Goal: Task Accomplishment & Management: Manage account settings

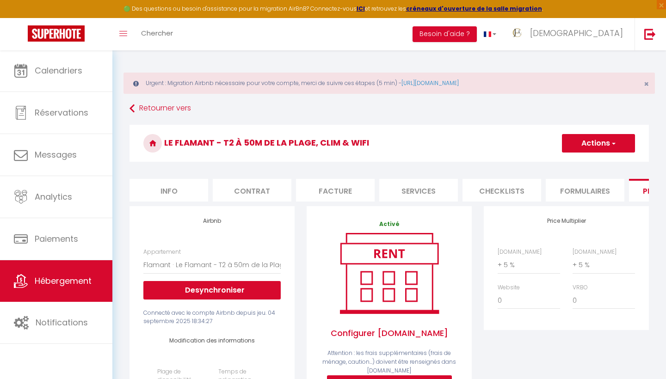
select select "16784-1476564397946789428"
select select "365"
select select "EUR"
select select
select select "+ 5 %"
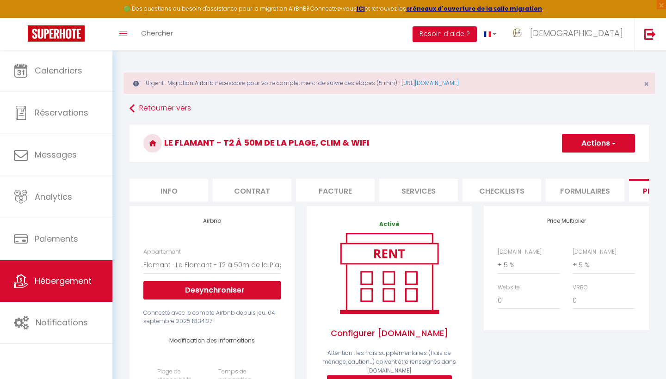
select select "+ 5 %"
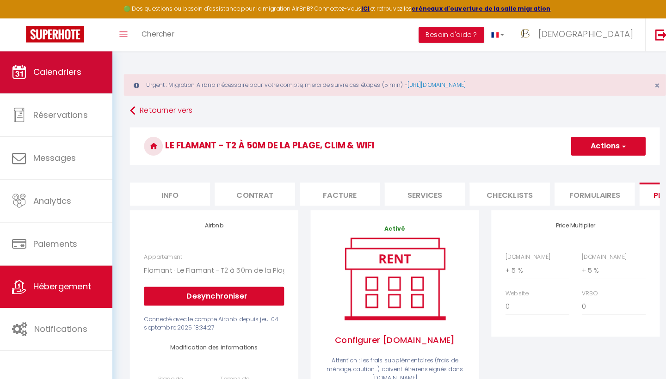
click at [85, 83] on link "Calendriers" at bounding box center [56, 71] width 112 height 42
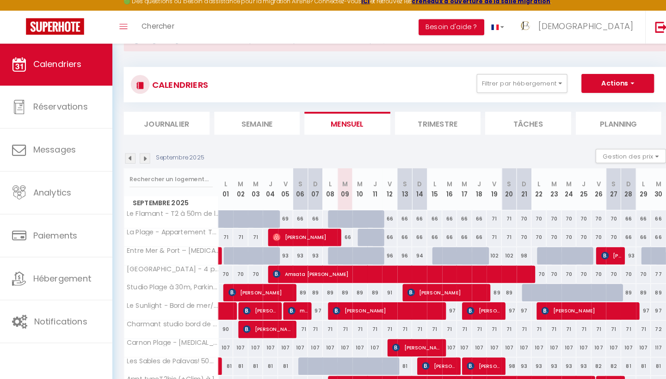
scroll to position [37, 0]
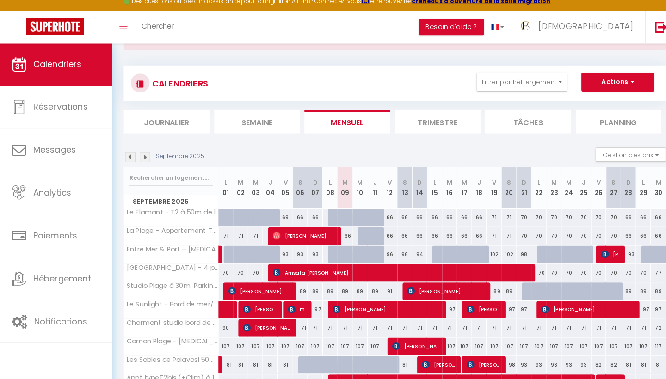
click at [326, 214] on div at bounding box center [331, 221] width 15 height 18
type input "66"
type input "Lun 08 Septembre 2025"
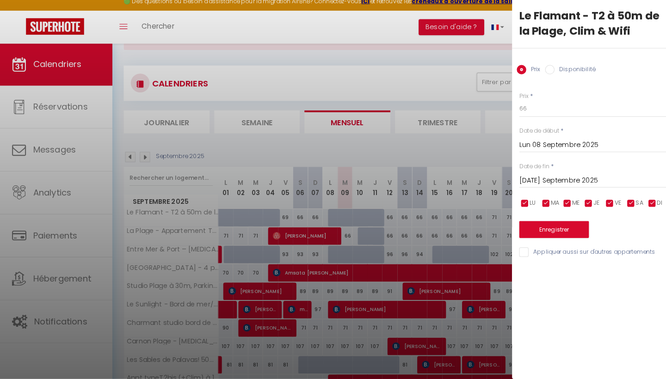
click at [546, 179] on input "[DATE]" at bounding box center [588, 185] width 155 height 12
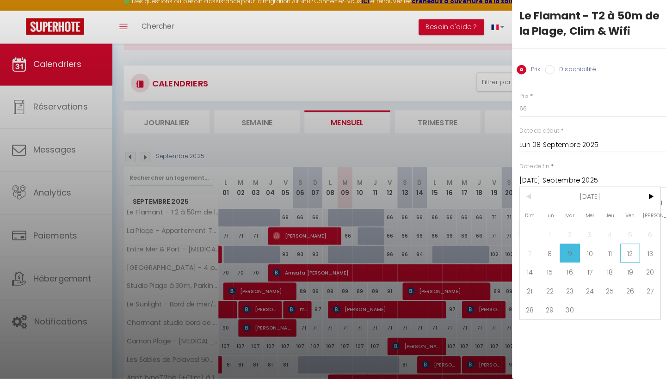
click at [619, 250] on span "12" at bounding box center [620, 256] width 20 height 19
type input "Ven 12 Septembre 2025"
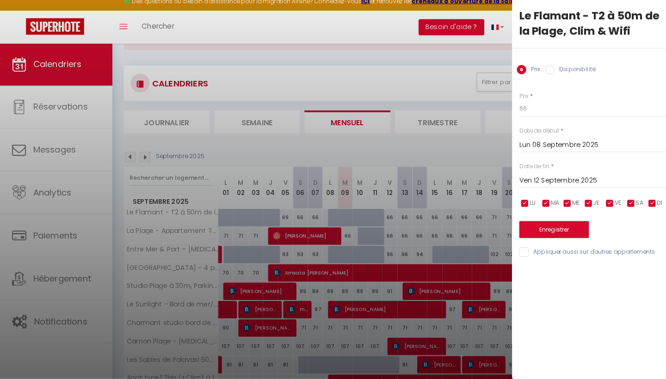
click at [542, 71] on input "Disponibilité" at bounding box center [541, 75] width 9 height 9
radio input "true"
radio input "false"
click at [542, 226] on button "Enregistrer" at bounding box center [545, 233] width 68 height 17
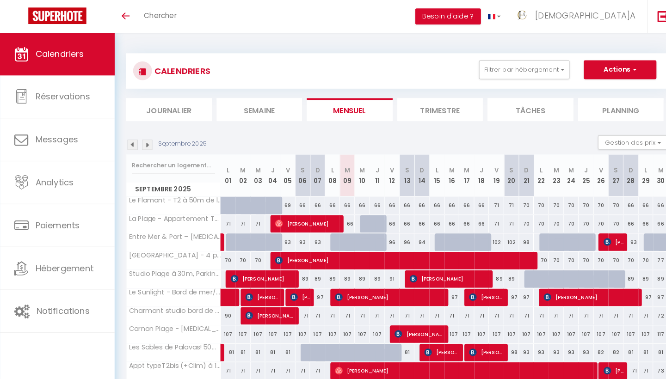
click at [355, 200] on div "66" at bounding box center [355, 201] width 15 height 17
type input "66"
type input "Mer 10 Septembre 2025"
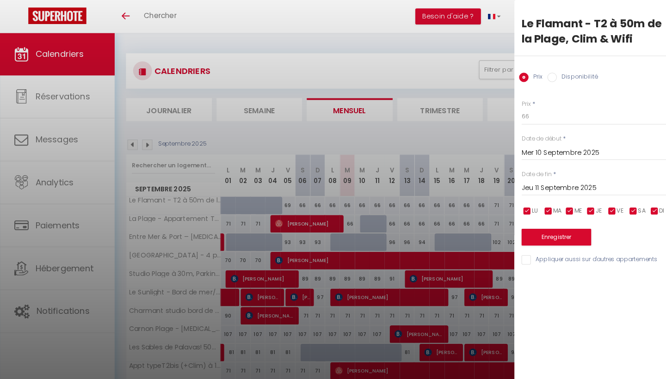
click at [544, 182] on input "Jeu 11 Septembre 2025" at bounding box center [588, 185] width 155 height 12
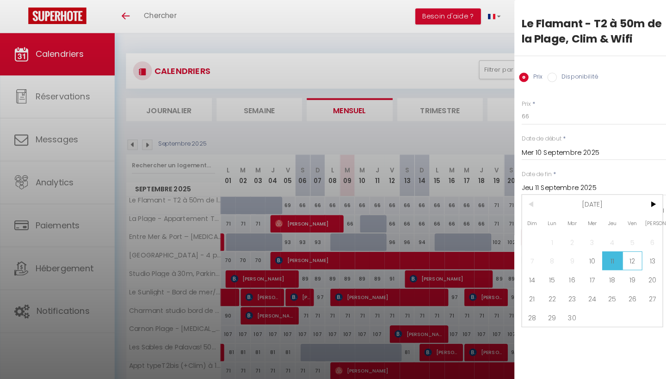
click at [620, 258] on span "12" at bounding box center [620, 256] width 20 height 19
type input "Ven 12 Septembre 2025"
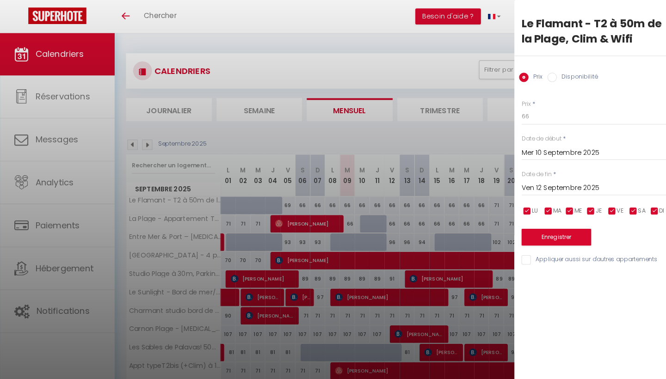
click at [555, 78] on label "Disponibilité" at bounding box center [566, 76] width 40 height 10
click at [546, 78] on input "Disponibilité" at bounding box center [541, 75] width 9 height 9
radio input "true"
radio input "false"
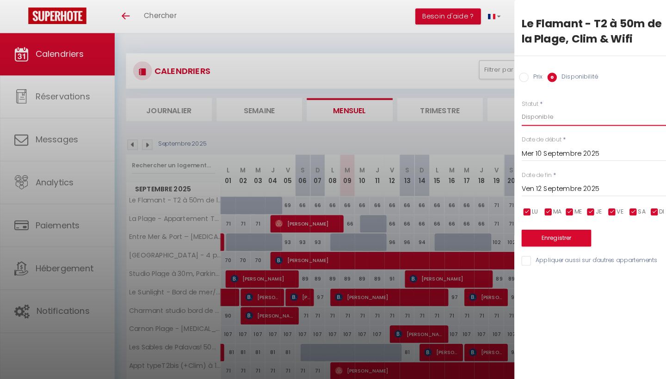
select select "0"
click at [549, 233] on button "Enregistrer" at bounding box center [545, 233] width 68 height 17
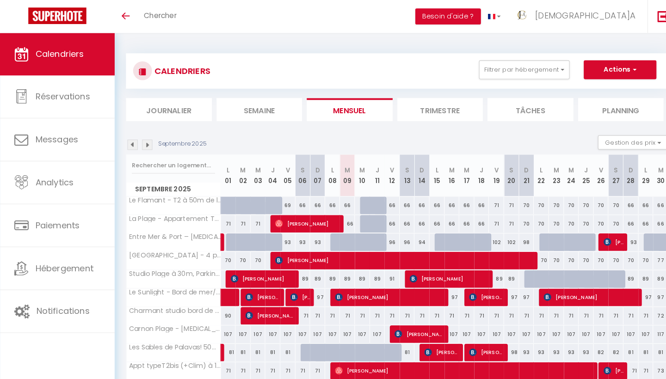
drag, startPoint x: 355, startPoint y: 204, endPoint x: 379, endPoint y: 203, distance: 24.1
click at [379, 203] on tr "Le Flamant - T2 à 50m de la Plage, Clim & Wifi 71 71 71 71 69 66 66 66 66 66 66" at bounding box center [390, 201] width 532 height 18
click at [360, 201] on div at bounding box center [360, 202] width 15 height 18
select select "1"
type input "Mer 10 Septembre 2025"
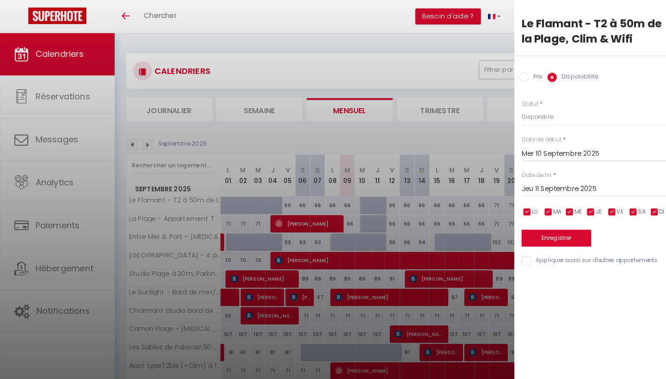
click at [538, 183] on input "Jeu 11 Septembre 2025" at bounding box center [588, 186] width 155 height 12
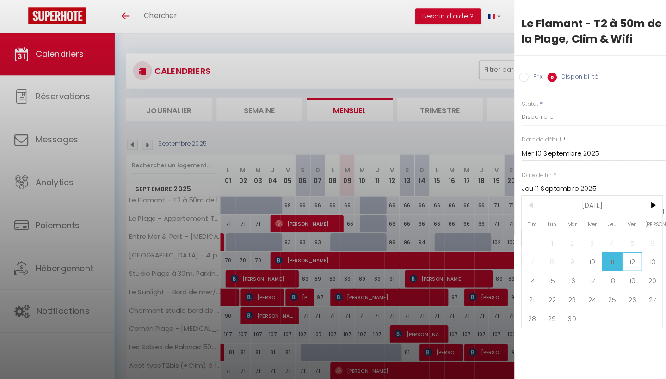
click at [617, 258] on span "12" at bounding box center [620, 257] width 20 height 19
type input "Ven 12 Septembre 2025"
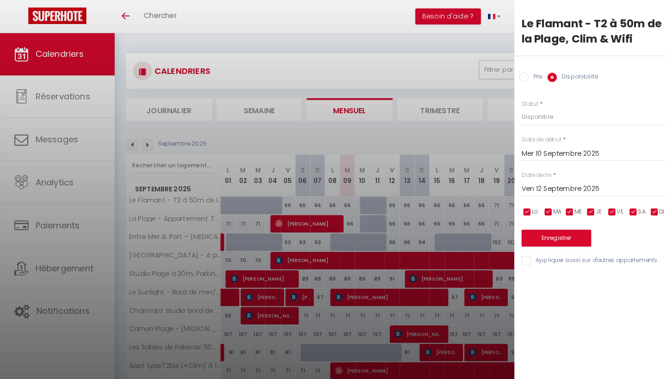
click at [549, 233] on button "Enregistrer" at bounding box center [545, 233] width 68 height 17
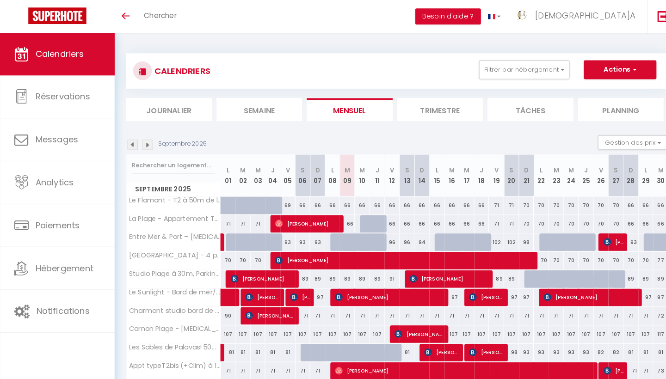
click at [355, 199] on div "66" at bounding box center [355, 201] width 15 height 17
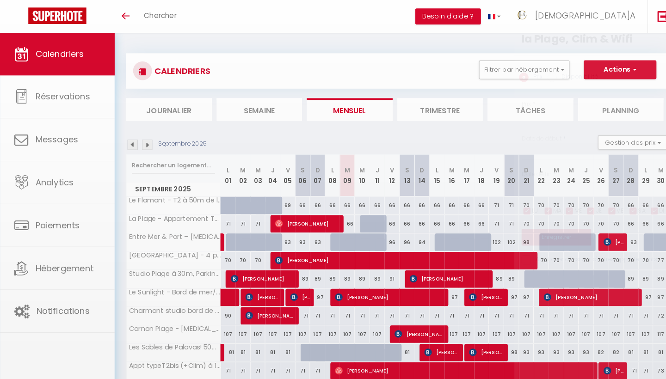
type input "66"
type input "Mer 10 Septembre 2025"
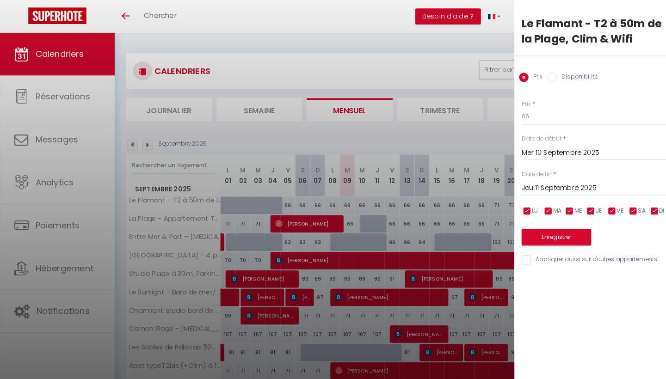
click at [551, 182] on input "Jeu 11 Septembre 2025" at bounding box center [588, 185] width 155 height 12
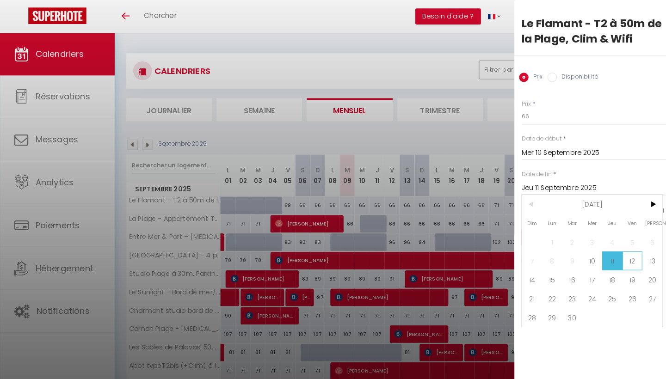
click at [620, 256] on span "12" at bounding box center [620, 256] width 20 height 19
type input "Ven 12 Septembre 2025"
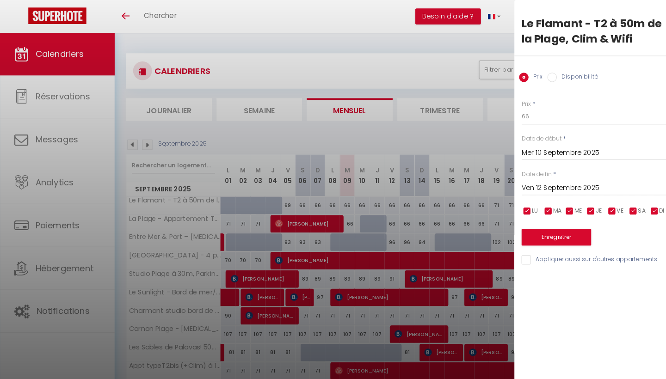
click at [559, 74] on label "Disponibilité" at bounding box center [566, 76] width 40 height 10
click at [546, 74] on input "Disponibilité" at bounding box center [541, 75] width 9 height 9
radio input "true"
radio input "false"
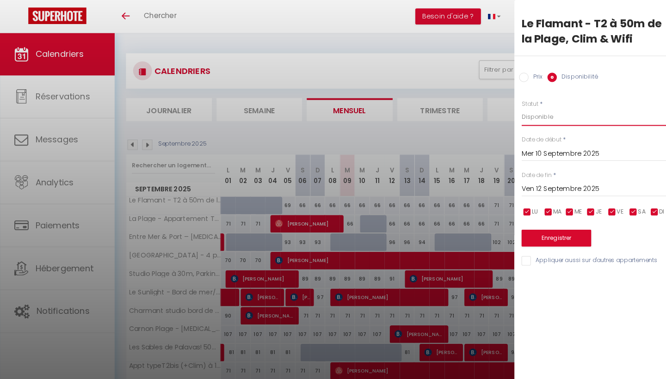
select select "0"
click at [555, 230] on button "Enregistrer" at bounding box center [545, 233] width 68 height 17
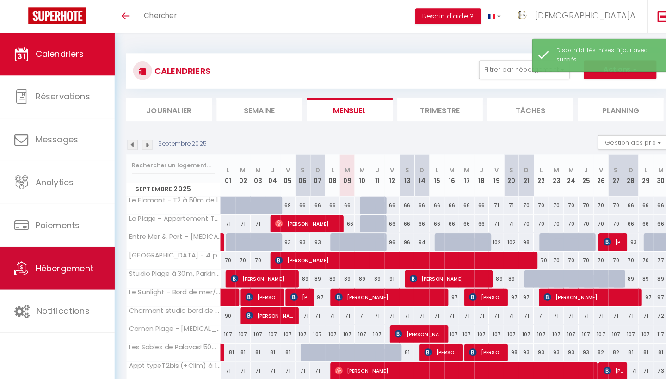
click at [61, 265] on span "Hébergement" at bounding box center [63, 263] width 57 height 12
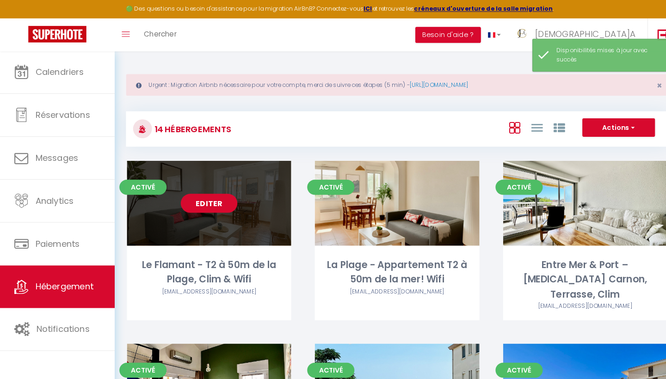
click at [201, 197] on link "Editer" at bounding box center [205, 199] width 56 height 19
select select "3"
select select "2"
select select "1"
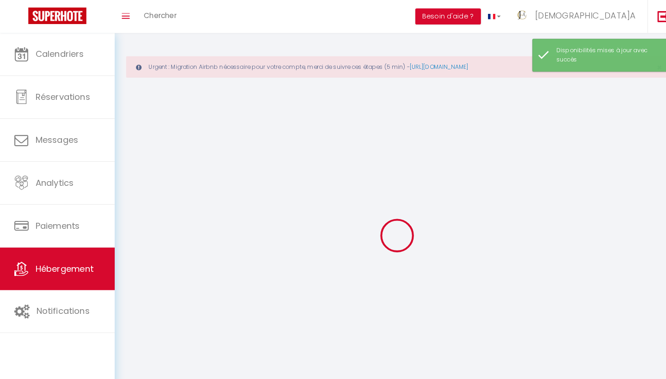
select select
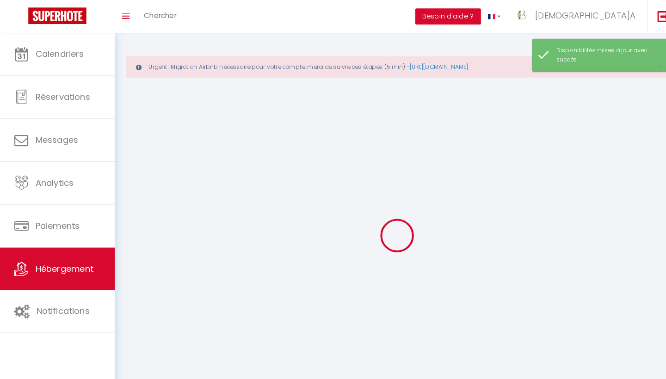
select select
checkbox input "false"
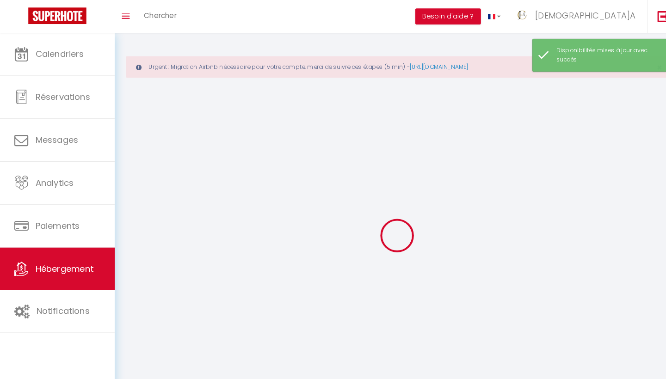
select select
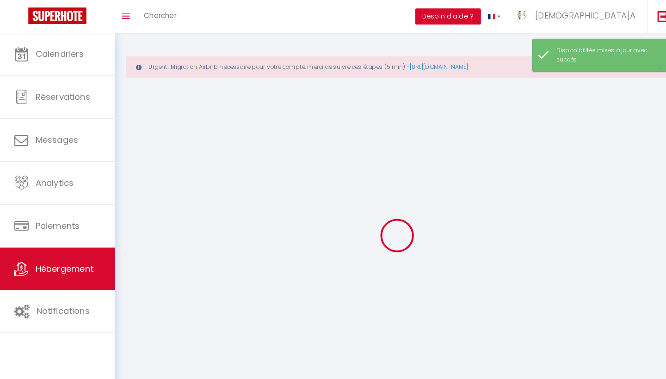
select select
checkbox input "false"
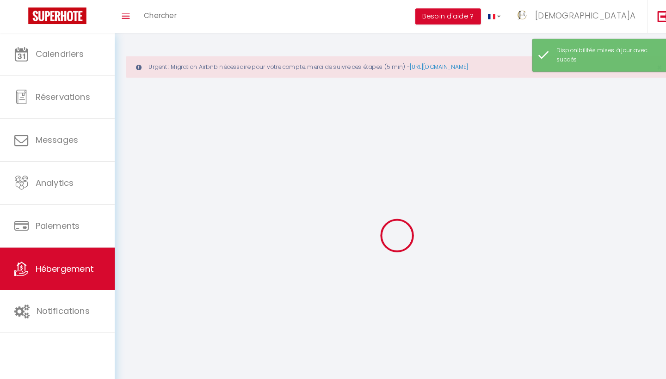
checkbox input "false"
select select
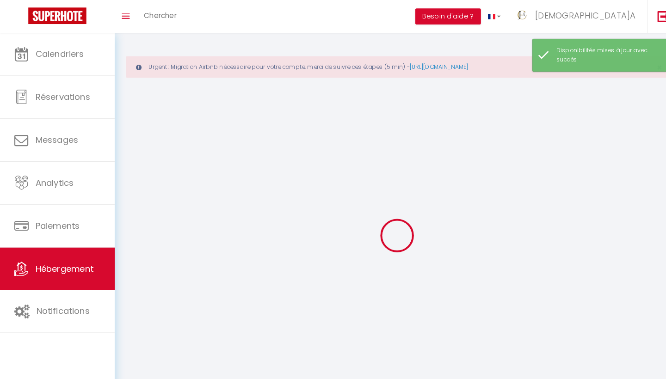
select select
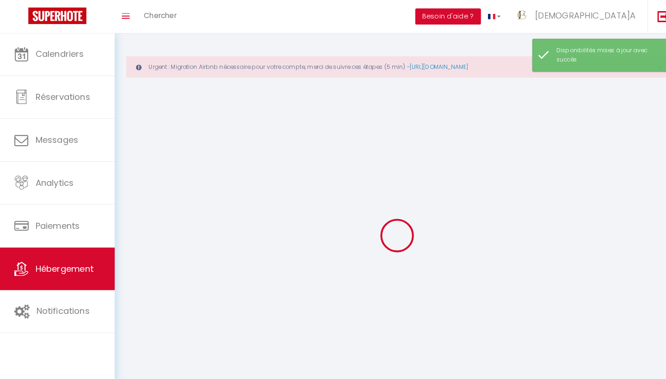
checkbox input "false"
select select
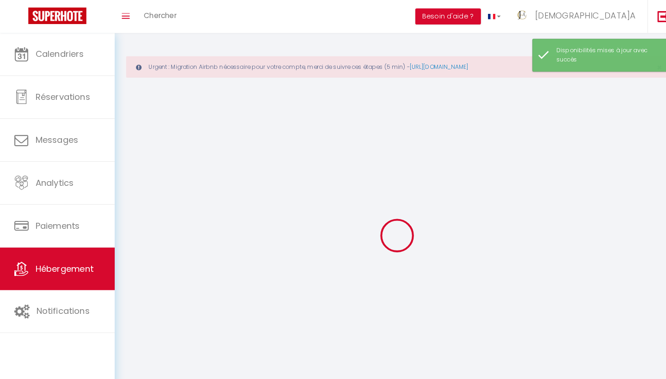
select select
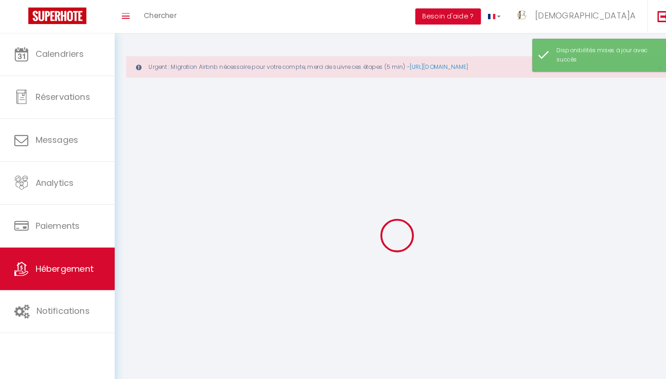
select select
checkbox input "false"
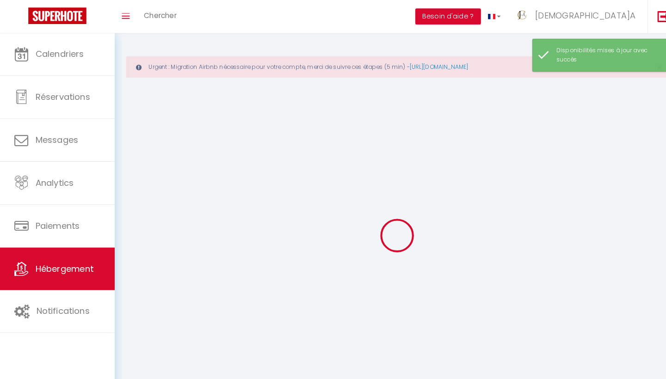
checkbox input "false"
select select
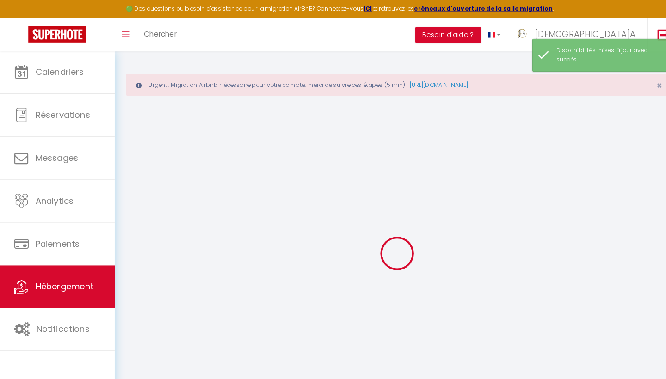
select select
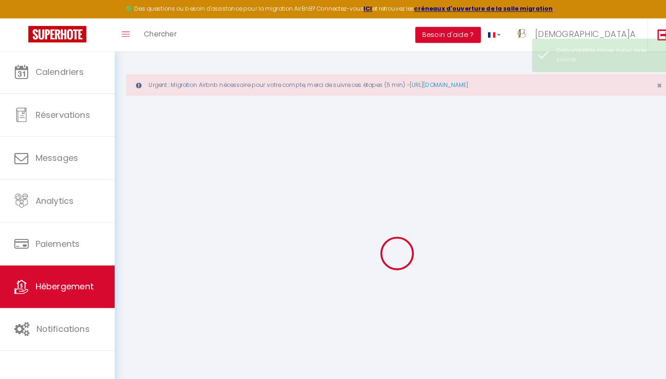
type input "[EMAIL_ADDRESS][DOMAIN_NAME]"
type input "14743956"
select select
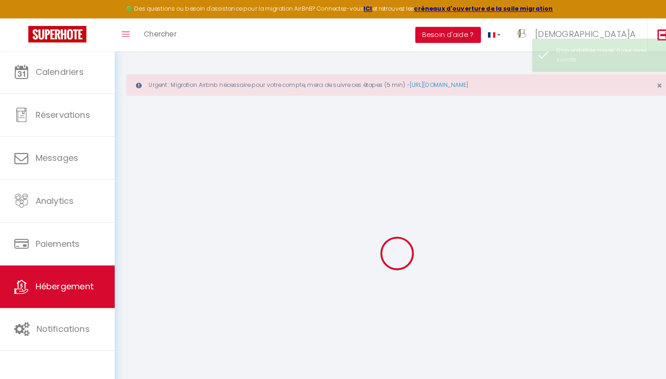
select select
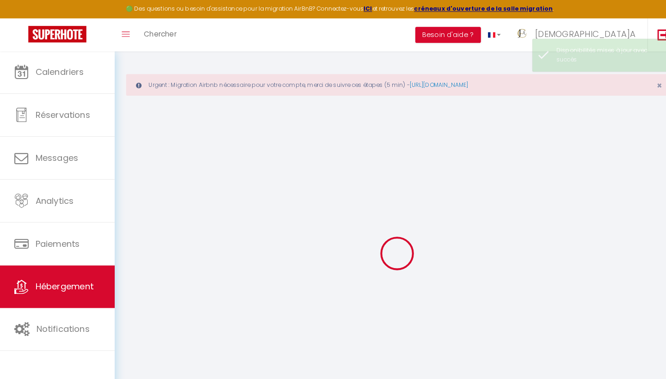
select select
select select "+ 5 %"
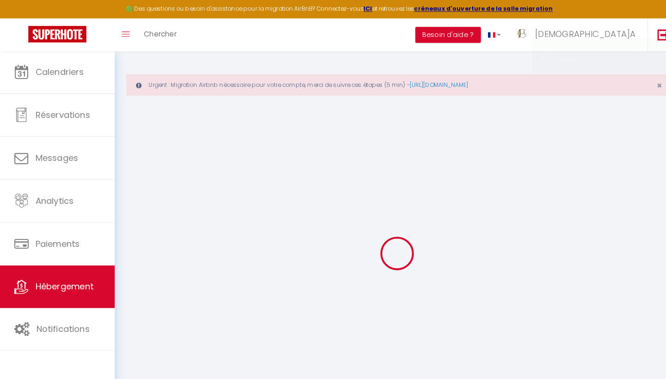
select select
checkbox input "false"
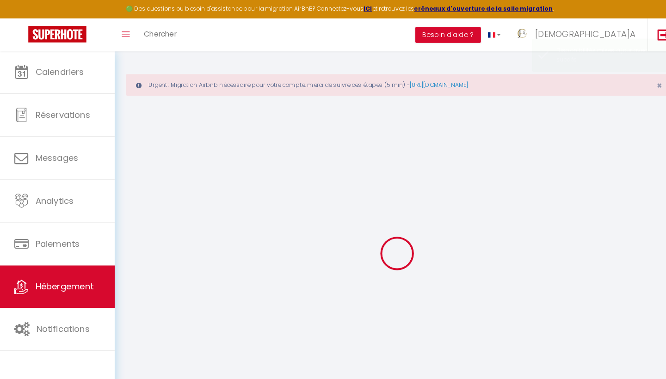
checkbox input "false"
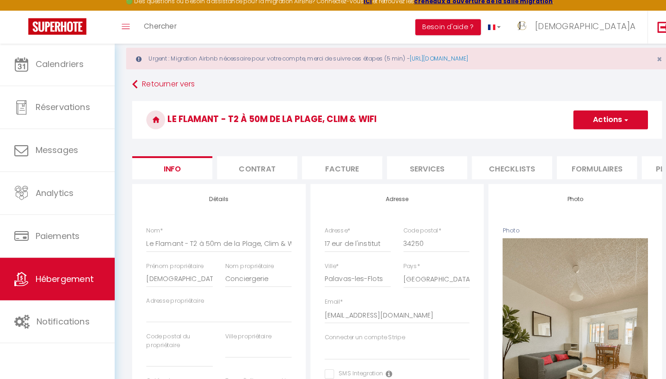
scroll to position [26, 0]
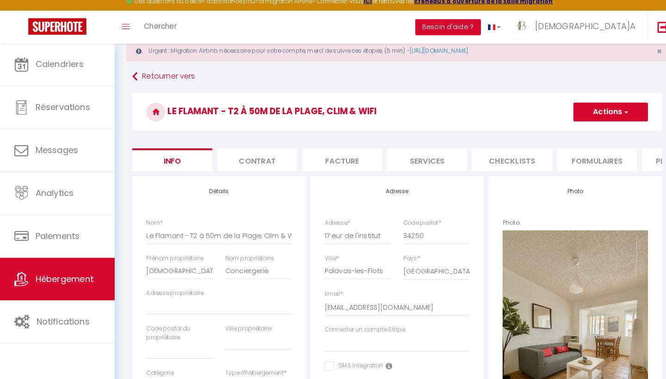
click at [643, 159] on li "Plateformes" at bounding box center [668, 164] width 79 height 23
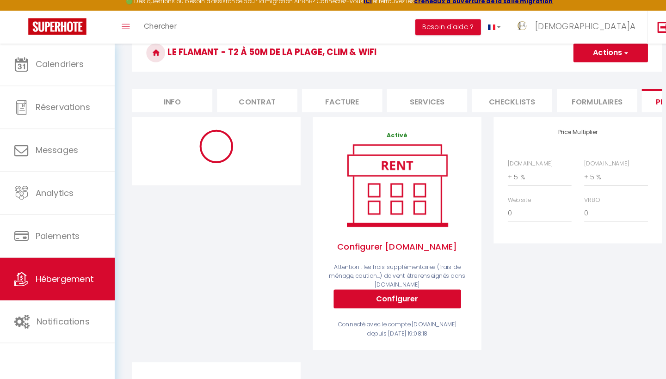
scroll to position [105, 0]
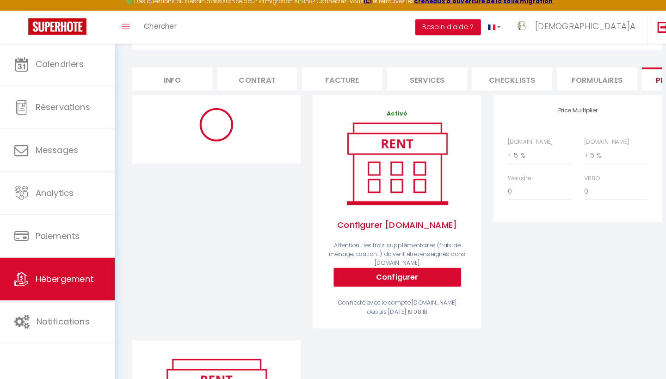
click at [375, 270] on button "Configurer" at bounding box center [389, 279] width 125 height 19
select select
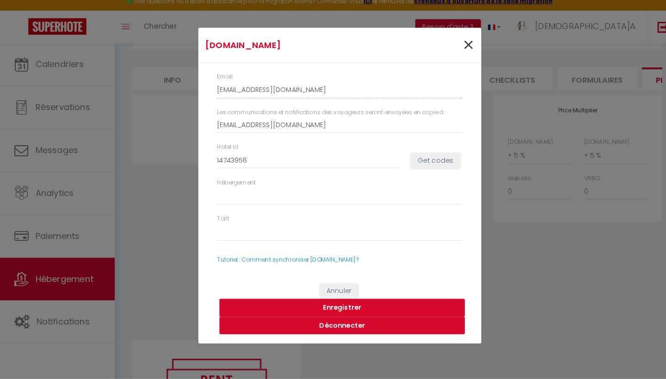
click at [459, 44] on span "×" at bounding box center [459, 52] width 12 height 28
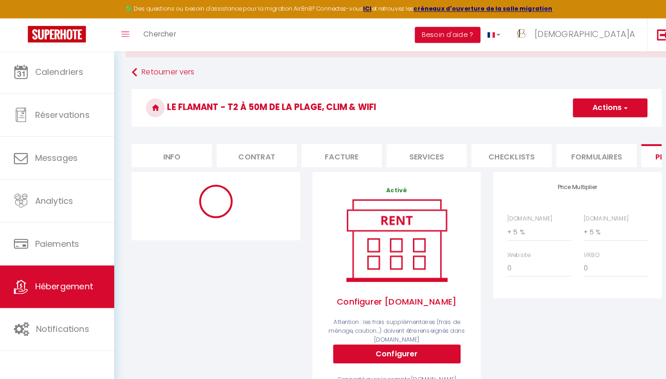
select select "365"
select select "EUR"
select select
select select "16784-1476564397946789428"
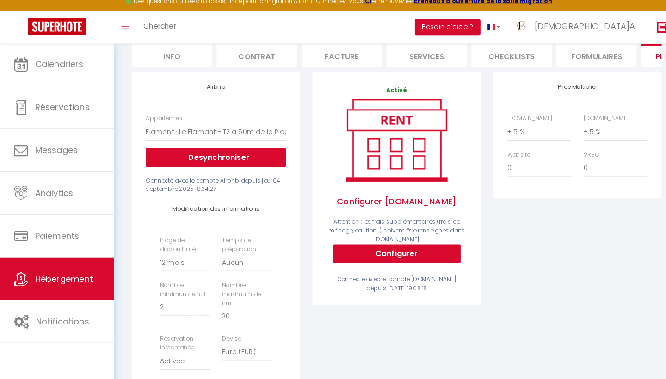
scroll to position [130, 0]
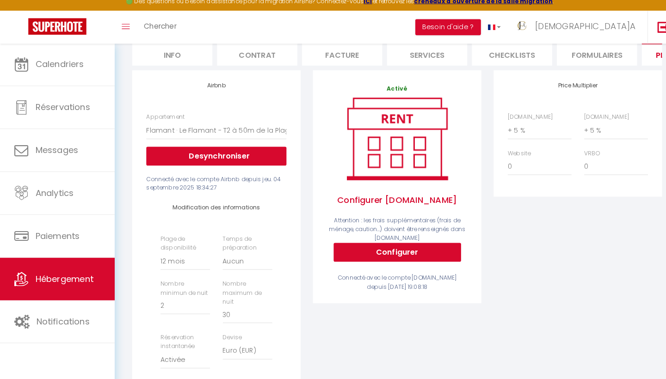
click at [382, 246] on button "Configurer" at bounding box center [389, 255] width 125 height 19
select select
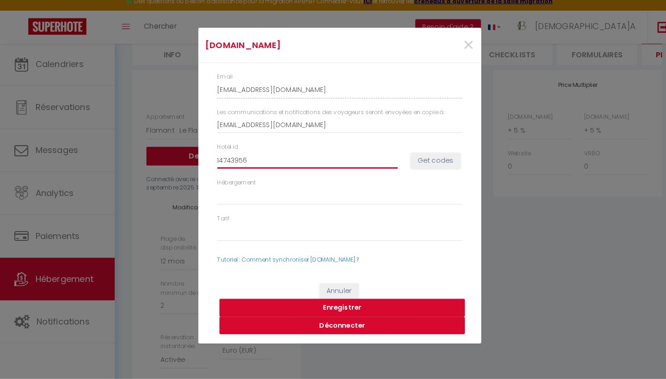
drag, startPoint x: 259, startPoint y: 157, endPoint x: 171, endPoint y: 157, distance: 87.9
click at [171, 157] on div "Booking.com × Email jem'a-conciergerie-6vlpzxsy_property@reply.superhote.com Le…" at bounding box center [333, 189] width 666 height 379
click at [245, 156] on input "14743956" at bounding box center [301, 164] width 177 height 17
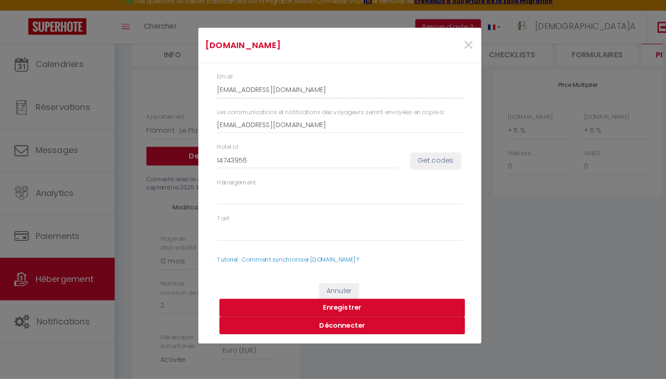
click at [425, 157] on button "Get codes" at bounding box center [427, 165] width 49 height 16
select select
click at [341, 301] on button "Enregistrer" at bounding box center [335, 310] width 241 height 18
select select
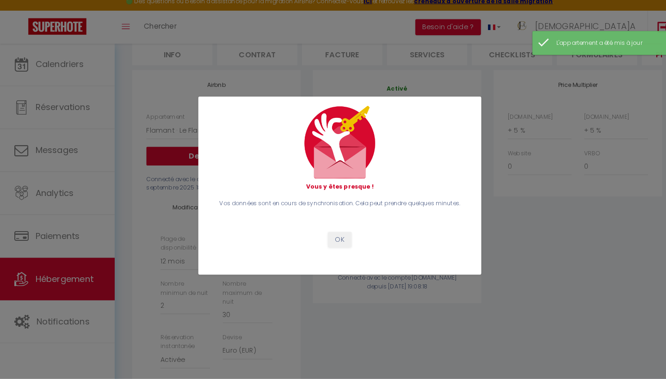
click at [334, 235] on button "OK" at bounding box center [333, 243] width 23 height 16
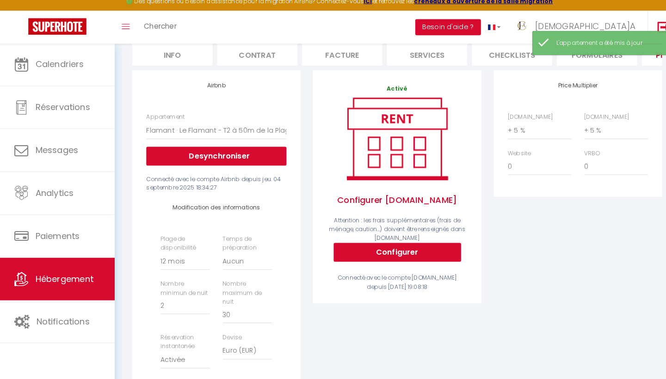
click at [71, 278] on span "Hébergement" at bounding box center [63, 281] width 57 height 12
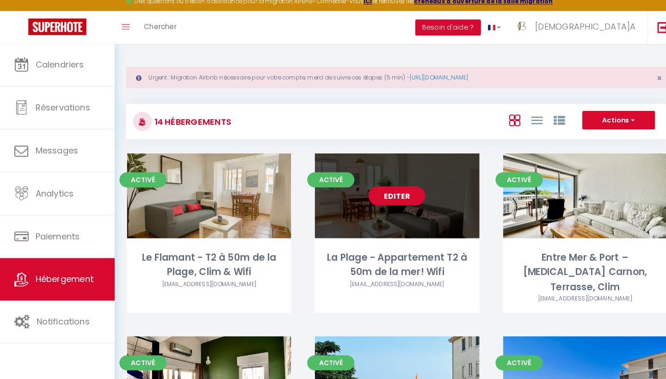
click at [388, 190] on link "Editer" at bounding box center [389, 199] width 56 height 19
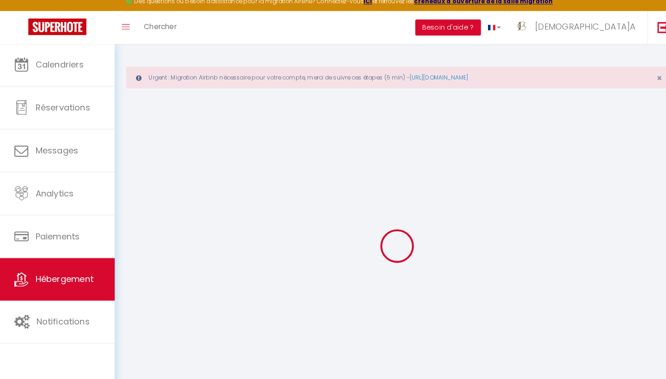
select select "+ 5 %"
select select
checkbox input "false"
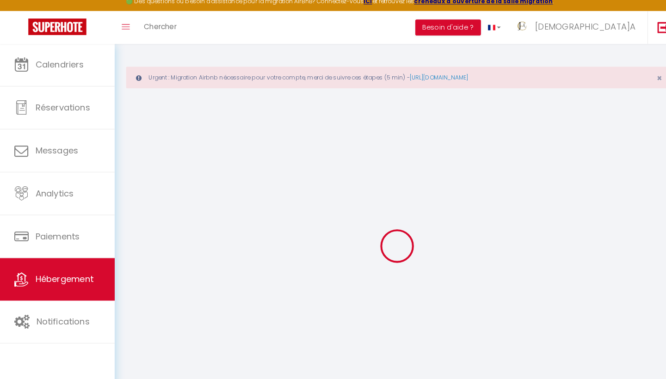
checkbox input "false"
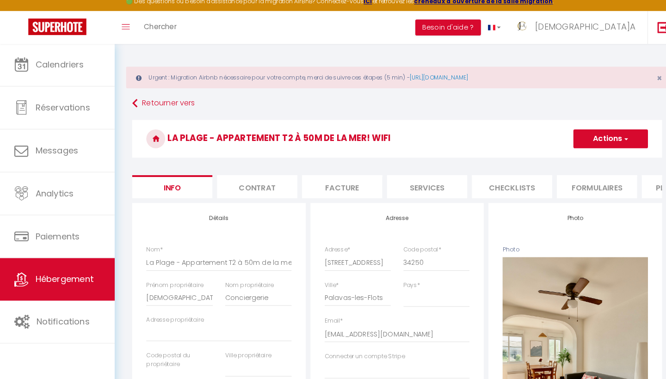
click at [641, 184] on li "Plateformes" at bounding box center [668, 190] width 79 height 23
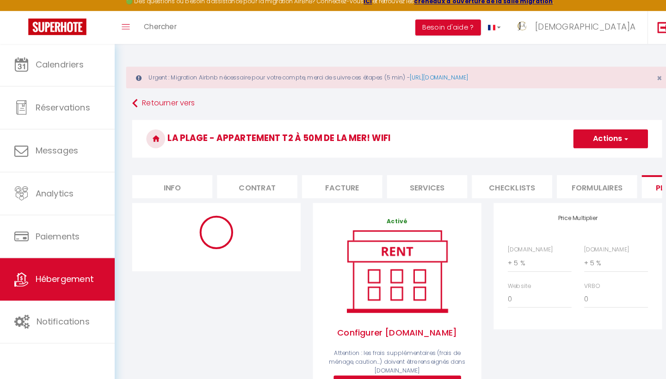
scroll to position [98, 0]
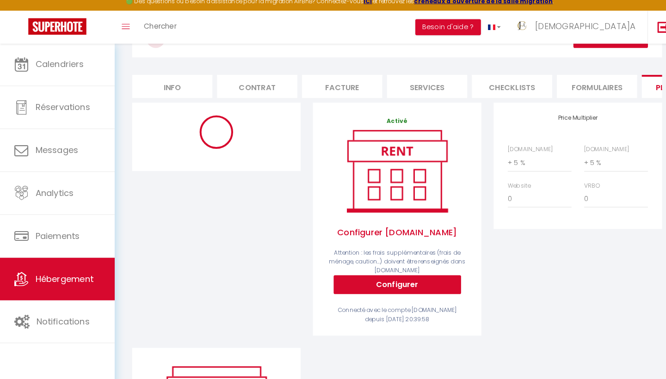
click at [377, 278] on button "Configurer" at bounding box center [389, 287] width 125 height 19
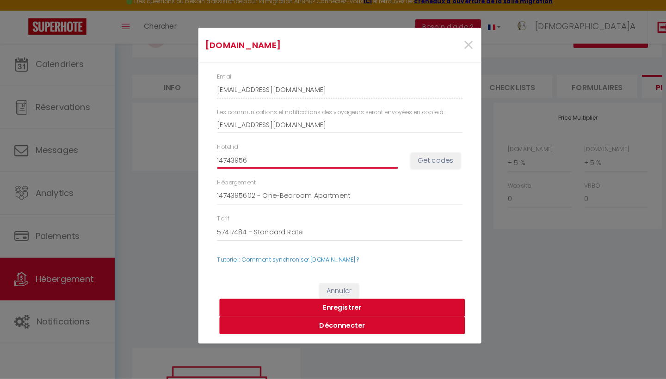
click at [246, 158] on input "14743956" at bounding box center [301, 164] width 177 height 17
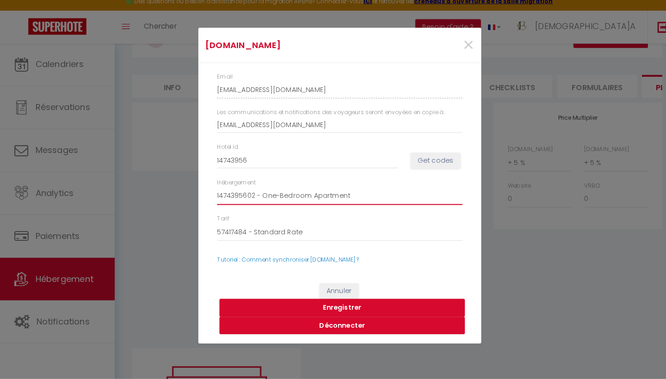
select select "4244-1465054944145650578"
click at [431, 157] on button "Get codes" at bounding box center [427, 165] width 49 height 16
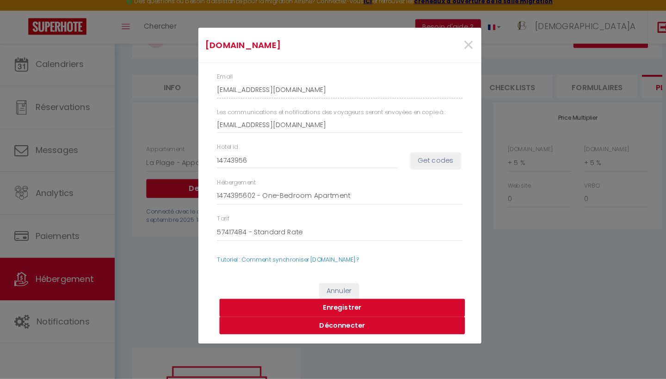
click at [341, 301] on button "Enregistrer" at bounding box center [335, 310] width 241 height 18
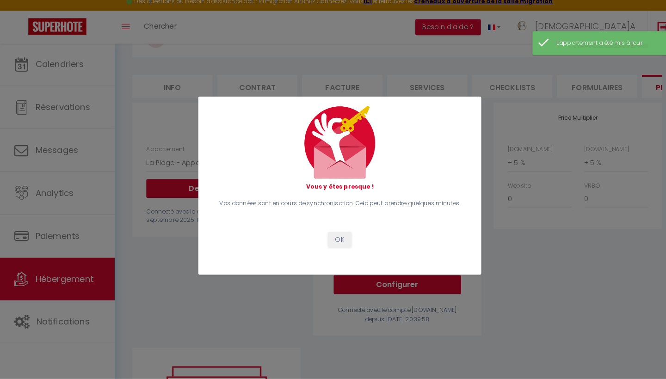
click at [325, 238] on button "OK" at bounding box center [333, 243] width 23 height 16
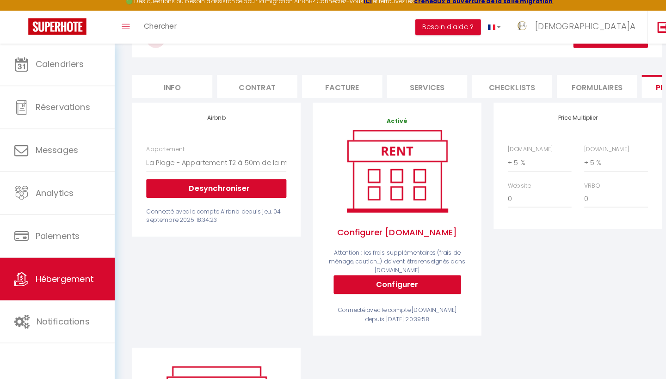
click at [386, 278] on button "Configurer" at bounding box center [389, 287] width 125 height 19
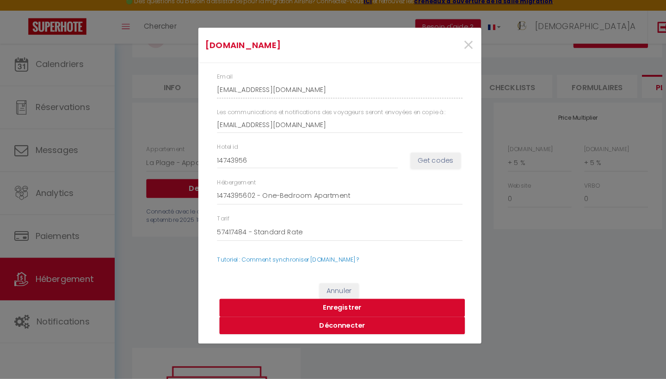
click at [344, 301] on button "Enregistrer" at bounding box center [335, 310] width 241 height 18
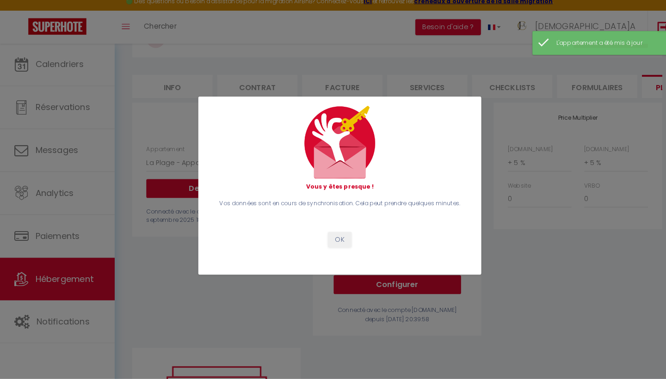
click at [331, 235] on button "OK" at bounding box center [333, 243] width 23 height 16
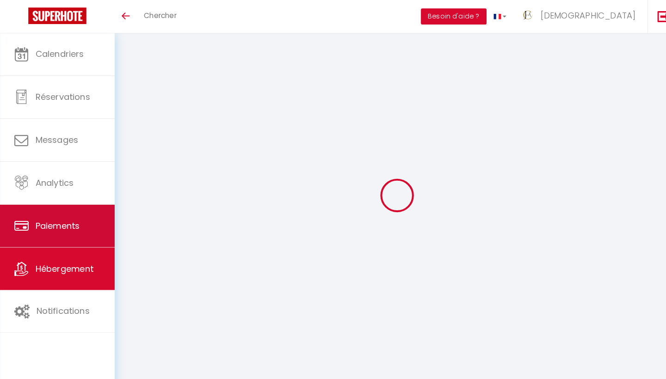
scroll to position [32, 0]
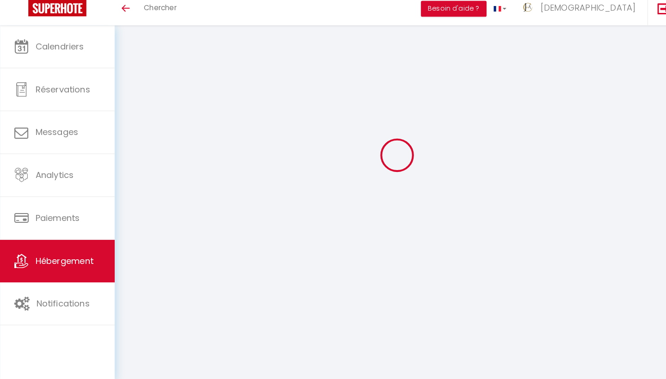
select select "4244-1465054944145650578"
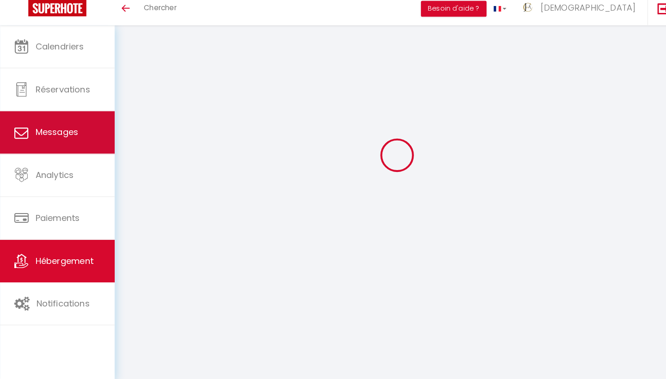
select select "+ 5 %"
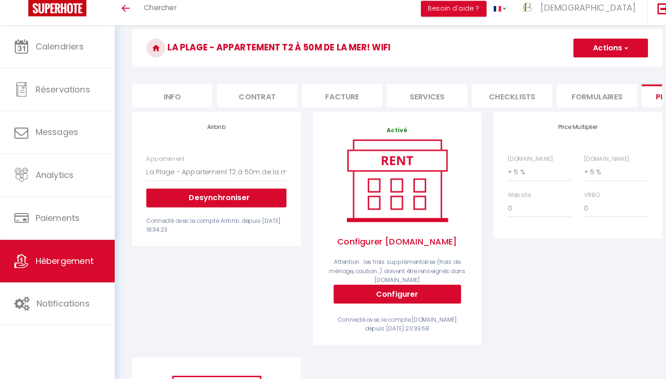
click at [52, 260] on span "Hébergement" at bounding box center [63, 264] width 57 height 12
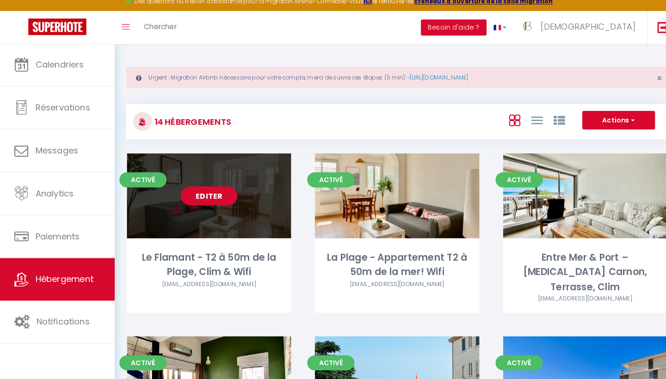
click at [217, 191] on link "Editer" at bounding box center [205, 199] width 56 height 19
select select "3"
select select "2"
select select "1"
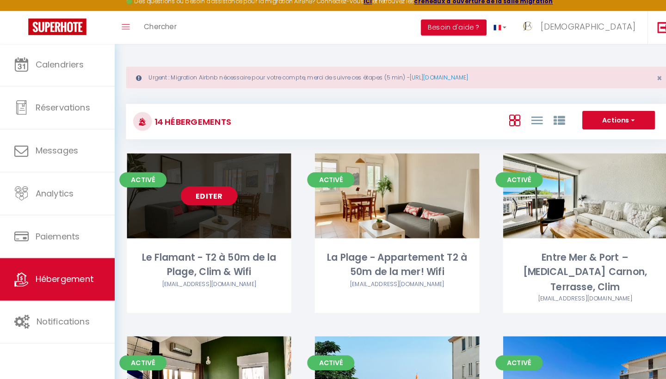
select select "28"
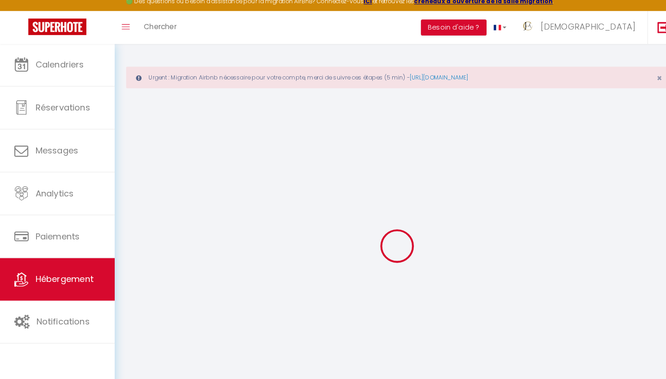
select select
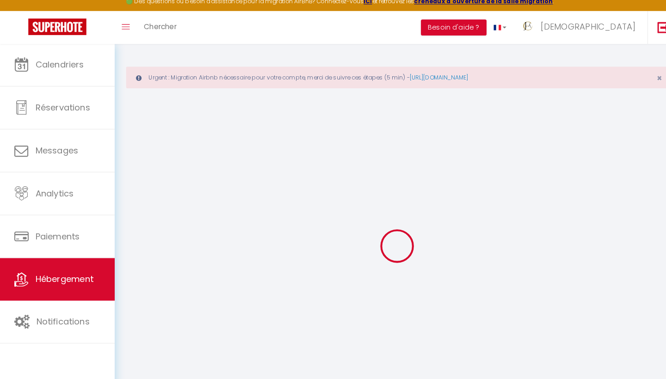
select select
checkbox input "false"
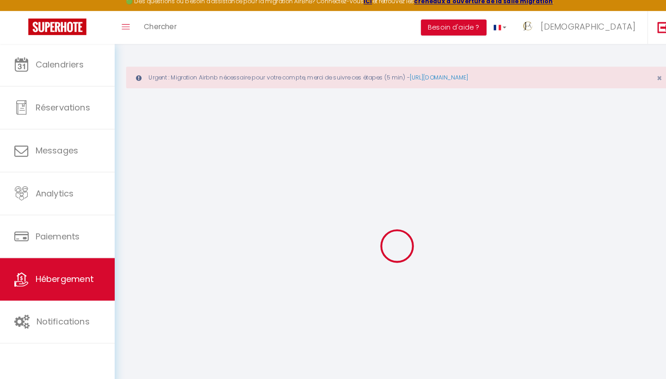
select select
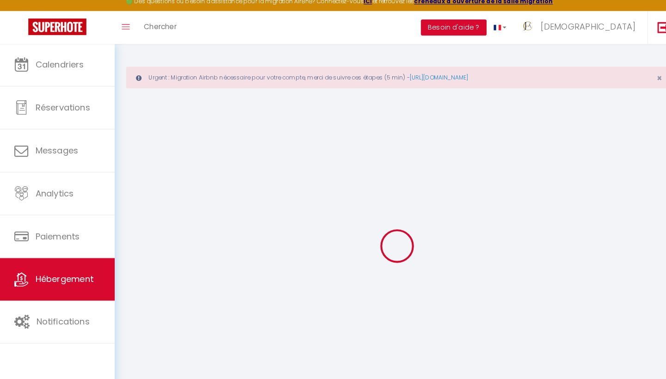
select select
checkbox input "false"
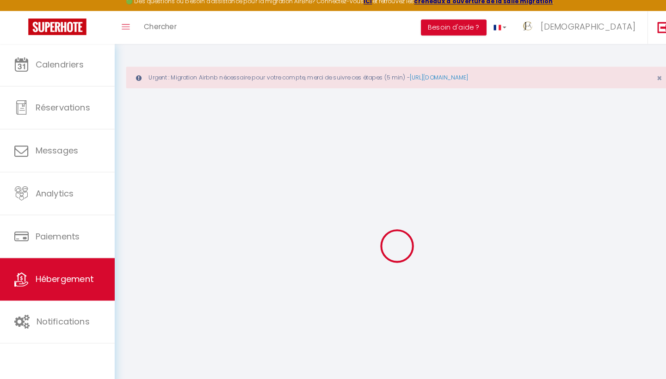
checkbox input "false"
select select
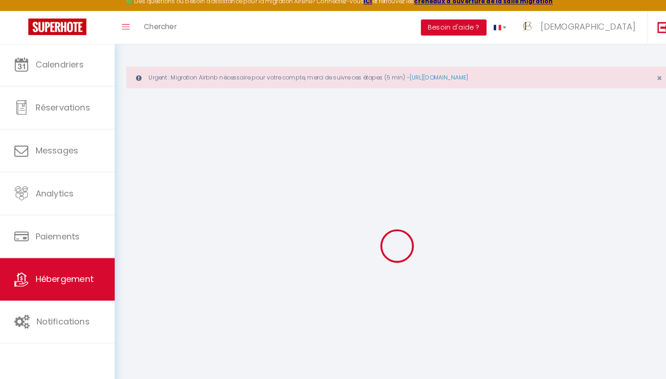
select select
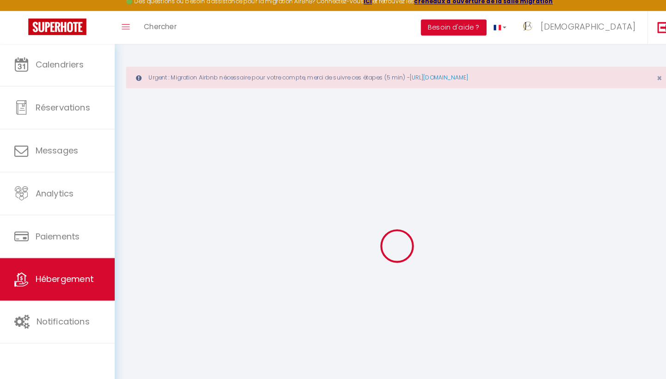
checkbox input "false"
select select
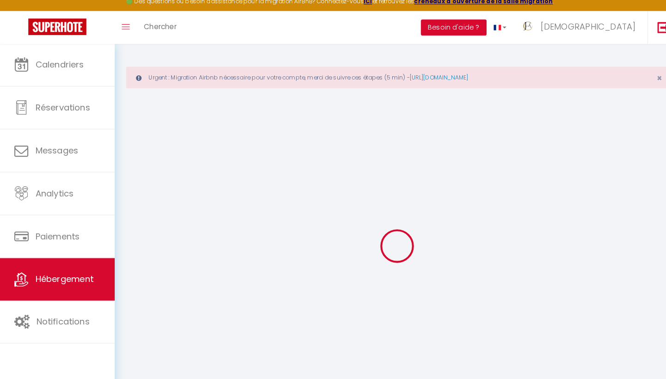
select select
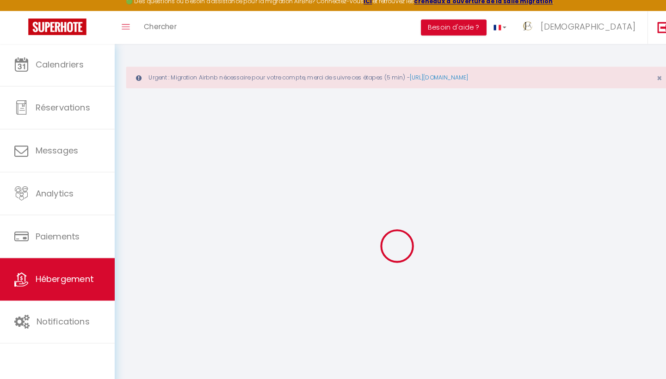
select select
checkbox input "false"
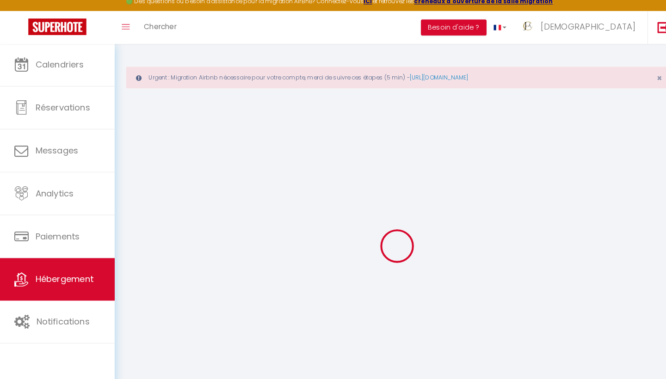
checkbox input "false"
select select
type input "Le Flamant - T2 à 50m de la Plage, Clim & Wifi"
type input "[DEMOGRAPHIC_DATA]"
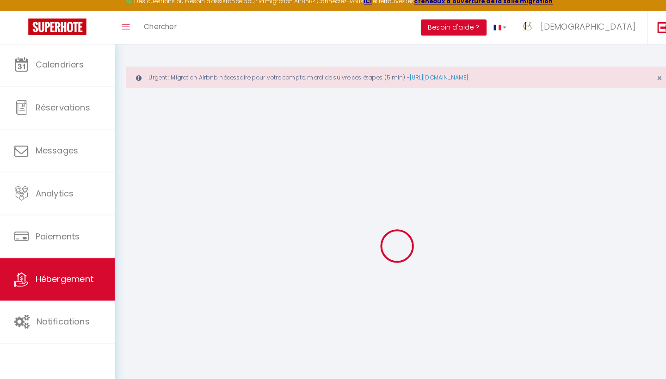
type input "Conciergerie"
select select "2"
type input "45"
select select
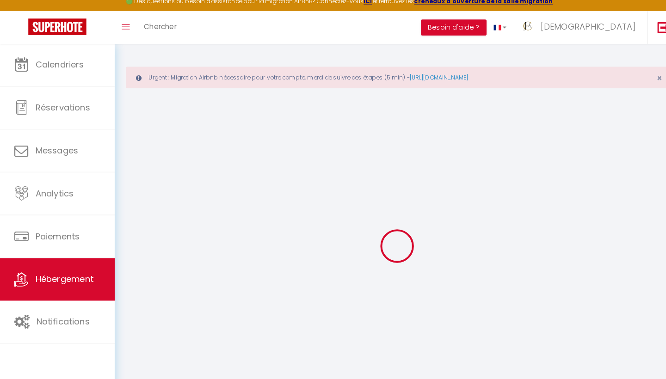
select select
type input "17 eur de l'institut"
type input "34250"
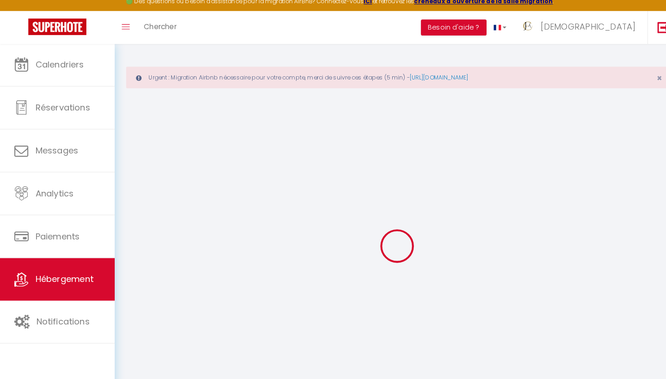
type input "Palavas-les-Flots"
type input "[EMAIL_ADDRESS][DOMAIN_NAME]"
select select
checkbox input "false"
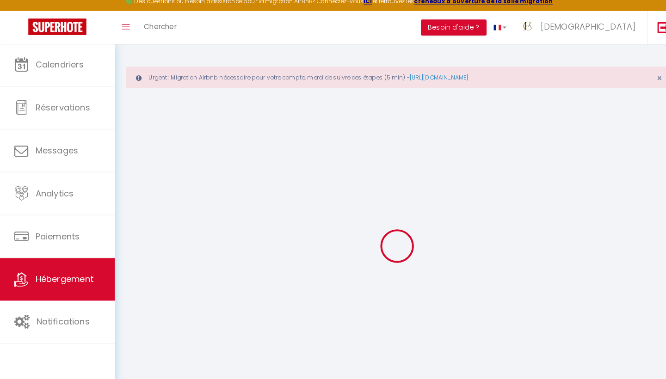
checkbox input "false"
type input "0"
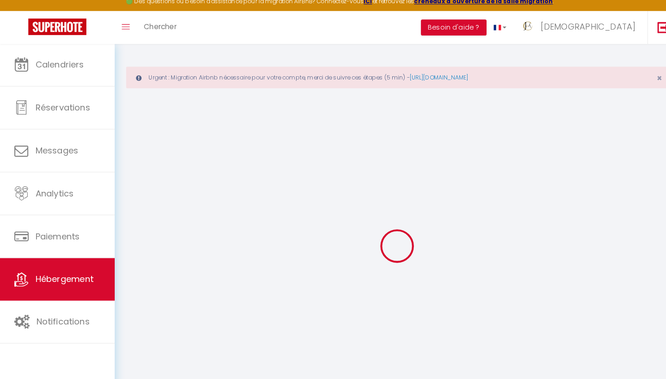
type input "0"
select select
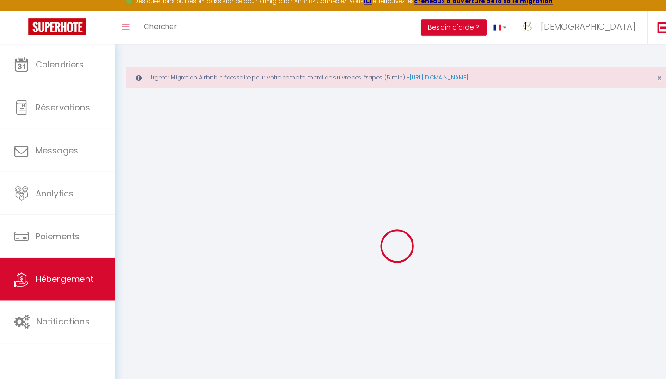
select select
checkbox input "false"
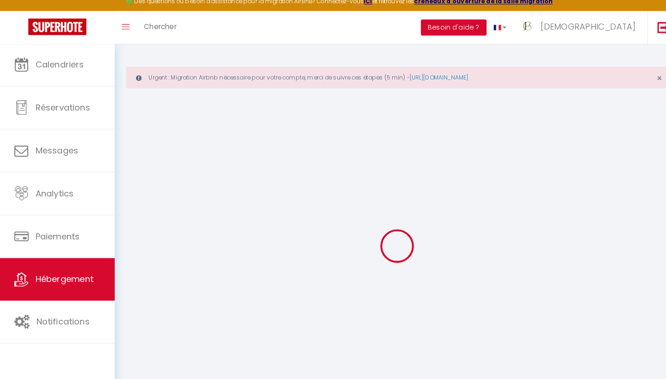
checkbox input "false"
select select
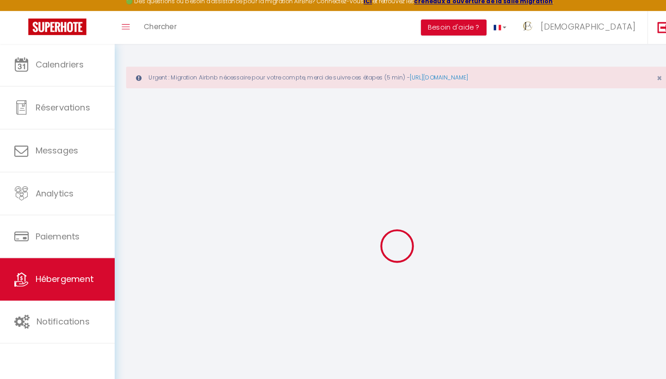
select select
checkbox input "false"
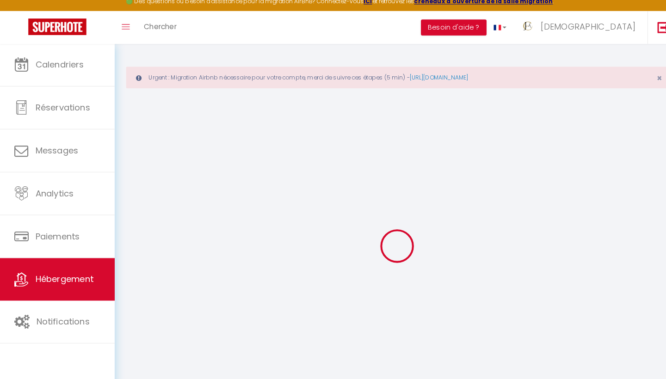
checkbox input "false"
select select "+ 5 %"
select select "14:00"
select select
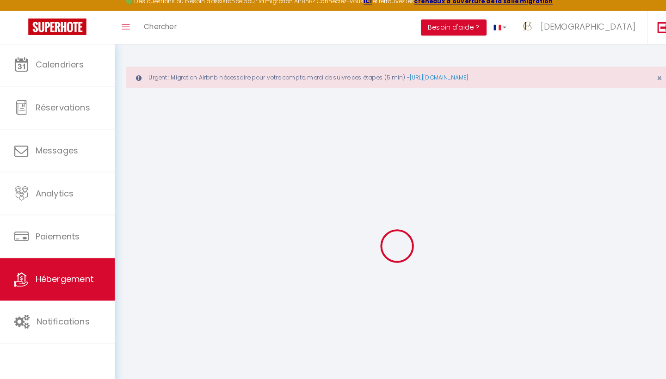
select select "11:00"
select select "30"
select select "120"
select select
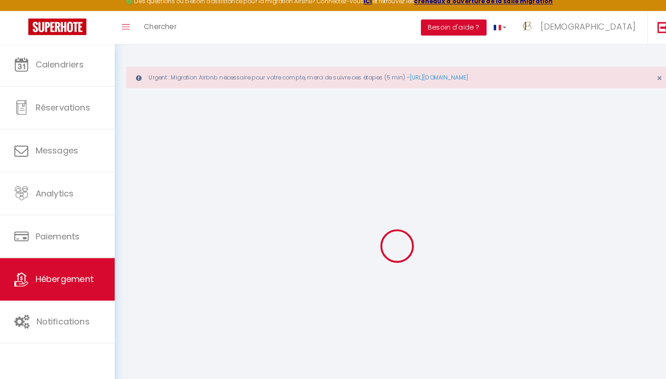
checkbox input "false"
select select "365"
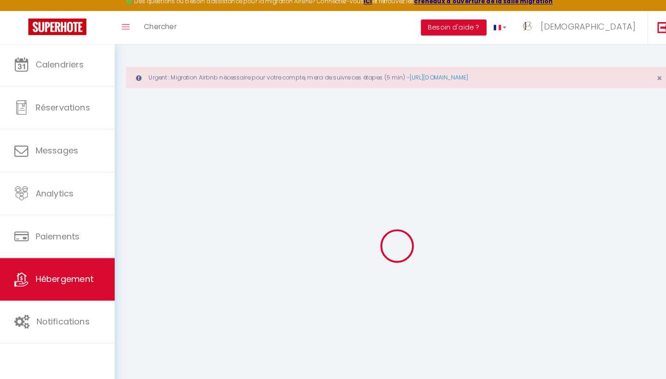
select select "EUR"
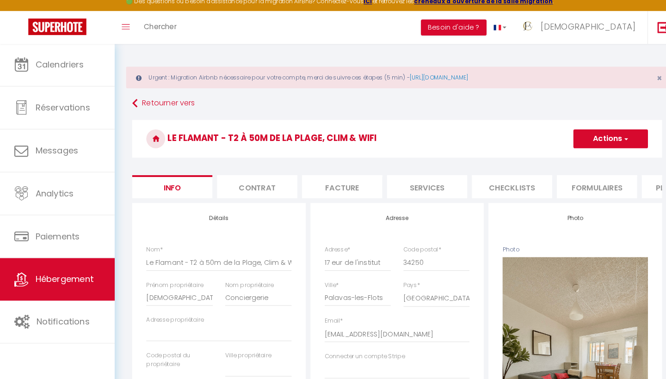
click at [641, 188] on li "Plateformes" at bounding box center [668, 190] width 79 height 23
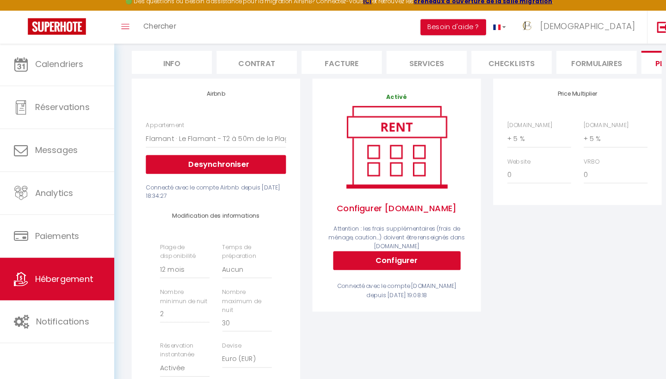
scroll to position [248, 0]
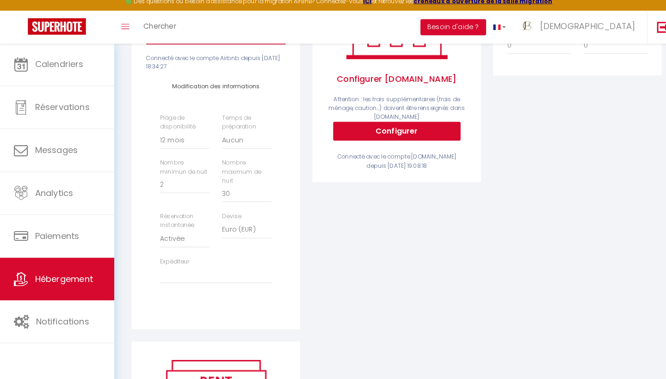
click at [396, 127] on button "Configurer" at bounding box center [389, 136] width 125 height 19
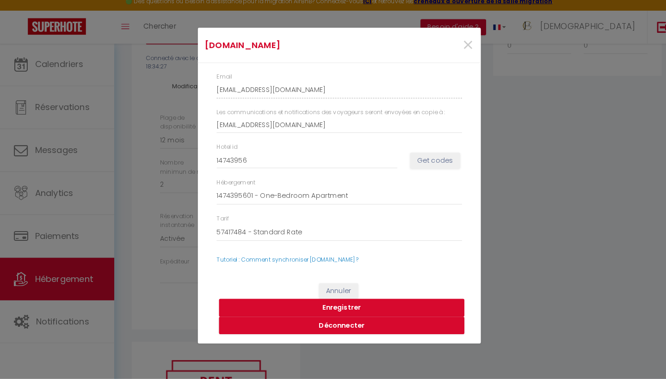
click at [330, 301] on button "Enregistrer" at bounding box center [335, 310] width 241 height 18
select select
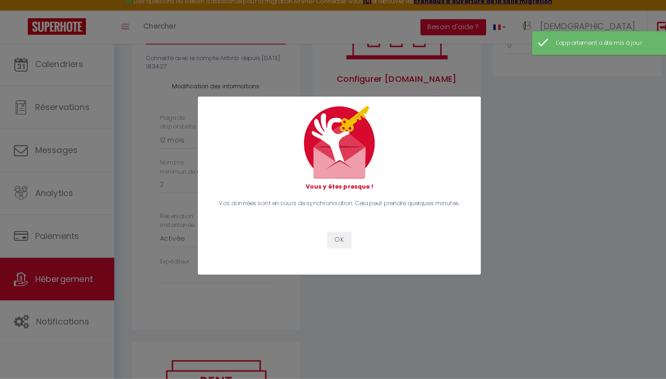
click at [331, 238] on button "OK" at bounding box center [333, 243] width 23 height 16
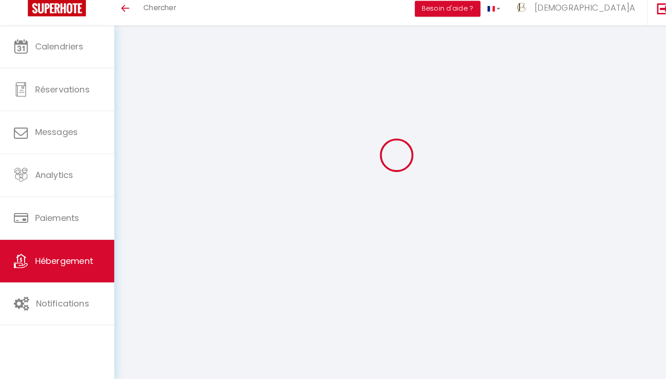
select select "365"
select select "EUR"
select select
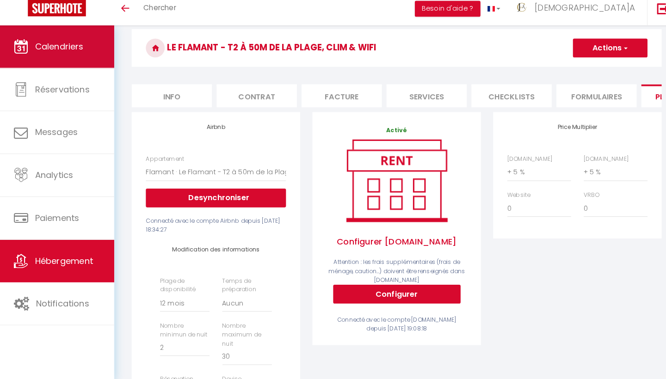
click at [20, 51] on icon at bounding box center [21, 53] width 14 height 14
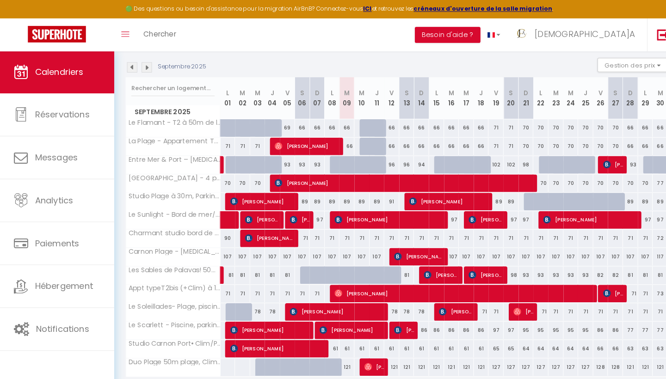
scroll to position [97, 0]
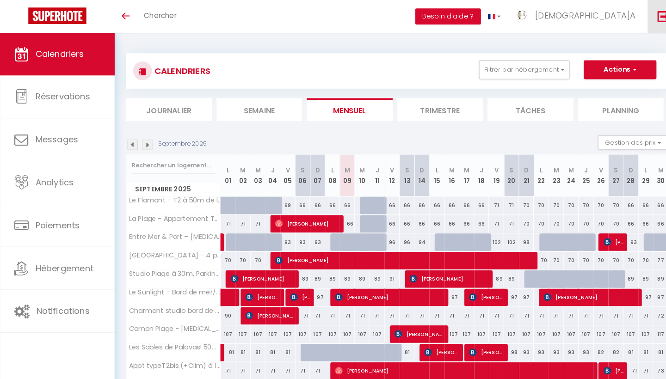
click at [649, 17] on img at bounding box center [651, 16] width 12 height 12
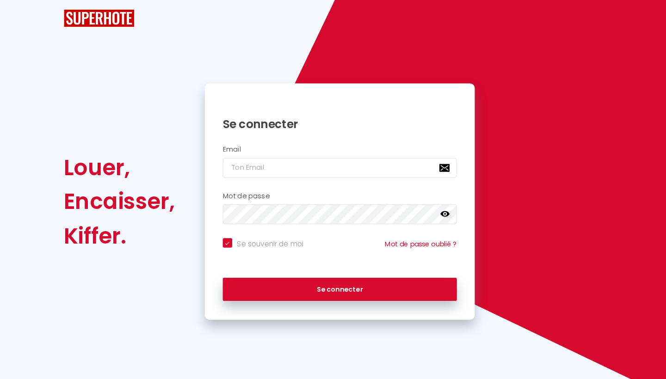
checkbox input "true"
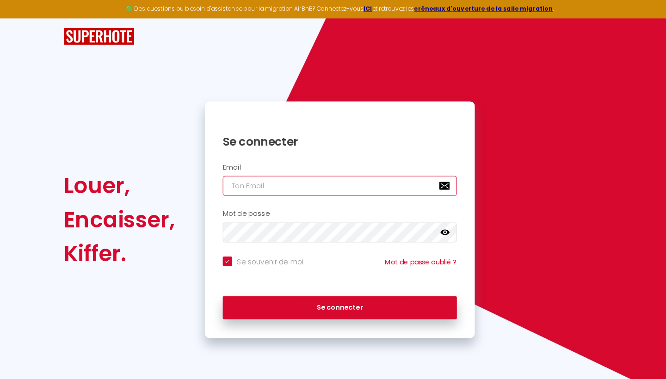
type input "[EMAIL_ADDRESS][DOMAIN_NAME]"
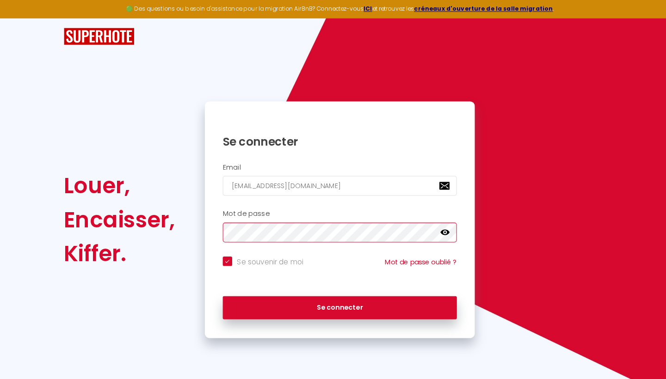
click at [333, 300] on button "Se connecter" at bounding box center [332, 302] width 229 height 23
checkbox input "true"
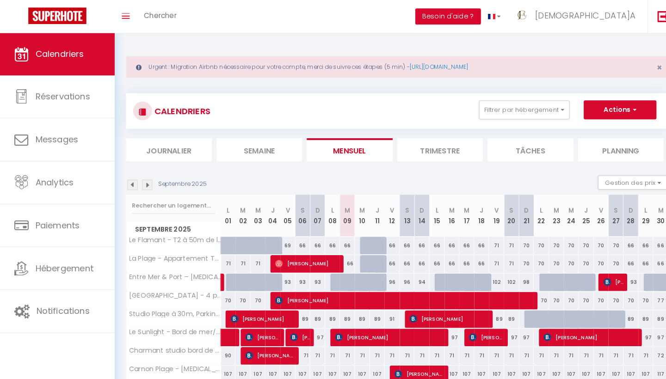
scroll to position [143, 0]
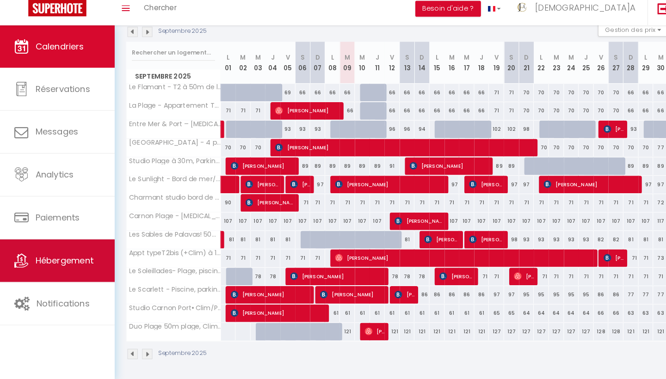
click at [66, 257] on span "Hébergement" at bounding box center [63, 263] width 57 height 12
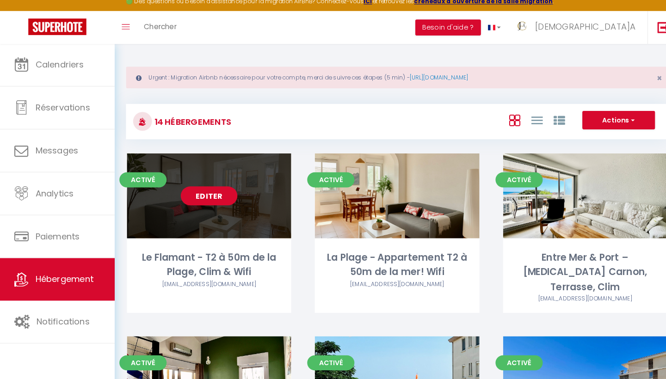
click at [213, 190] on link "Editer" at bounding box center [205, 199] width 56 height 19
select select "3"
select select "2"
select select "1"
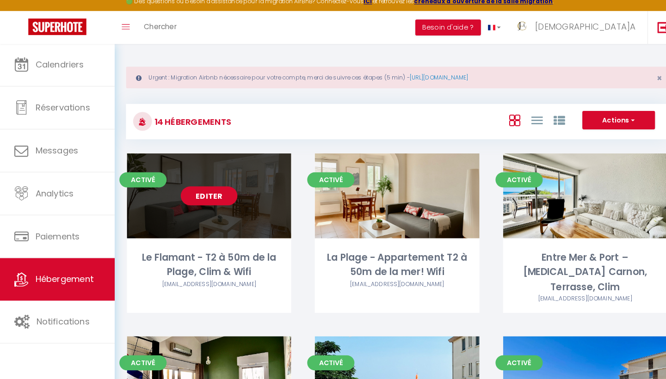
select select "28"
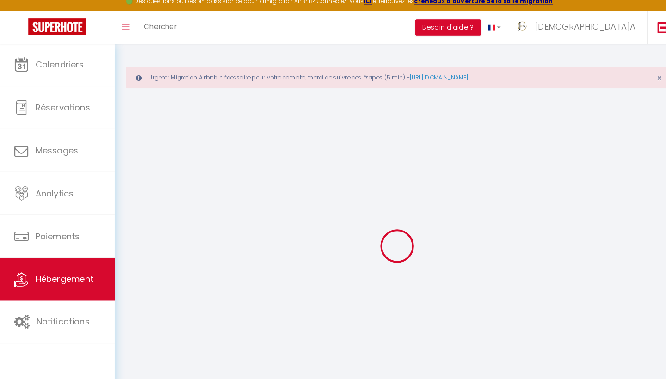
select select
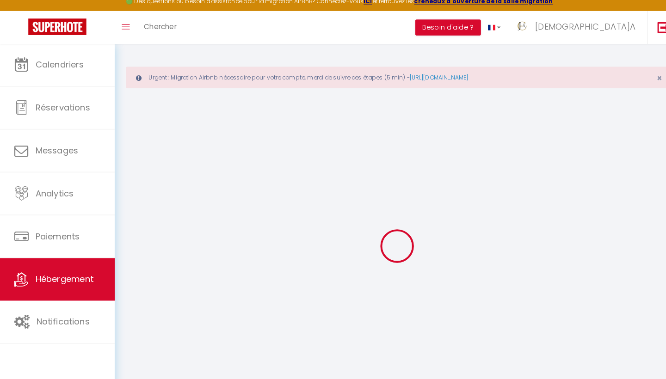
select select
checkbox input "false"
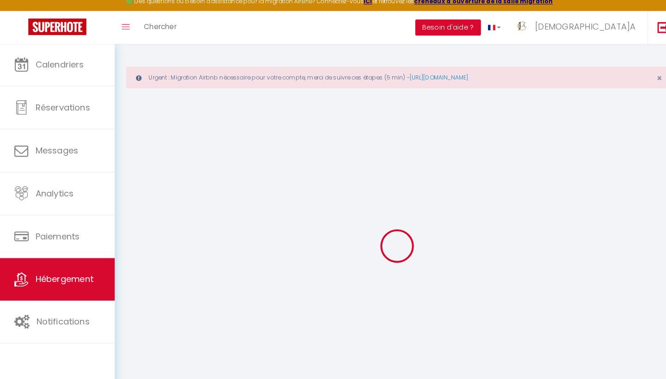
select select
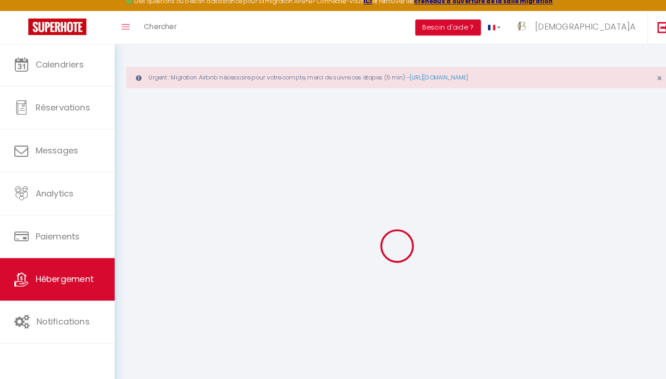
select select
checkbox input "false"
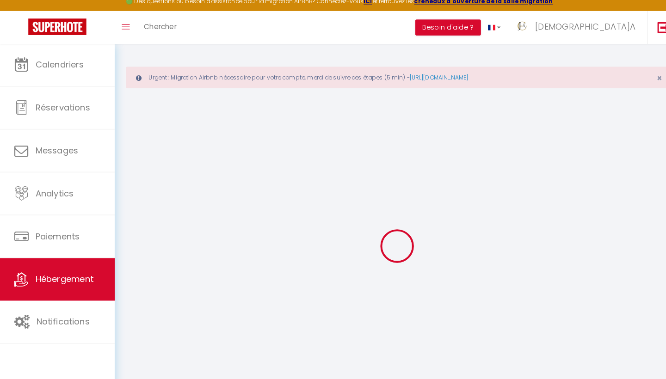
checkbox input "false"
select select
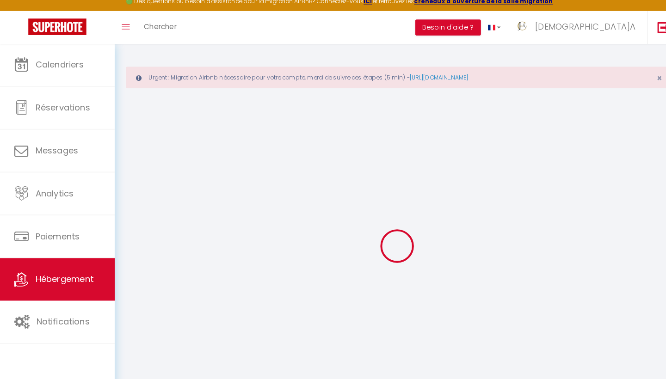
select select
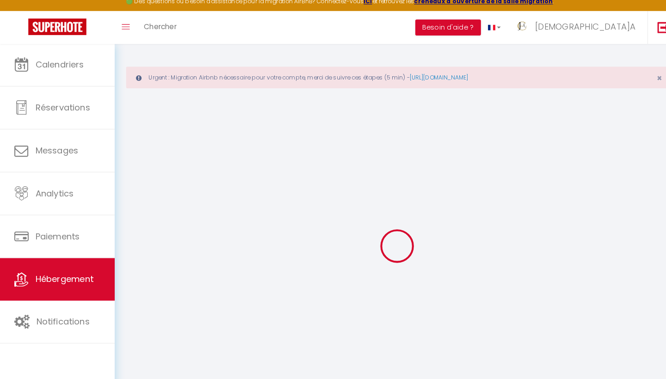
checkbox input "false"
select select
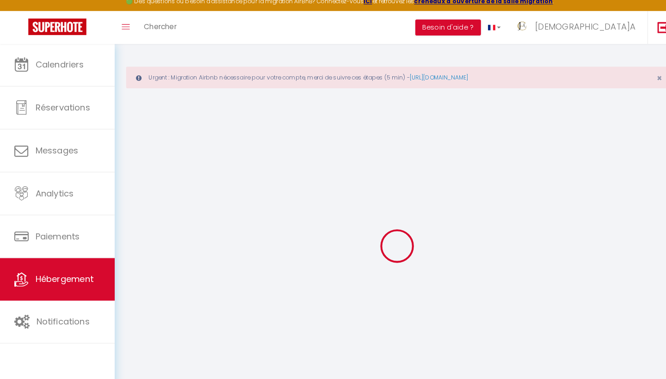
select select
type input "[EMAIL_ADDRESS][DOMAIN_NAME]"
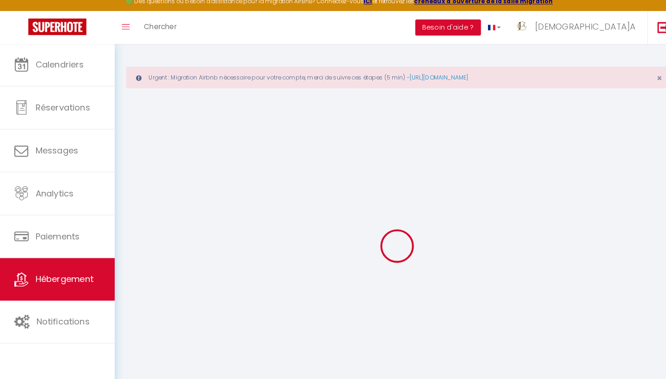
type input "14743956"
select select "16784-1476564397946789428"
select select "+ 5 %"
select select
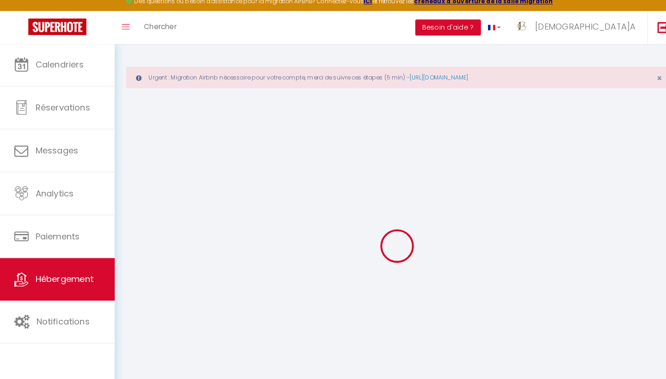
checkbox input "false"
select select "14:00"
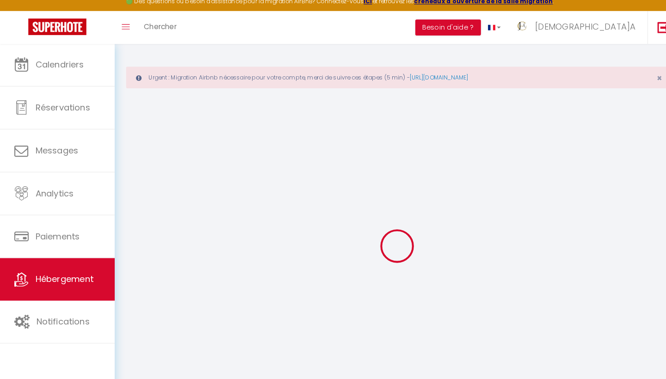
select select
select select "11:00"
select select "30"
select select "120"
select select "365"
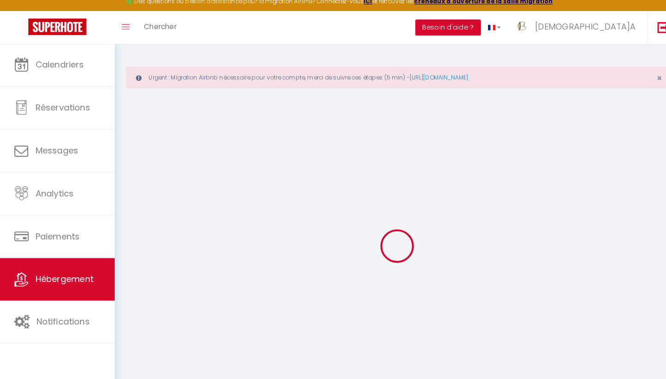
select select "EUR"
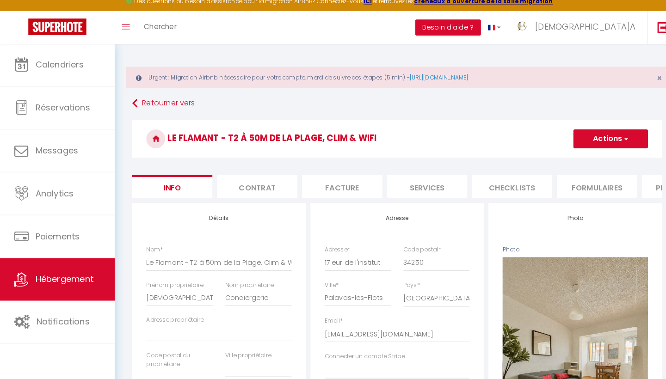
click at [645, 181] on li "Plateformes" at bounding box center [668, 190] width 79 height 23
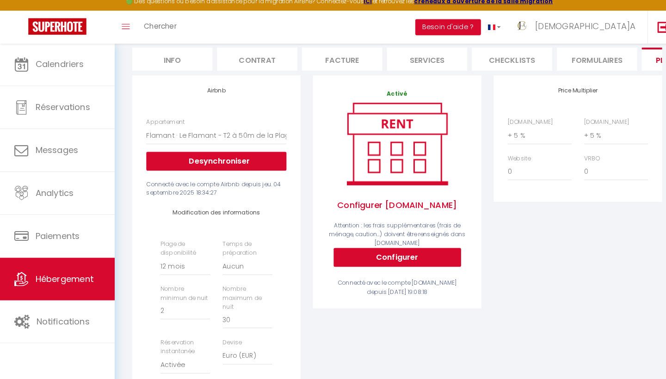
scroll to position [134, 0]
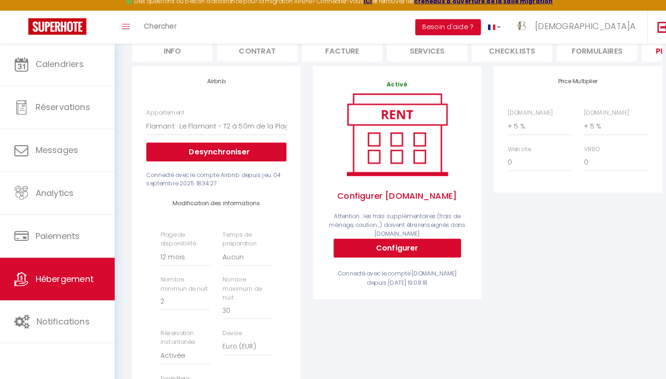
click at [391, 242] on button "Configurer" at bounding box center [389, 251] width 125 height 19
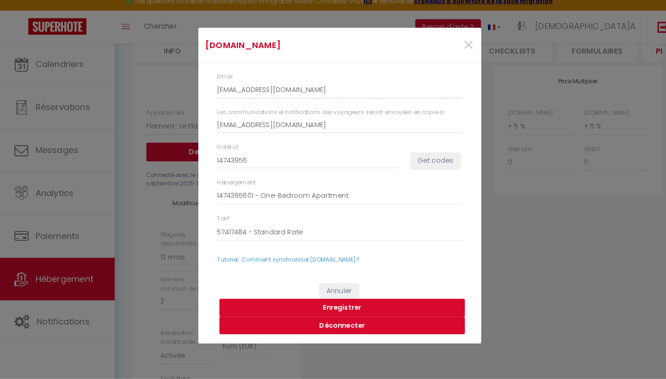
click at [421, 159] on button "Get codes" at bounding box center [427, 165] width 49 height 16
click at [339, 301] on button "Enregistrer" at bounding box center [335, 310] width 241 height 18
select select
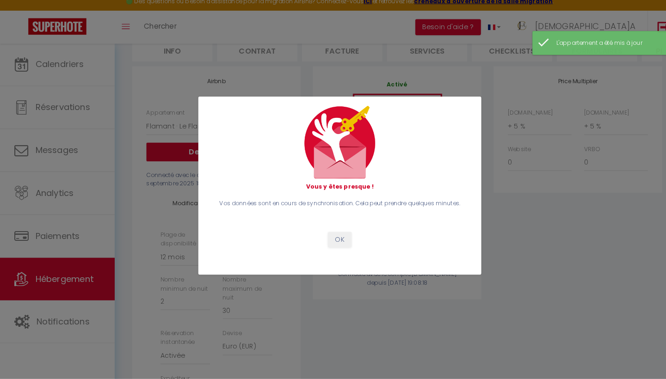
click at [333, 235] on button "OK" at bounding box center [333, 243] width 23 height 16
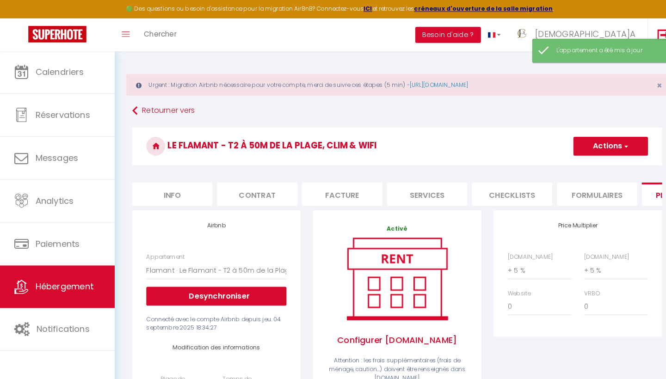
scroll to position [0, 0]
click at [131, 110] on icon at bounding box center [132, 108] width 5 height 17
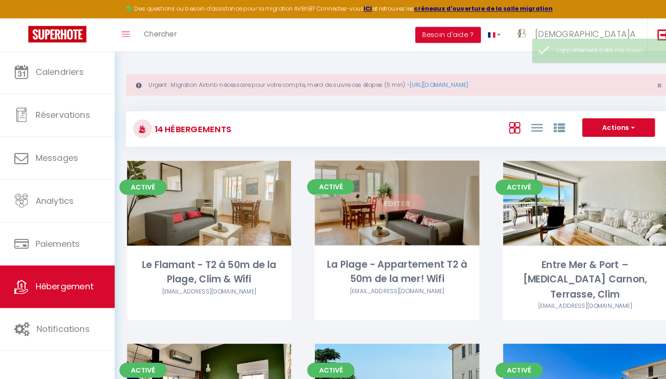
click at [397, 197] on link "Editer" at bounding box center [389, 199] width 56 height 19
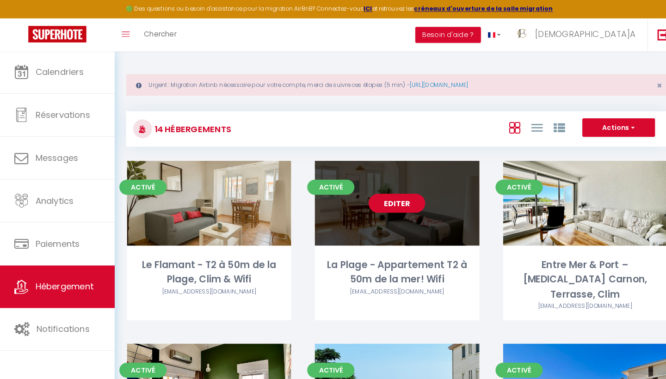
click at [387, 198] on link "Editer" at bounding box center [389, 199] width 56 height 19
click at [390, 201] on link "Editer" at bounding box center [389, 199] width 56 height 19
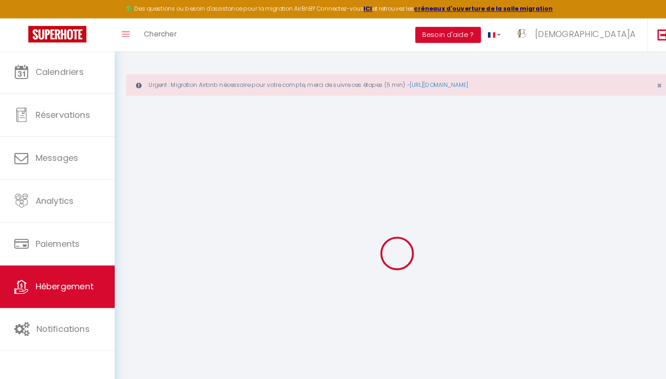
select select "4244-1465054944145650578"
select select "+ 5 %"
select select
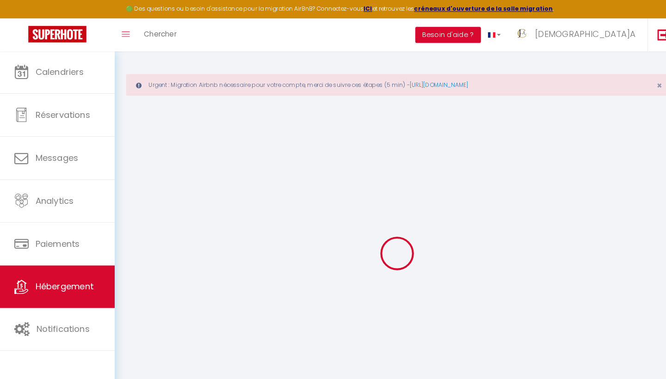
checkbox input "false"
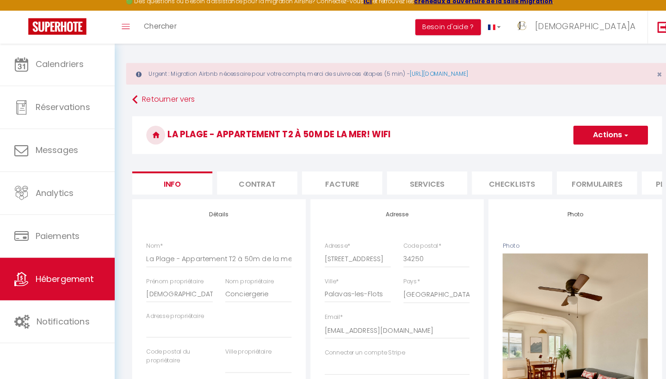
scroll to position [5, 0]
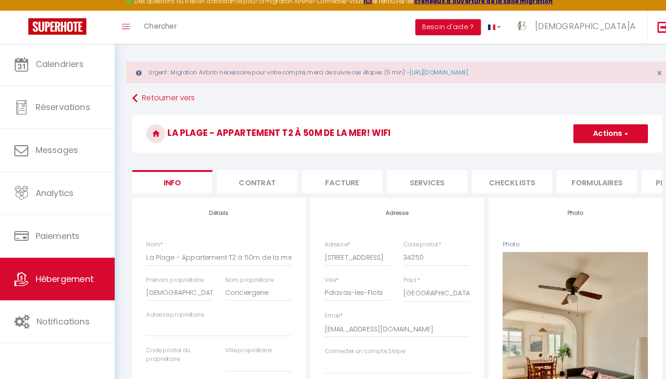
click at [640, 181] on li "Plateformes" at bounding box center [668, 185] width 79 height 23
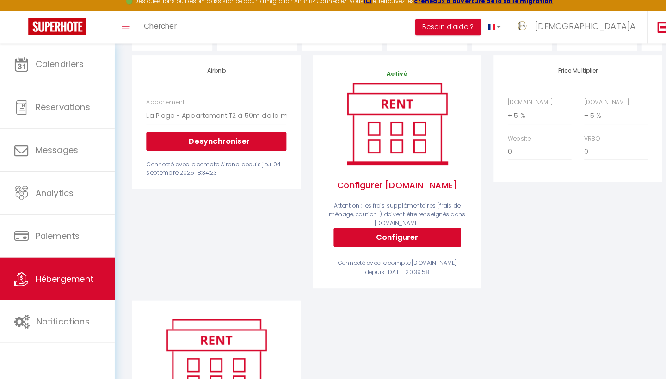
scroll to position [173, 0]
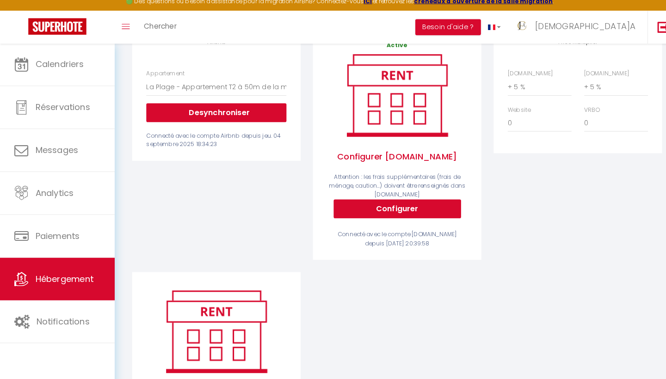
click at [396, 203] on button "Configurer" at bounding box center [389, 212] width 125 height 19
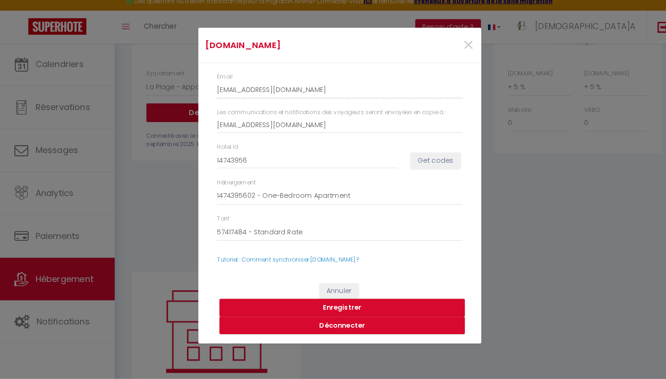
click at [434, 157] on button "Get codes" at bounding box center [427, 165] width 49 height 16
click at [334, 301] on button "Enregistrer" at bounding box center [335, 310] width 241 height 18
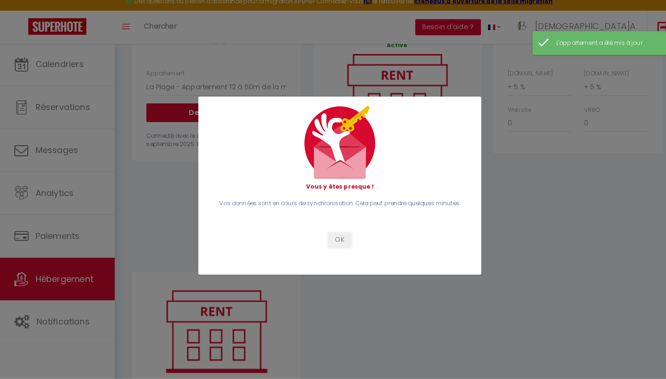
click at [333, 235] on button "OK" at bounding box center [333, 243] width 23 height 16
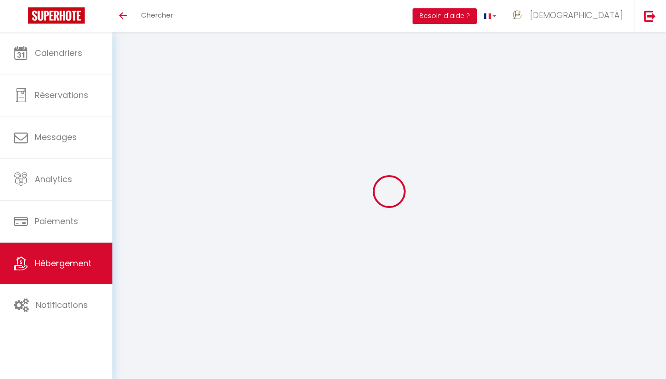
scroll to position [40, 0]
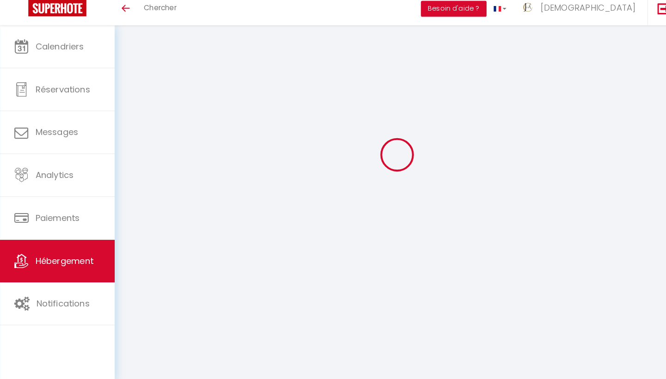
select select "4244-1465054944145650578"
select select "+ 5 %"
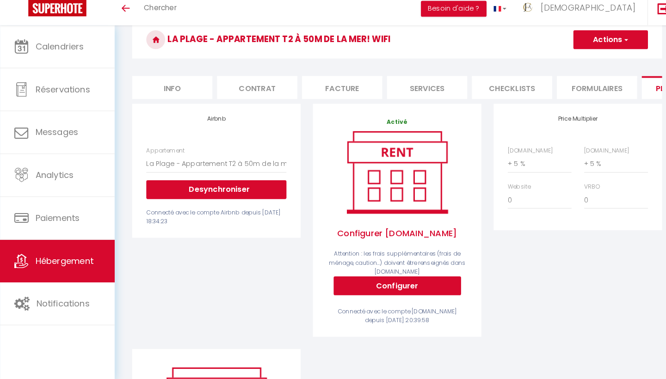
click at [614, 46] on span "button" at bounding box center [613, 46] width 6 height 9
click at [588, 66] on link "Enregistrer" at bounding box center [598, 67] width 73 height 12
click at [70, 258] on span "Hébergement" at bounding box center [63, 264] width 57 height 12
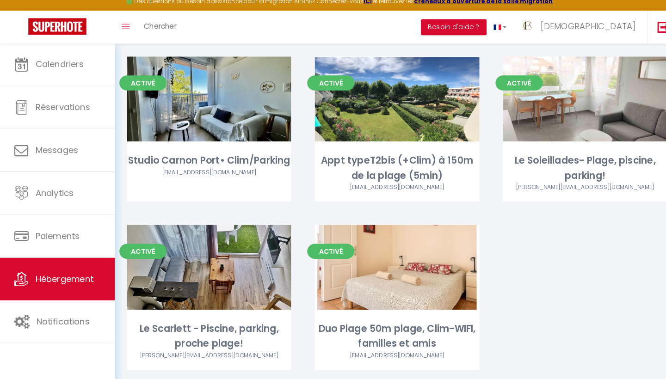
scroll to position [609, 0]
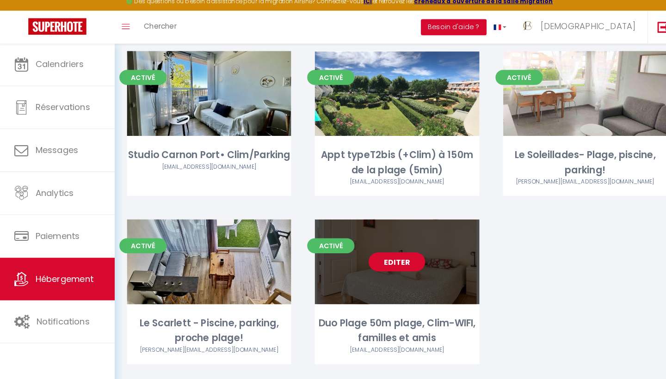
click at [391, 255] on link "Editer" at bounding box center [389, 264] width 56 height 19
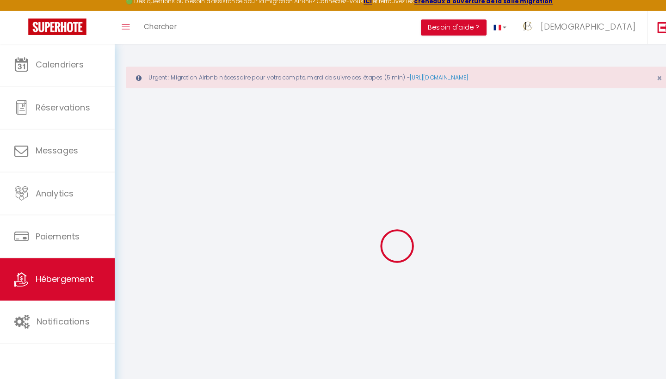
select select
checkbox input "false"
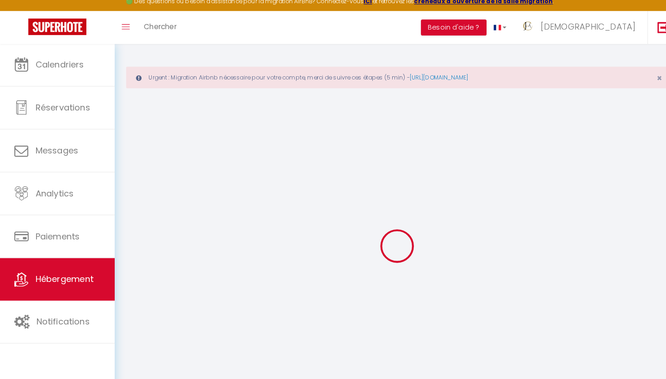
select select "16:00"
select select "23:45"
select select "10:00"
select select "30"
select select "120"
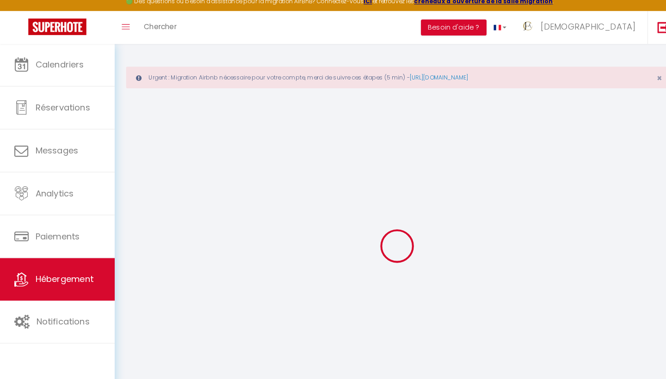
select select
checkbox input "false"
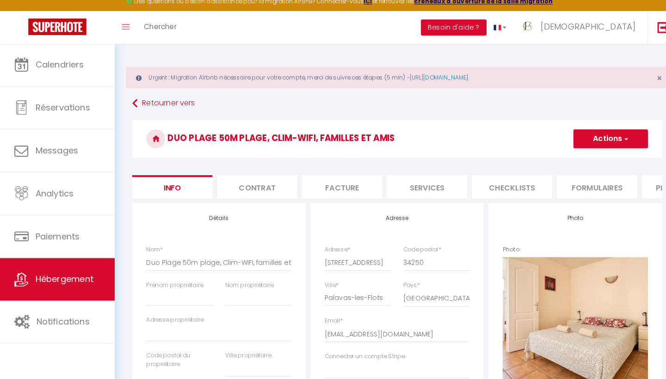
click at [641, 181] on li "Plateformes" at bounding box center [668, 190] width 79 height 23
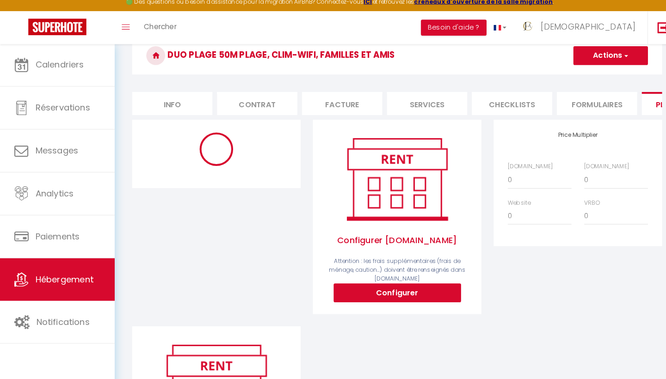
scroll to position [108, 0]
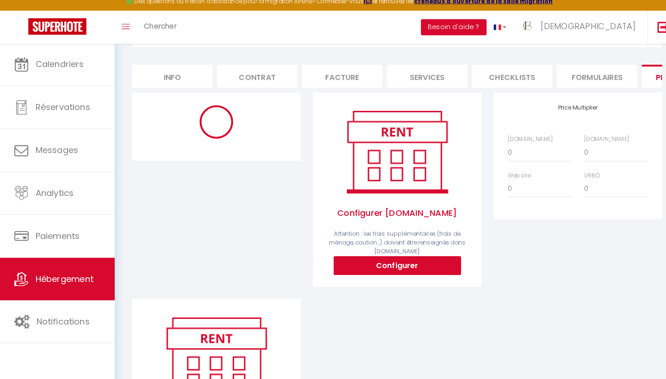
click at [64, 277] on span "Hébergement" at bounding box center [63, 281] width 57 height 12
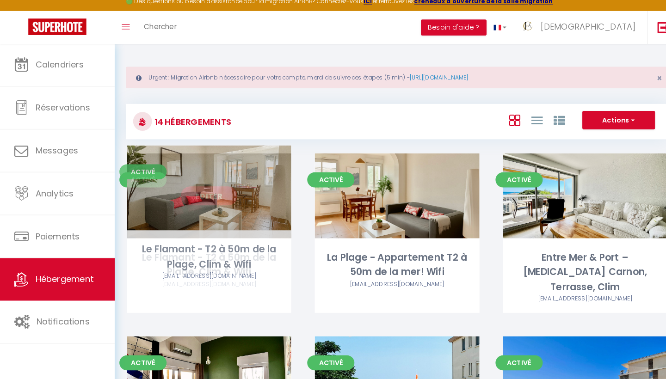
click at [211, 191] on link "Editer" at bounding box center [205, 199] width 56 height 19
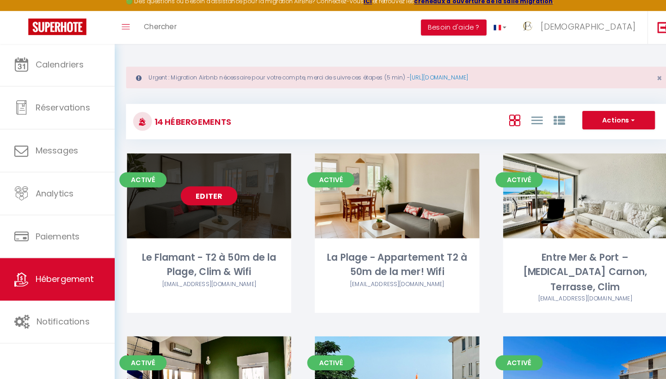
click at [192, 194] on link "Editer" at bounding box center [205, 199] width 56 height 19
click at [220, 196] on link "Editer" at bounding box center [205, 199] width 56 height 19
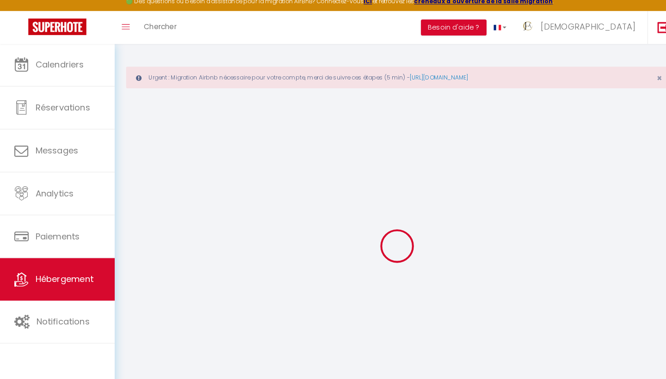
select select "16784-1476564397946789428"
select select "+ 5 %"
select select
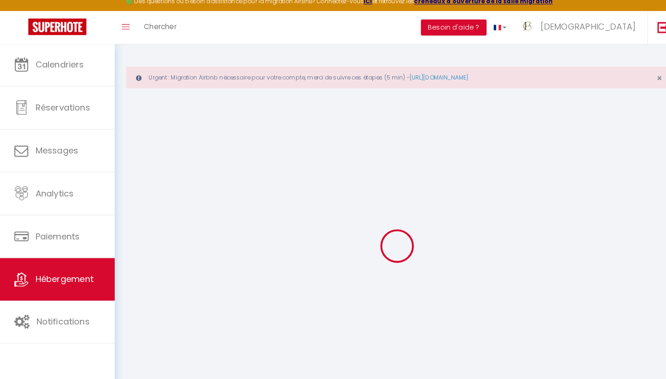
checkbox input "false"
select select "365"
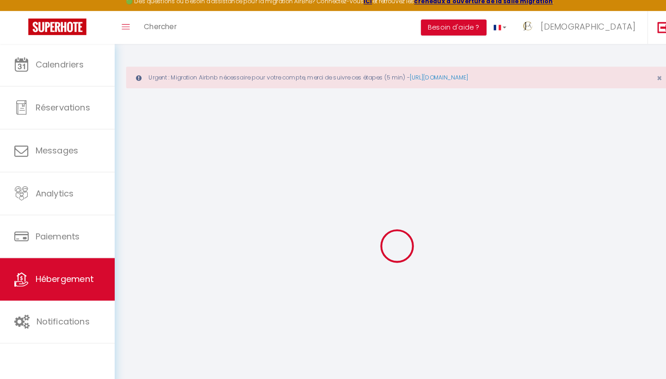
select select "EUR"
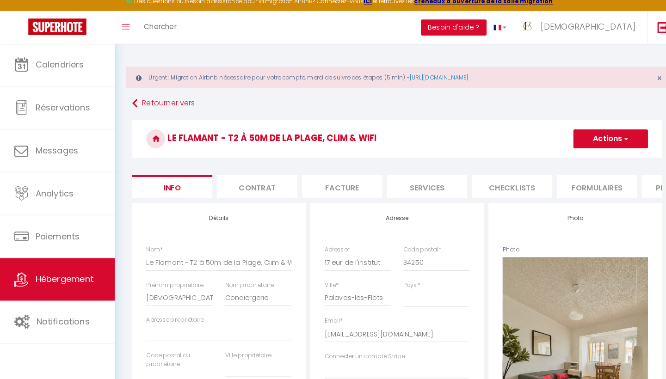
click at [640, 188] on li "Plateformes" at bounding box center [668, 190] width 79 height 23
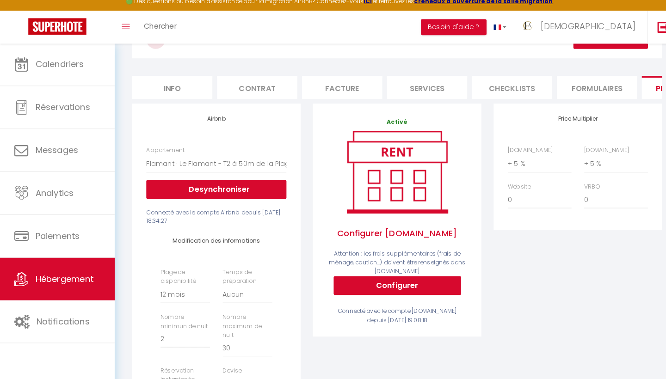
scroll to position [98, 0]
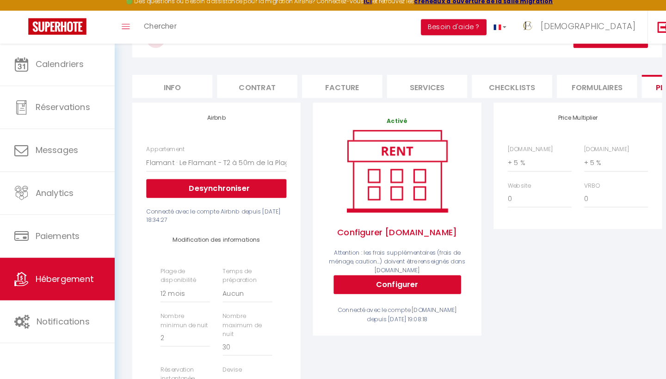
click at [397, 279] on button "Configurer" at bounding box center [389, 287] width 125 height 19
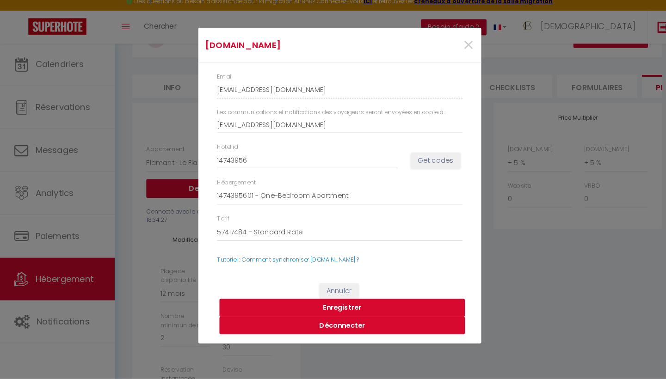
click at [358, 301] on button "Enregistrer" at bounding box center [335, 310] width 241 height 18
select select
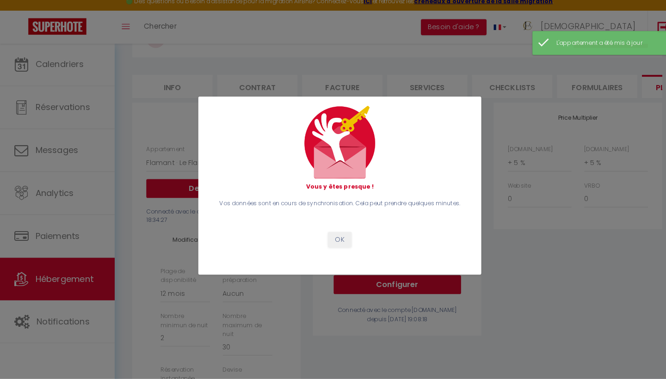
click at [335, 236] on button "OK" at bounding box center [333, 243] width 23 height 16
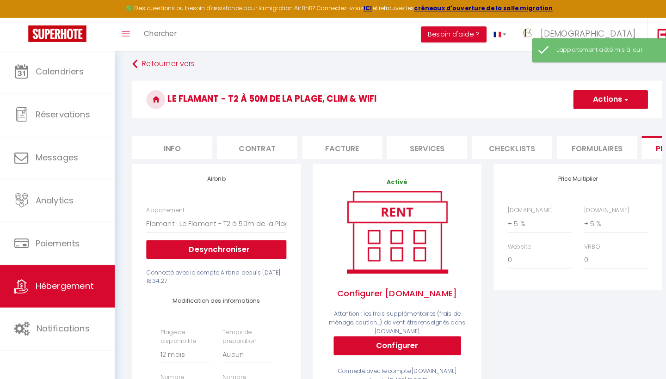
scroll to position [47, 0]
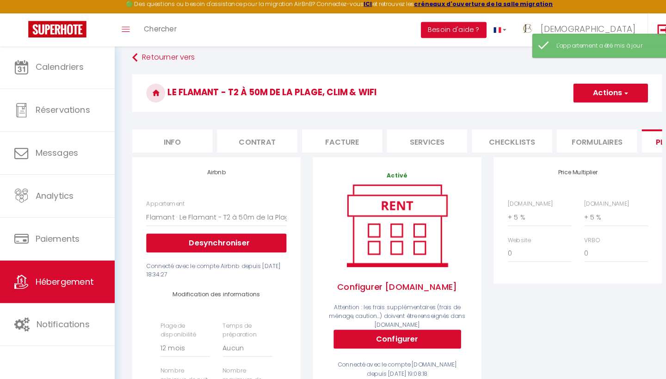
click at [608, 87] on button "Actions" at bounding box center [598, 96] width 73 height 19
click at [586, 113] on link "Enregistrer" at bounding box center [598, 117] width 73 height 12
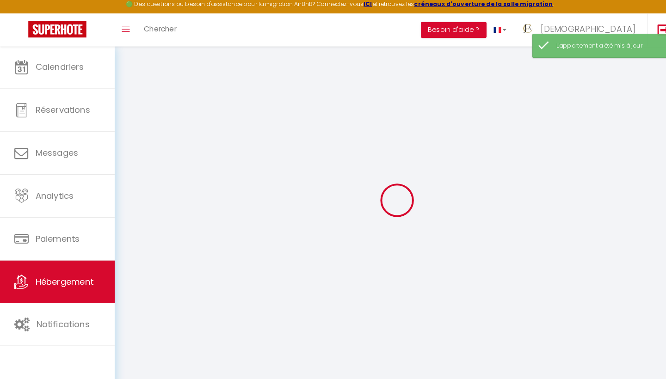
select select "365"
select select "EUR"
select select
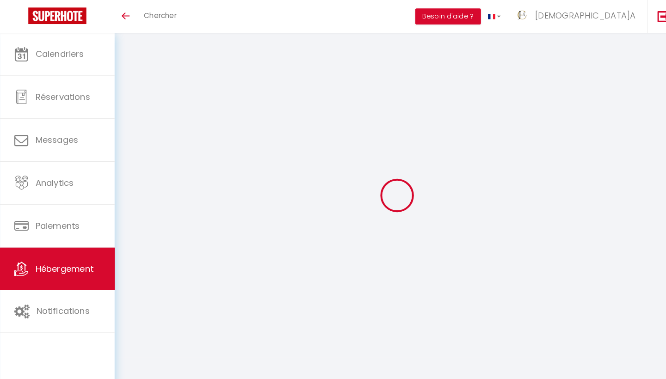
scroll to position [32, 0]
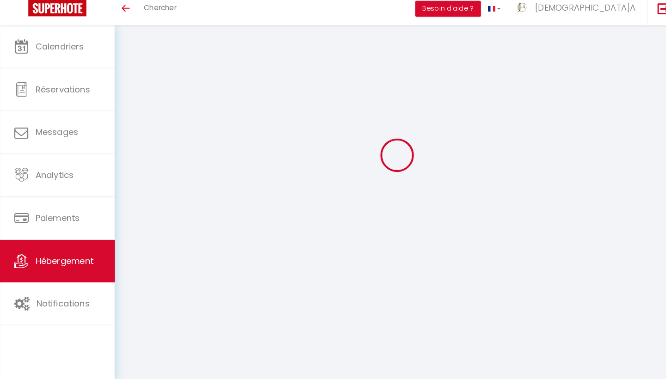
select select "+ 5 %"
select select "365"
select select "EUR"
select select
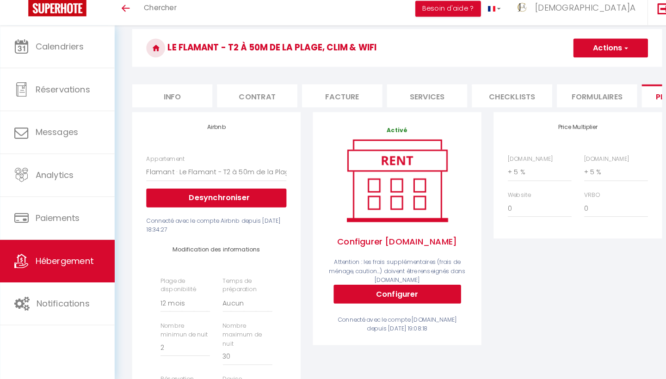
scroll to position [0, 0]
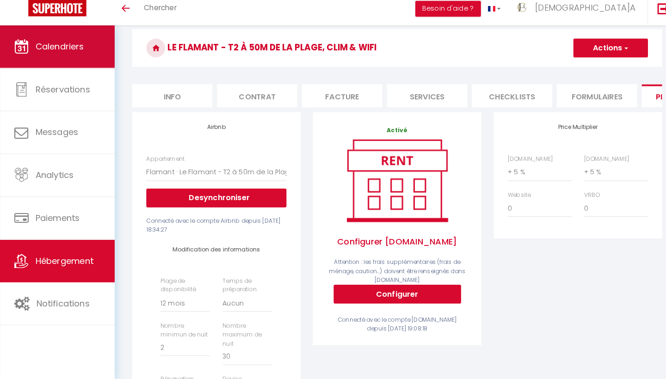
click at [42, 50] on span "Calendriers" at bounding box center [59, 53] width 48 height 12
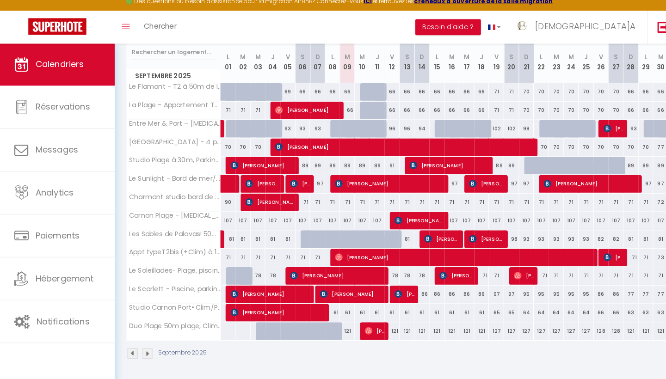
scroll to position [161, 0]
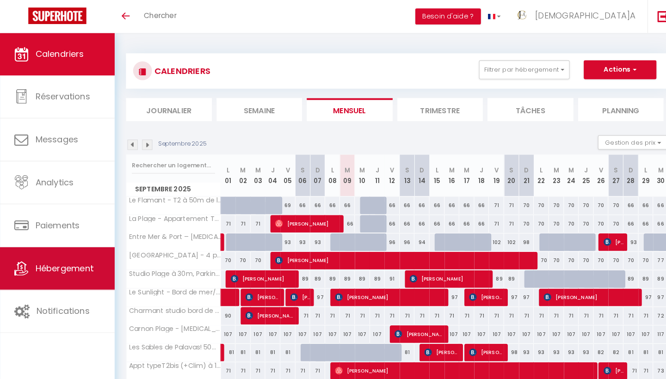
click at [59, 265] on span "Hébergement" at bounding box center [63, 263] width 57 height 12
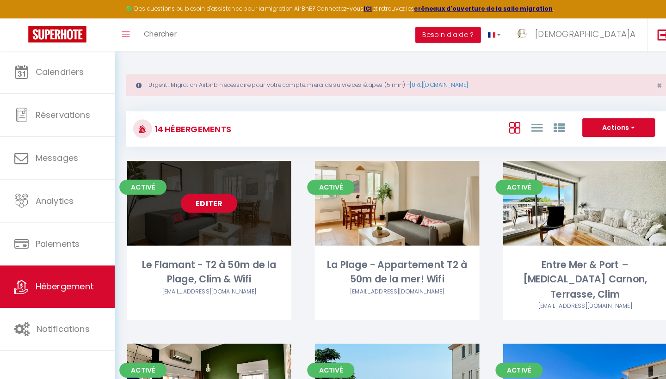
click at [204, 200] on link "Editer" at bounding box center [205, 199] width 56 height 19
select select "3"
select select "2"
select select "1"
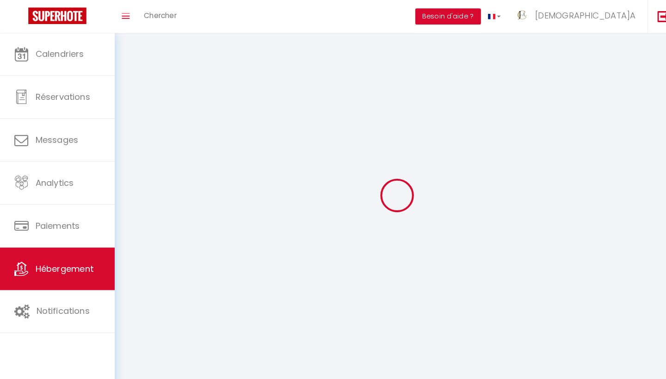
select select
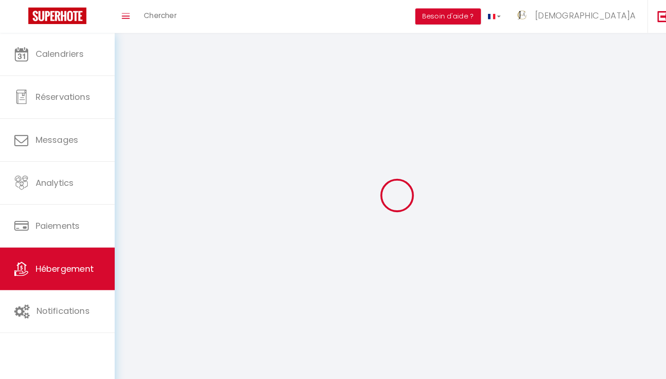
select select
checkbox input "false"
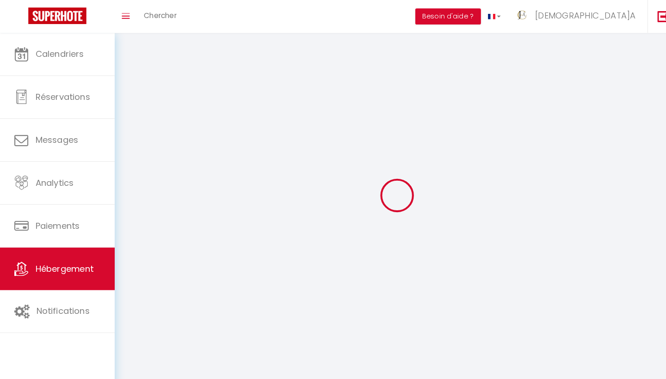
select select
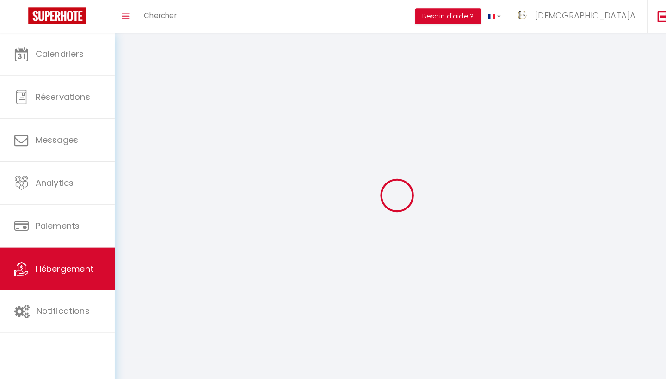
select select
checkbox input "false"
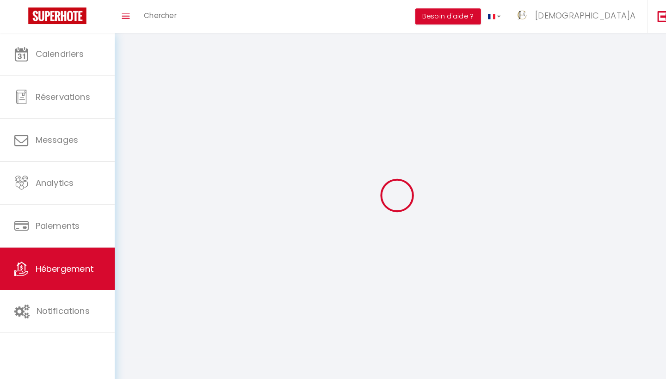
checkbox input "false"
select select
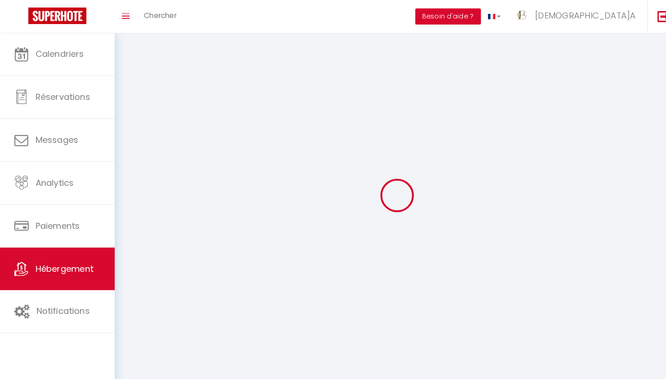
select select
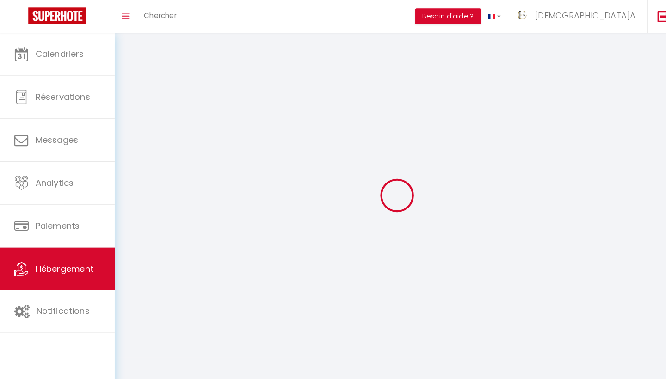
checkbox input "false"
select select
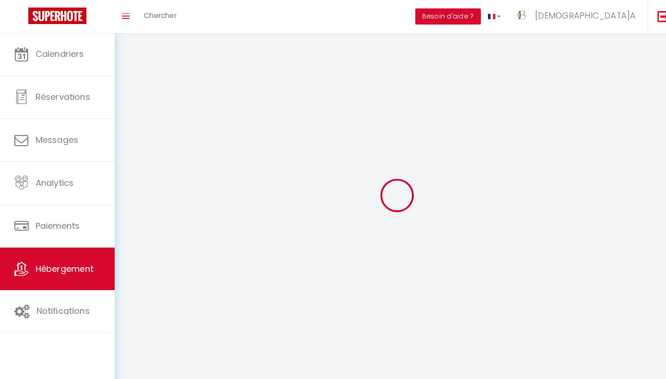
select select
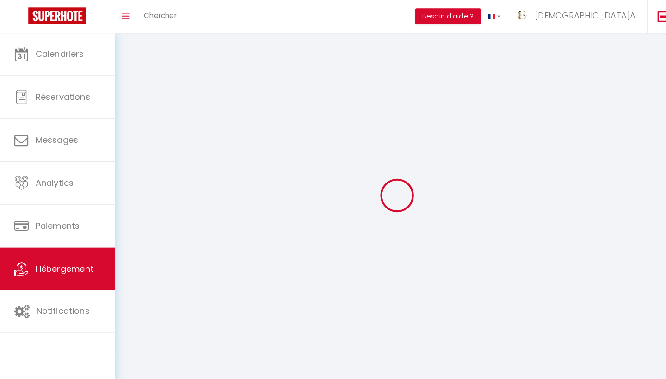
select select
checkbox input "false"
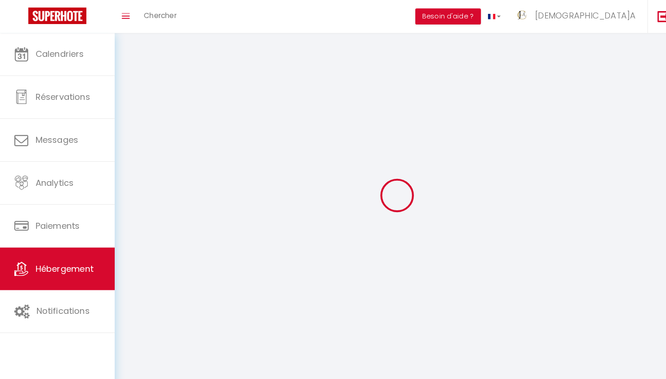
checkbox input "false"
select select
select select "28"
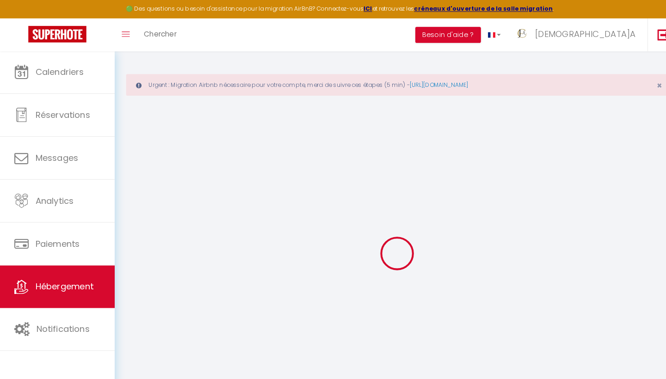
select select
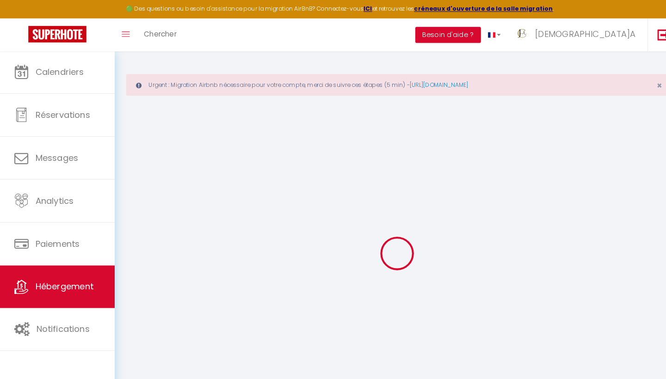
select select
checkbox input "false"
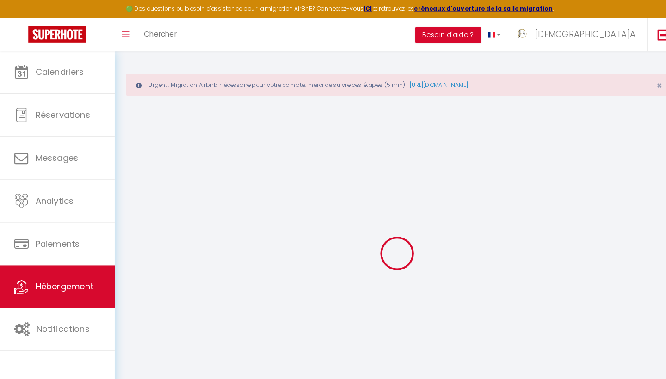
select select
type input "Le Flamant - T2 à 50m de la Plage, Clim & Wifi"
type input "[DEMOGRAPHIC_DATA]A"
type input "Conciergerie"
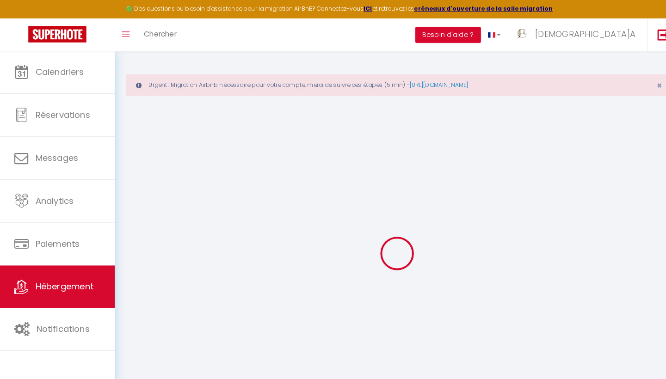
select select "2"
type input "45"
select select
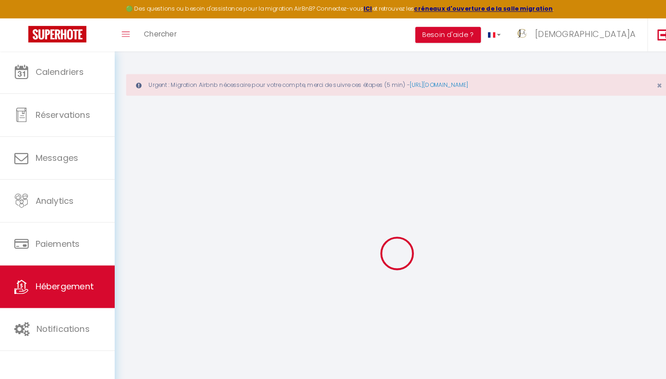
select select
type input "17 eur de l'institut"
type input "34250"
type input "Palavas-les-Flots"
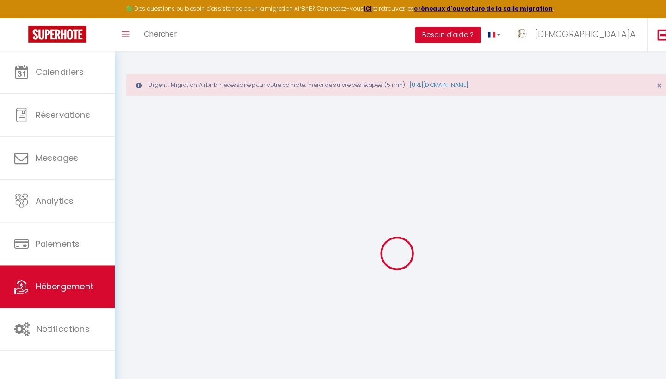
type input "[EMAIL_ADDRESS][DOMAIN_NAME]"
select select
checkbox input "false"
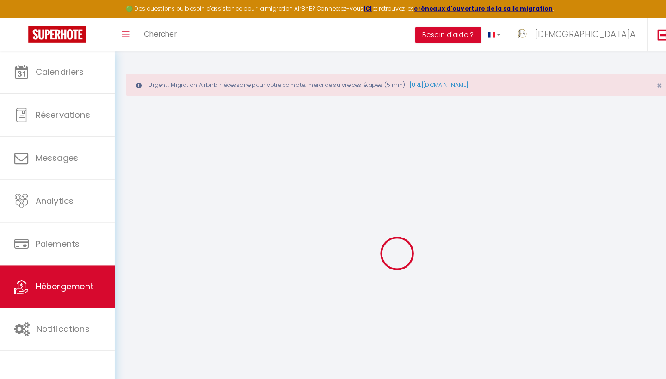
checkbox input "false"
type input "0"
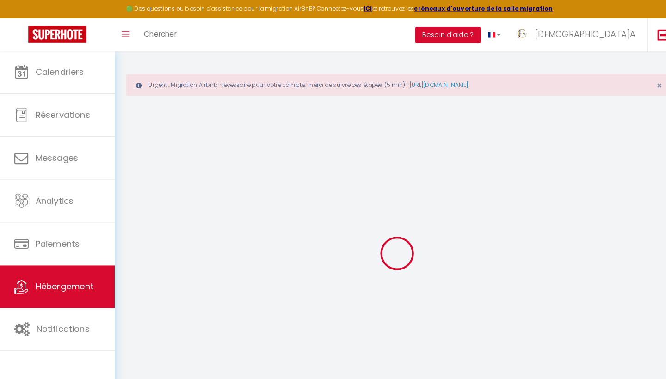
select select
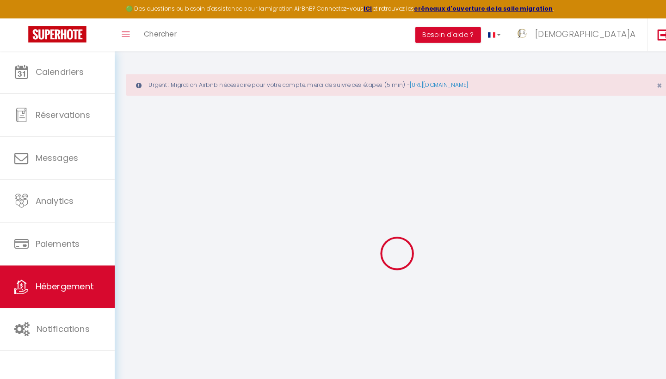
select select
checkbox input "false"
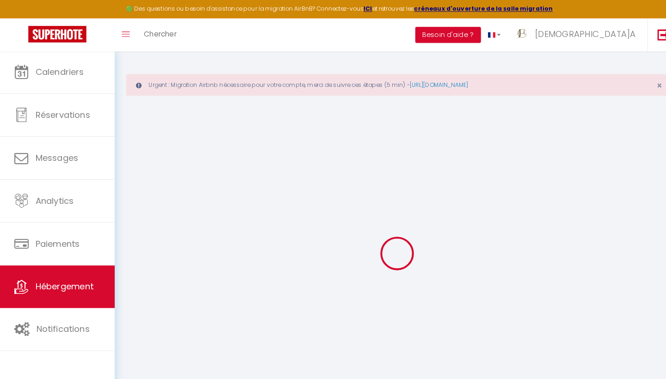
select select "+ 5 %"
select select "14:00"
select select
select select "11:00"
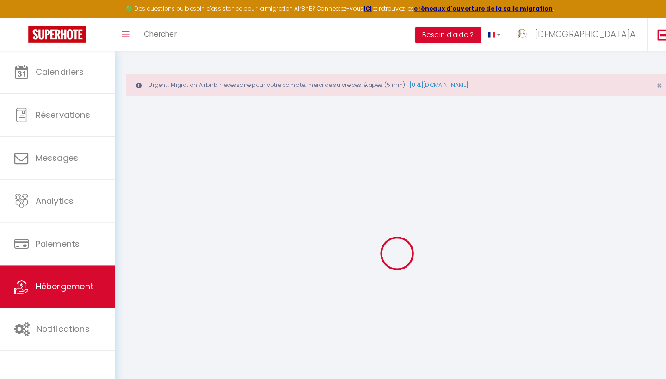
select select "30"
select select "120"
select select
checkbox input "false"
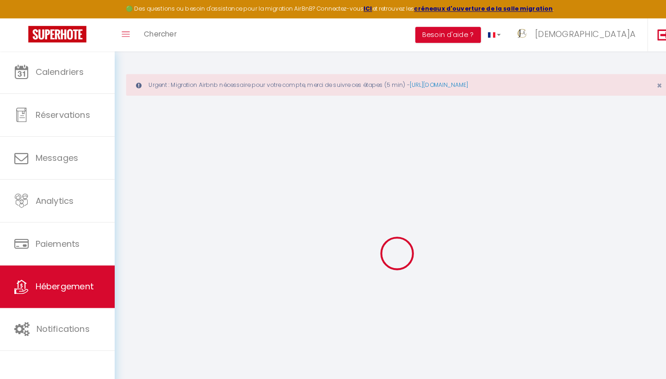
checkbox input "false"
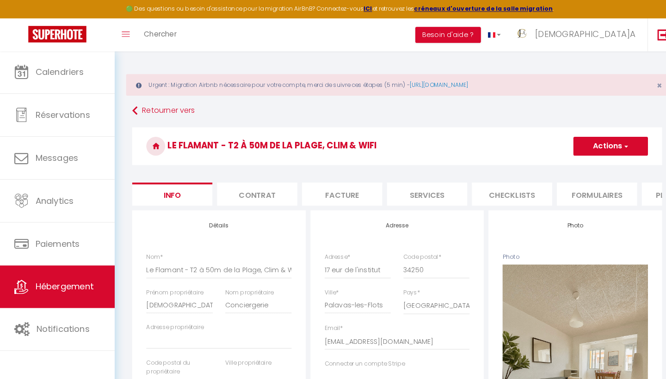
click at [644, 195] on ul "Info Contrat Facture Services Checklists Formulaires Plateformes Paramètres web…" at bounding box center [390, 190] width 520 height 23
click at [645, 190] on li "Plateformes" at bounding box center [667, 190] width 79 height 23
select select
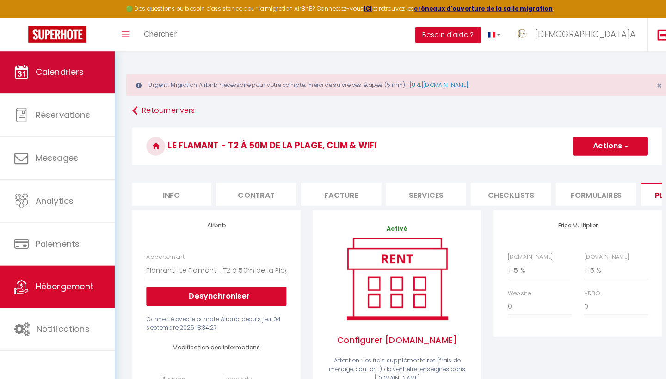
click at [63, 68] on span "Calendriers" at bounding box center [59, 71] width 48 height 12
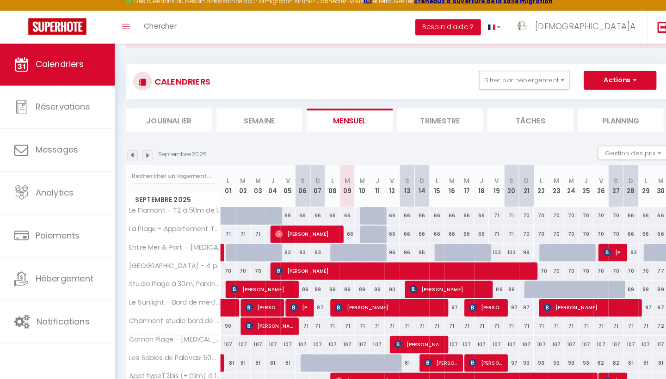
scroll to position [54, 0]
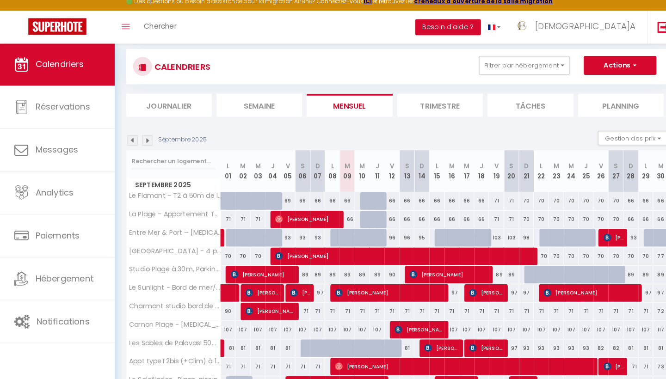
click at [385, 196] on div "66" at bounding box center [384, 204] width 15 height 17
type input "66"
type input "Ven 12 Septembre 2025"
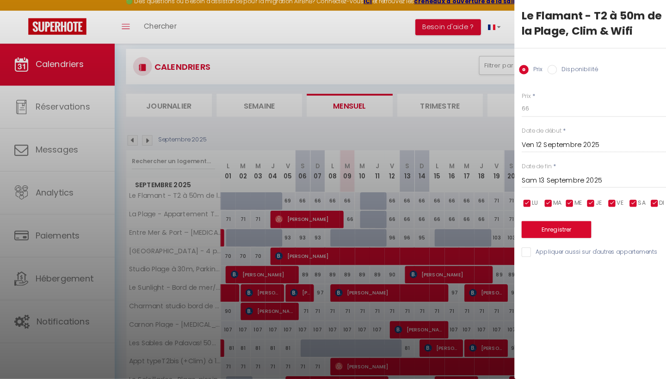
click at [538, 179] on input "Sam 13 Septembre 2025" at bounding box center [588, 185] width 155 height 12
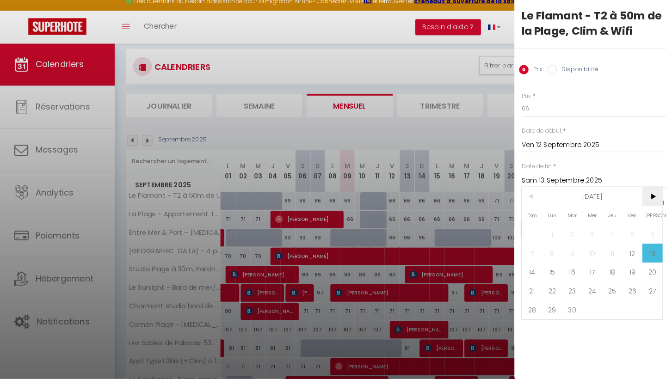
click at [639, 194] on span ">" at bounding box center [640, 200] width 20 height 19
click at [641, 267] on span "18" at bounding box center [640, 274] width 20 height 19
type input "Sam 18 Octobre 2025"
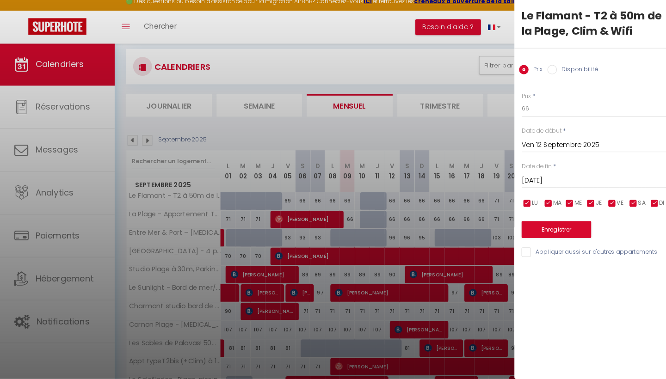
click at [571, 71] on label "Disponibilité" at bounding box center [566, 76] width 40 height 10
click at [546, 71] on input "Disponibilité" at bounding box center [541, 75] width 9 height 9
radio input "true"
radio input "false"
click at [543, 225] on button "Enregistrer" at bounding box center [545, 233] width 68 height 17
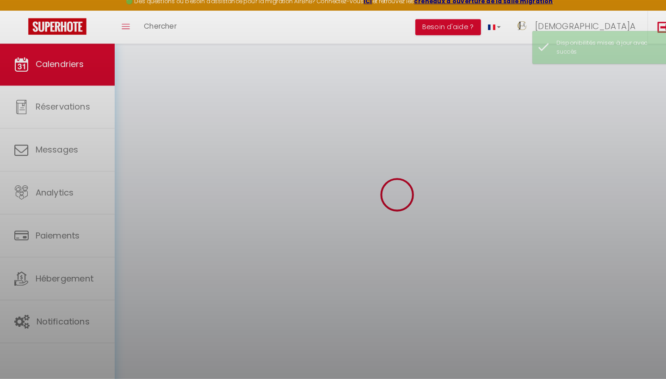
scroll to position [50, 0]
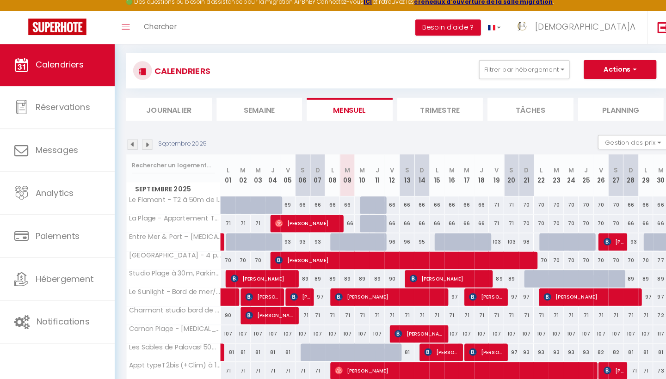
click at [620, 66] on button "Actions" at bounding box center [607, 75] width 71 height 19
click at [385, 219] on div "66" at bounding box center [384, 226] width 15 height 17
select select "1"
type input "Ven 12 Septembre 2025"
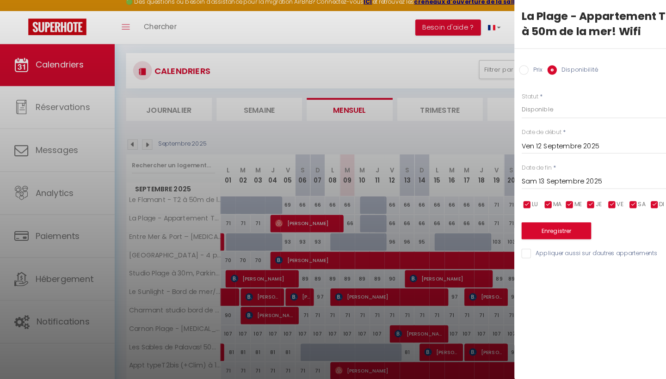
click at [576, 180] on input "Sam 13 Septembre 2025" at bounding box center [588, 186] width 155 height 12
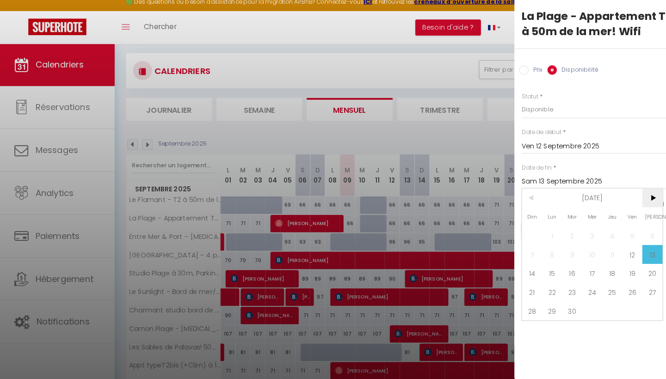
click at [641, 196] on span ">" at bounding box center [640, 201] width 20 height 19
click at [640, 266] on span "18" at bounding box center [640, 275] width 20 height 19
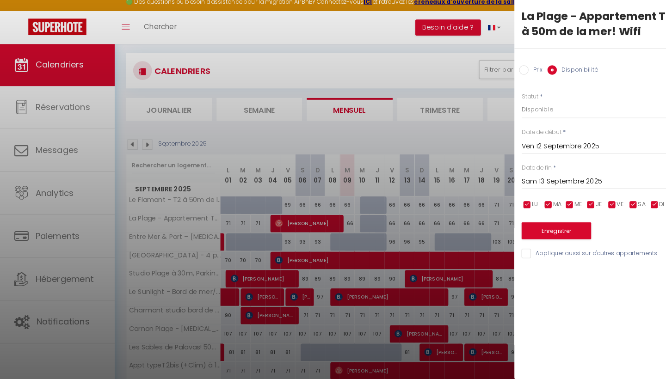
type input "Sam 18 Octobre 2025"
click at [545, 225] on button "Enregistrer" at bounding box center [545, 233] width 68 height 17
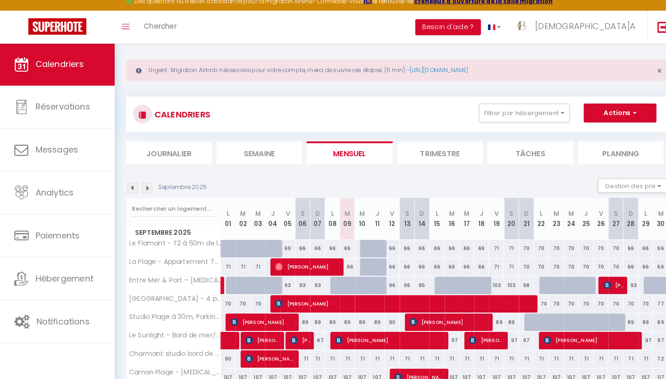
scroll to position [11, 0]
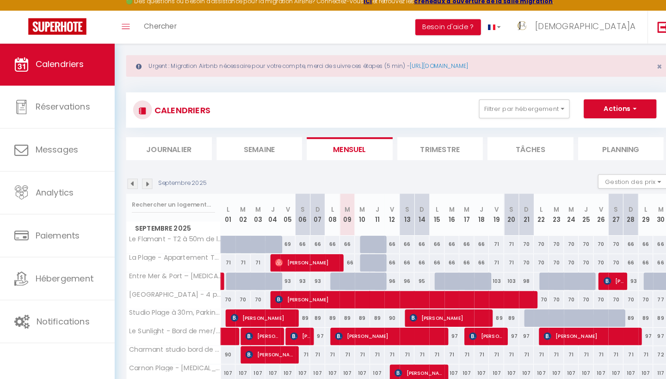
click at [146, 183] on img at bounding box center [144, 188] width 10 height 10
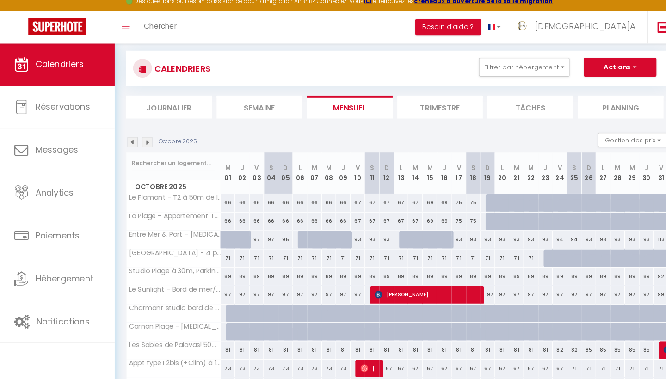
scroll to position [70, 0]
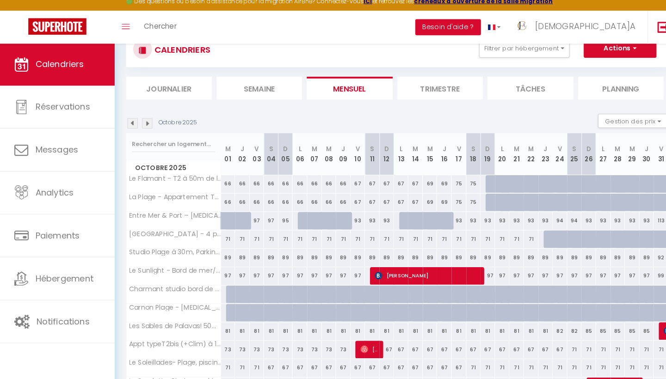
click at [466, 180] on div "75" at bounding box center [464, 188] width 14 height 17
select select "1"
type input "Sam 18 Octobre 2025"
type input "Dim 19 Octobre 2025"
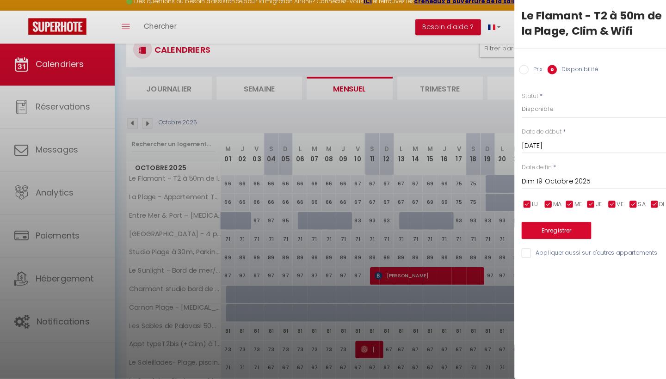
click at [551, 225] on button "Enregistrer" at bounding box center [545, 233] width 68 height 17
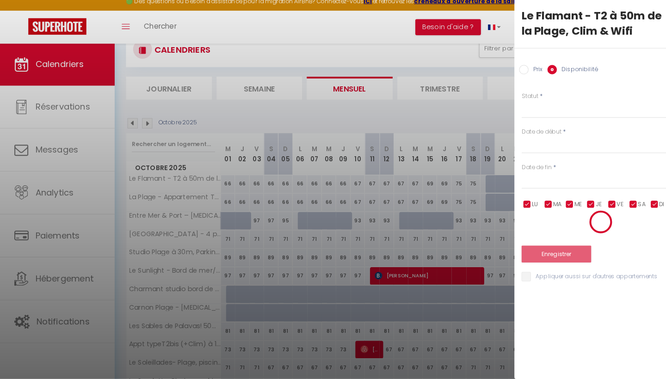
scroll to position [50, 0]
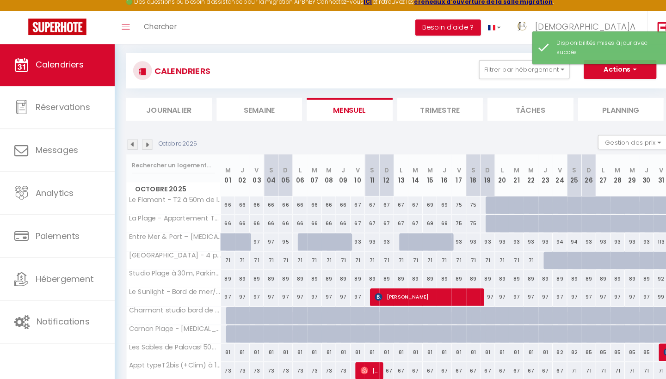
click at [465, 218] on div "75" at bounding box center [464, 226] width 14 height 17
select select "1"
type input "Sam 18 Octobre 2025"
type input "Dim 19 Octobre 2025"
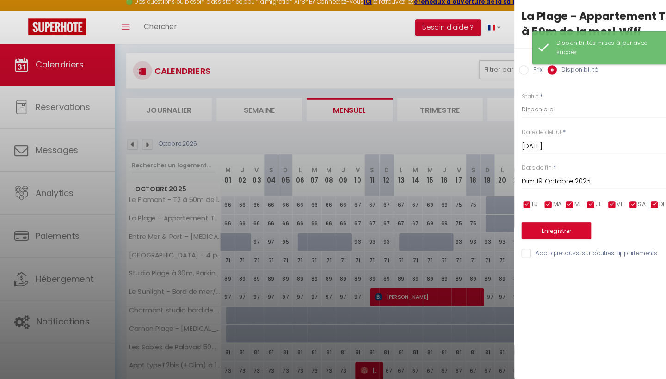
click at [536, 225] on button "Enregistrer" at bounding box center [545, 233] width 68 height 17
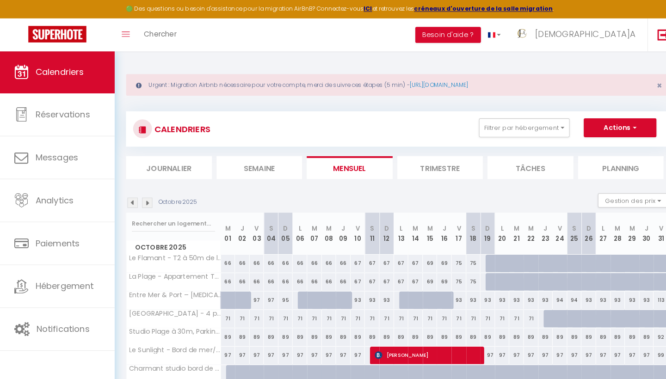
scroll to position [0, 0]
click at [144, 198] on img at bounding box center [144, 199] width 10 height 10
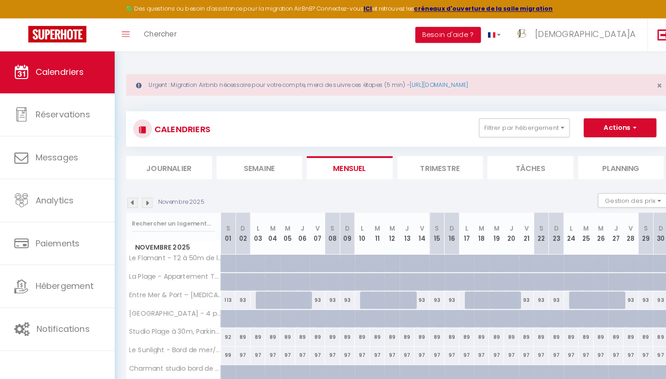
click at [144, 198] on img at bounding box center [144, 199] width 10 height 10
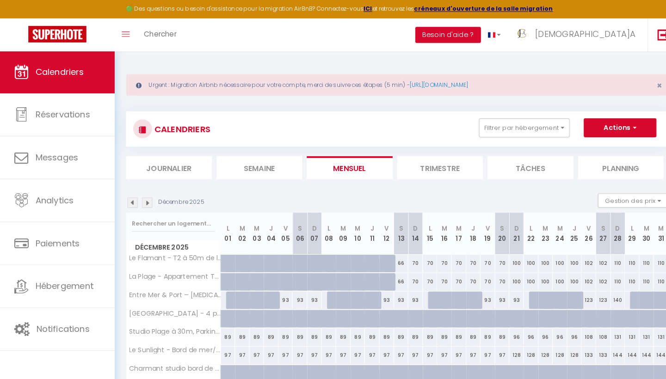
click at [385, 253] on div at bounding box center [379, 259] width 14 height 18
select select "1"
type input "Ven 12 Décembre 2025"
type input "Sam 13 Décembre 2025"
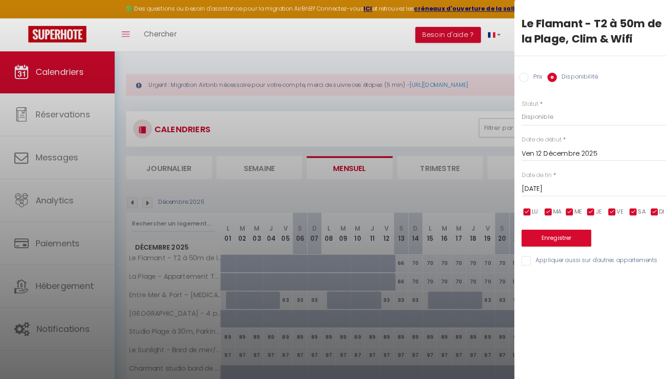
click at [440, 132] on div at bounding box center [333, 189] width 666 height 379
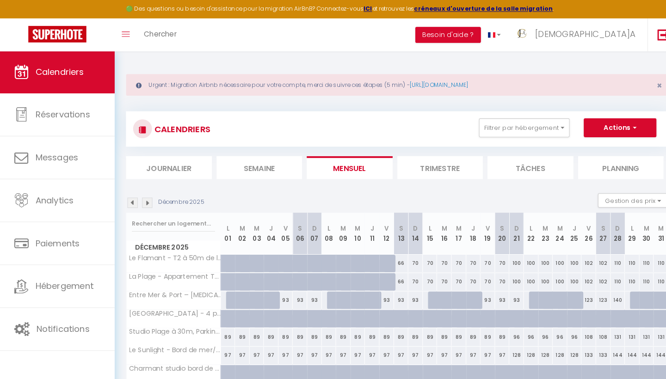
click at [394, 257] on div "66" at bounding box center [393, 258] width 14 height 17
select select "1"
type input "Sam 13 Décembre 2025"
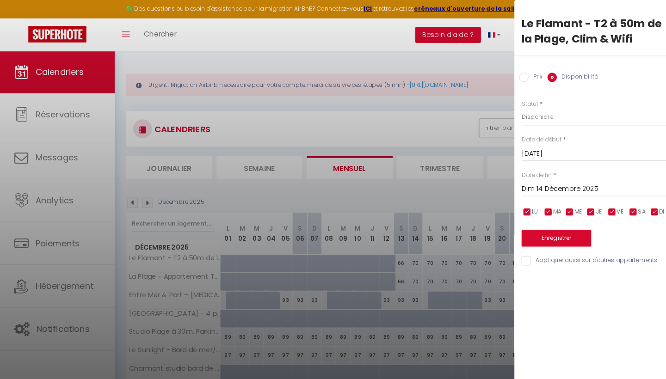
click at [557, 181] on input "Dim 14 Décembre 2025" at bounding box center [588, 186] width 155 height 12
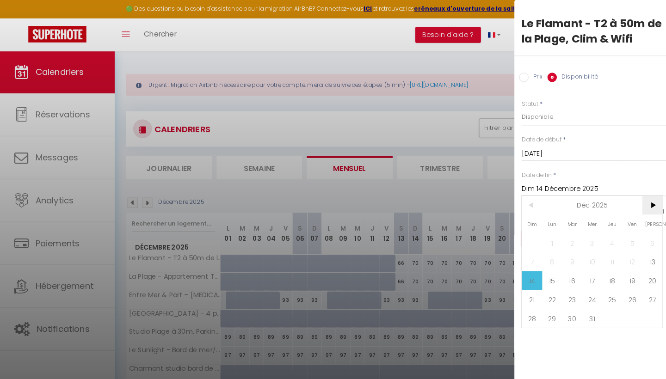
click at [638, 195] on span ">" at bounding box center [640, 201] width 20 height 19
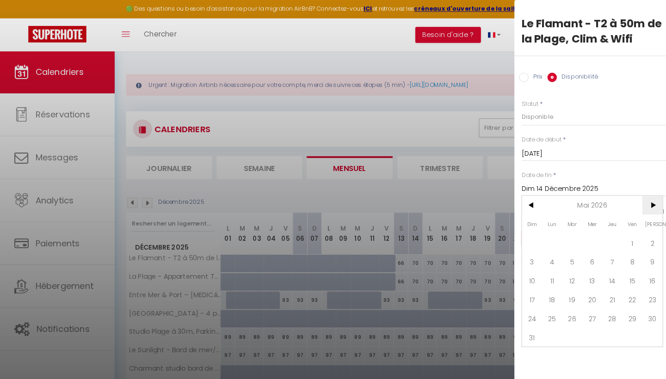
click at [638, 195] on span ">" at bounding box center [640, 201] width 20 height 19
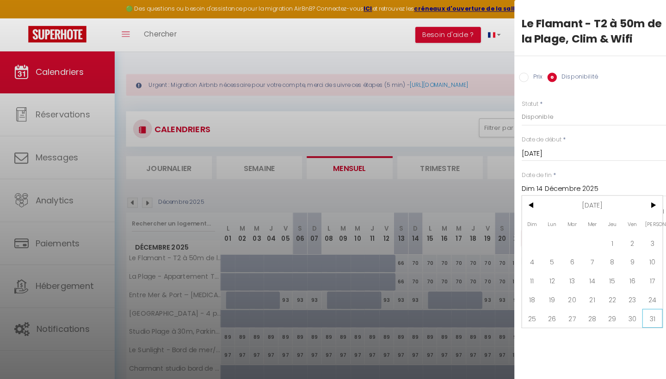
click at [639, 311] on span "31" at bounding box center [640, 312] width 20 height 19
type input "Sam 31 Octobre 2026"
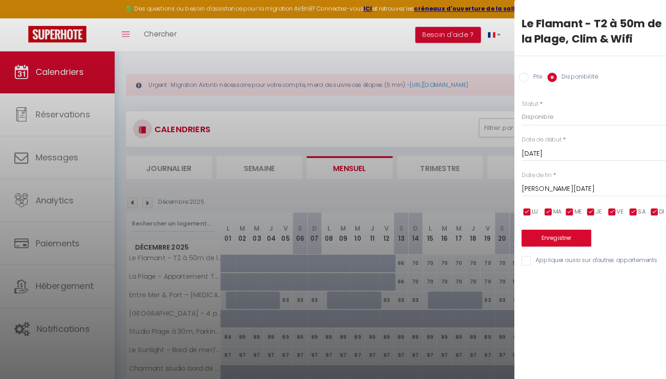
click at [546, 229] on button "Enregistrer" at bounding box center [545, 233] width 68 height 17
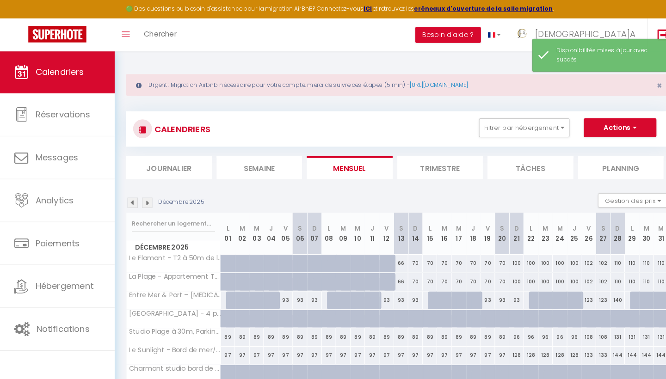
click at [393, 277] on div "66" at bounding box center [393, 276] width 14 height 17
select select "1"
type input "Sam 13 Décembre 2025"
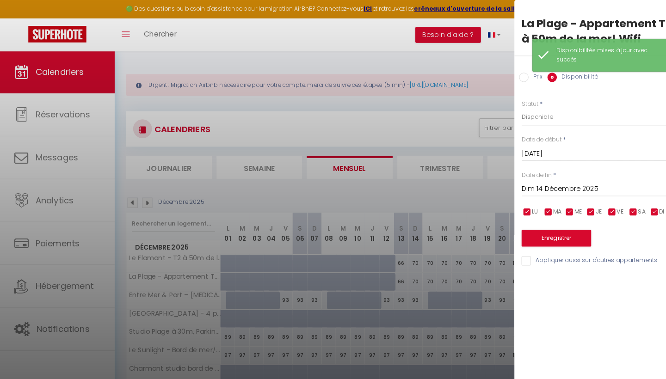
click at [558, 183] on input "Dim 14 Décembre 2025" at bounding box center [588, 186] width 155 height 12
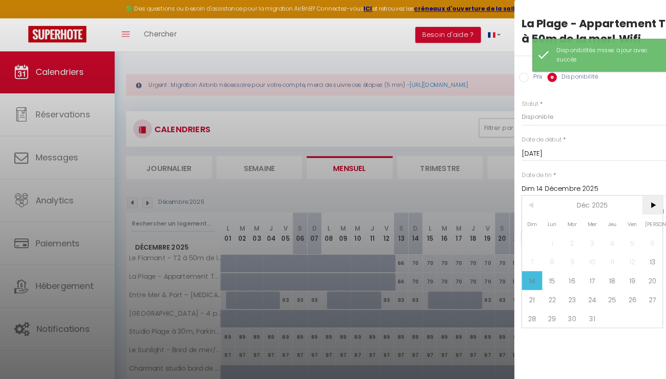
click at [639, 200] on span ">" at bounding box center [640, 201] width 20 height 19
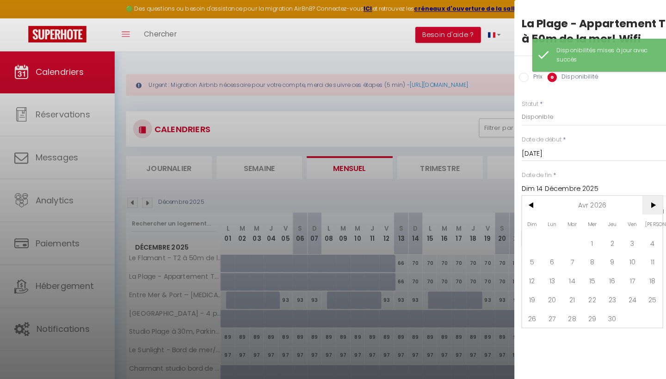
click at [639, 200] on span ">" at bounding box center [640, 201] width 20 height 19
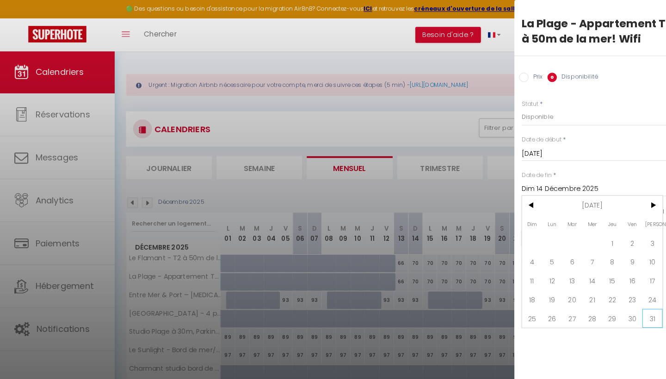
click at [639, 312] on span "31" at bounding box center [640, 312] width 20 height 19
type input "Sam 31 Octobre 2026"
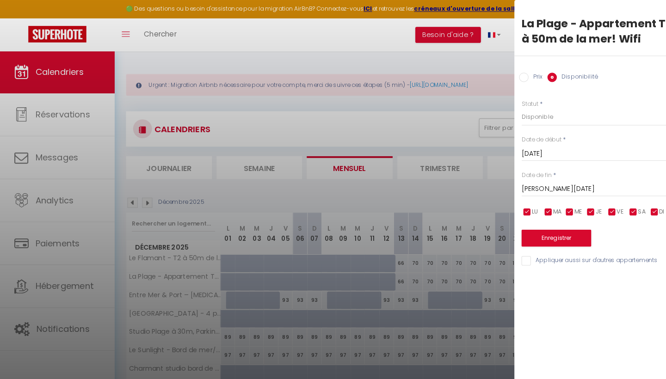
click at [549, 233] on button "Enregistrer" at bounding box center [545, 233] width 68 height 17
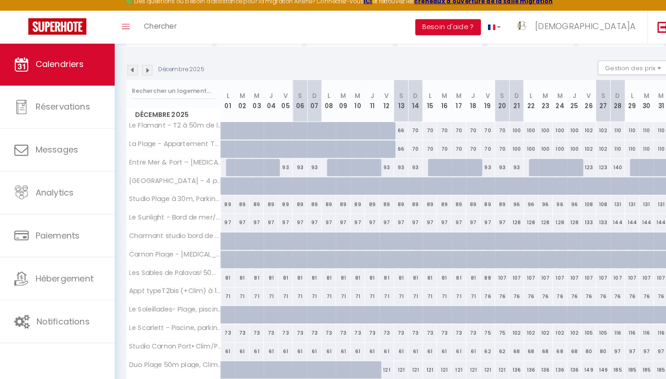
scroll to position [125, 0]
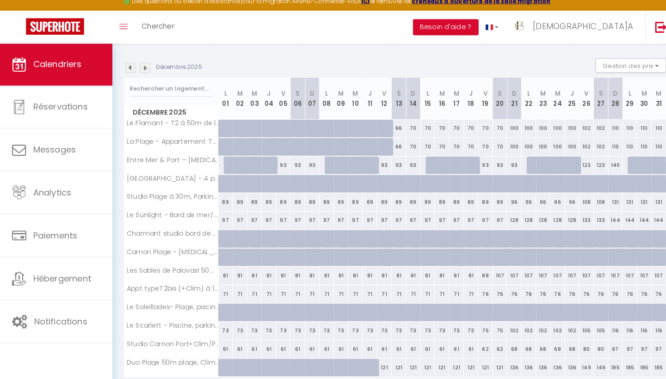
click at [129, 69] on img at bounding box center [130, 74] width 10 height 10
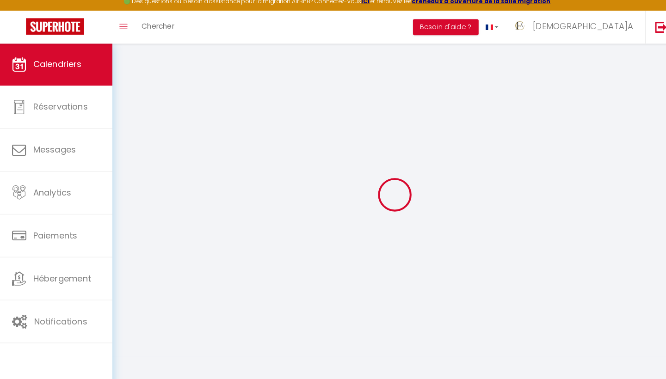
scroll to position [50, 0]
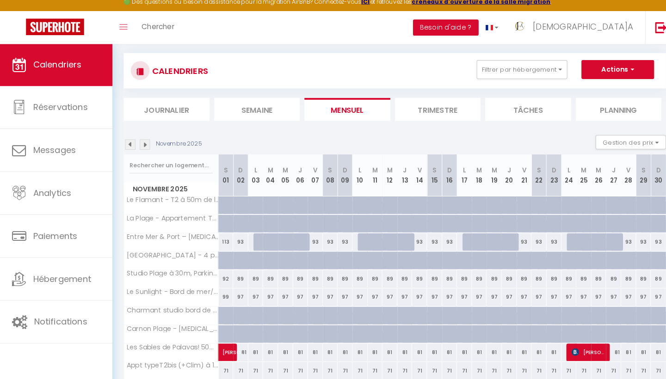
click at [130, 67] on div at bounding box center [139, 76] width 19 height 19
click at [128, 144] on img at bounding box center [130, 149] width 10 height 10
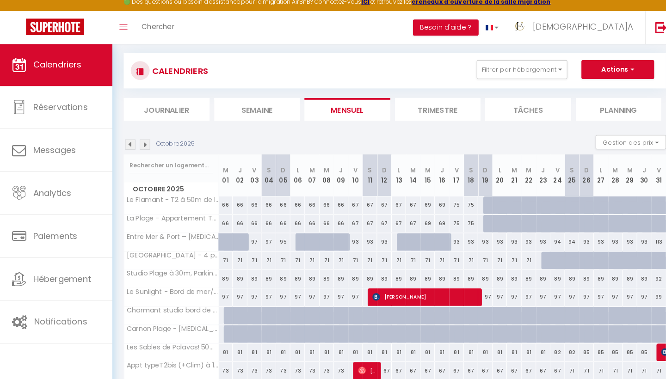
click at [128, 144] on img at bounding box center [130, 149] width 10 height 10
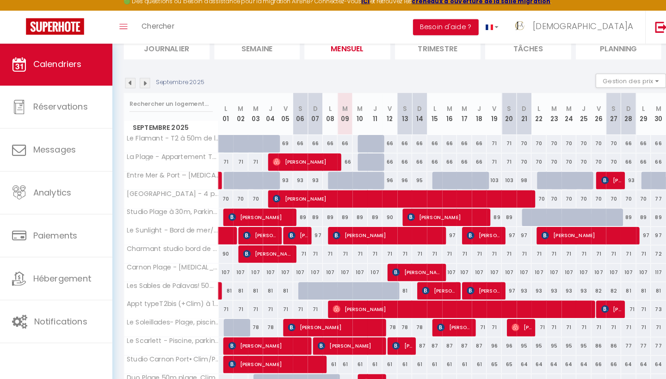
scroll to position [112, 0]
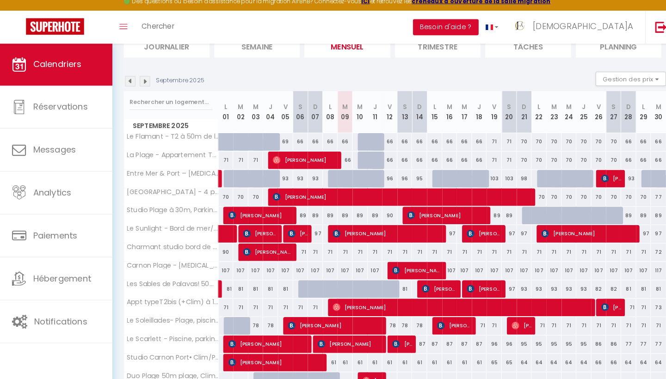
click at [381, 158] on div "66" at bounding box center [384, 164] width 15 height 17
select select "1"
type input "Ven 12 Septembre 2025"
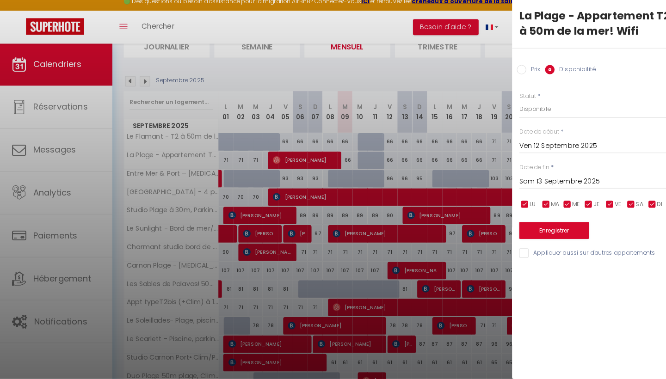
click at [564, 180] on input "Sam 13 Septembre 2025" at bounding box center [588, 186] width 155 height 12
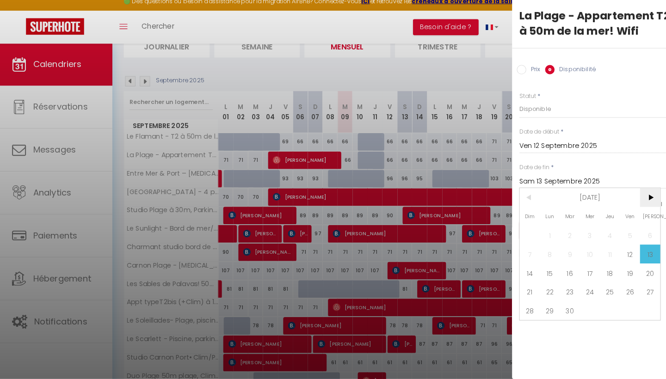
click at [638, 193] on span ">" at bounding box center [640, 201] width 20 height 19
click at [638, 268] on span "18" at bounding box center [640, 275] width 20 height 19
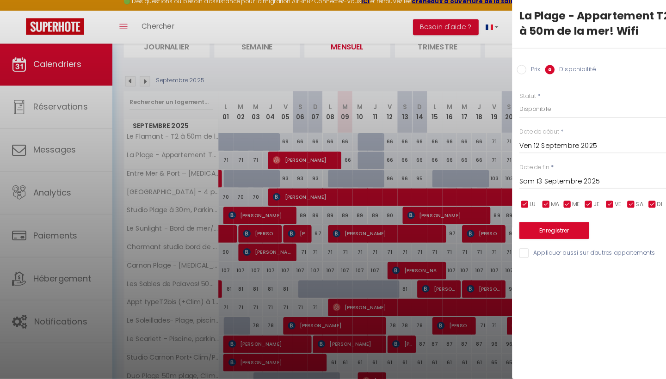
type input "Sam 18 Octobre 2025"
click at [537, 225] on button "Enregistrer" at bounding box center [545, 233] width 68 height 17
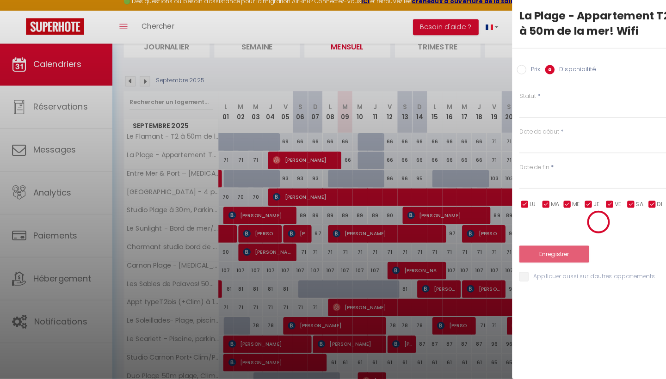
scroll to position [50, 0]
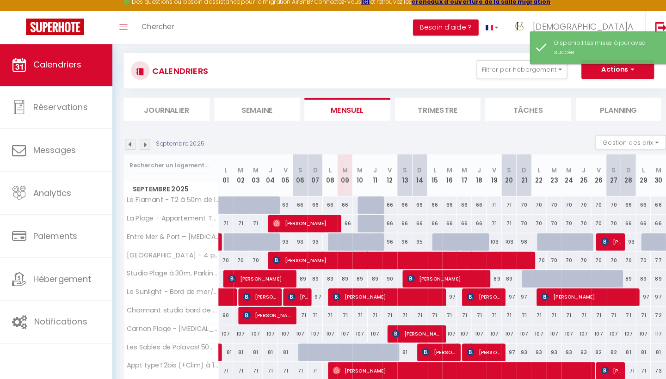
click at [143, 144] on img at bounding box center [144, 149] width 10 height 10
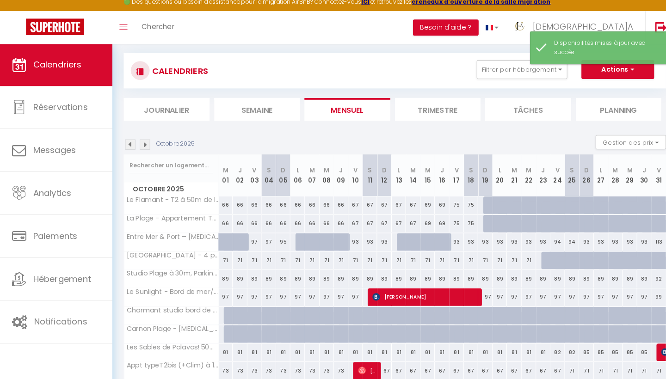
click at [143, 144] on img at bounding box center [144, 149] width 10 height 10
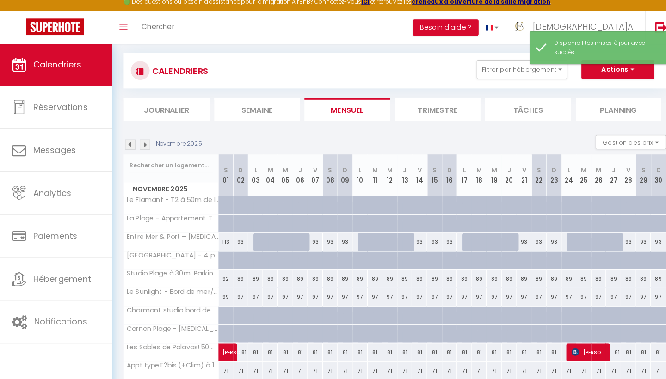
click at [143, 144] on img at bounding box center [144, 149] width 10 height 10
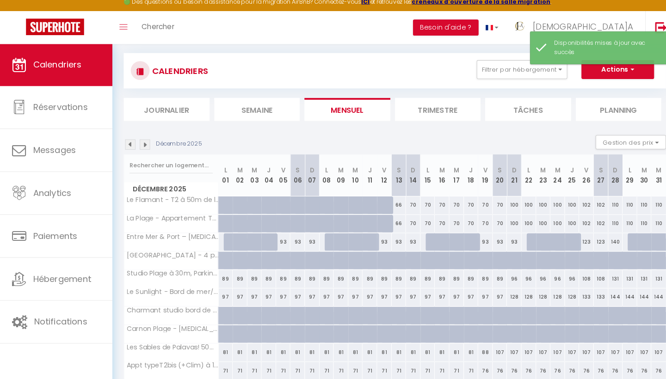
click at [128, 144] on img at bounding box center [130, 149] width 10 height 10
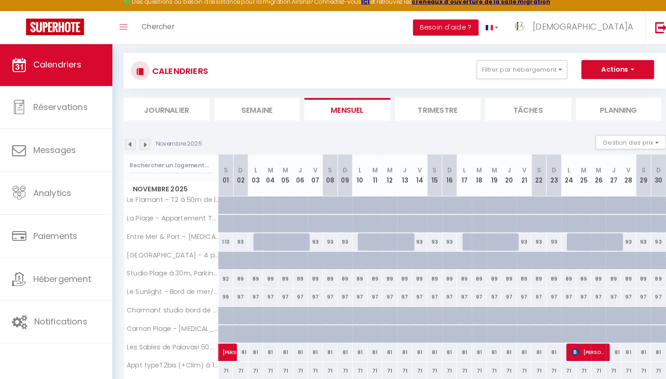
click at [128, 144] on img at bounding box center [130, 149] width 10 height 10
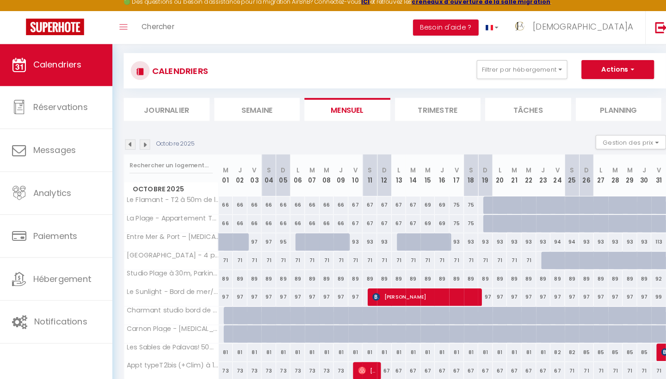
click at [477, 218] on div at bounding box center [483, 227] width 14 height 18
select select "1"
type input "Dim 19 Octobre 2025"
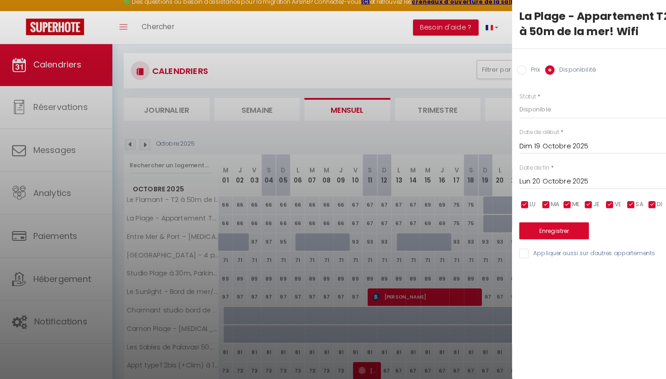
click at [526, 180] on input "Lun 20 Octobre 2025" at bounding box center [588, 186] width 155 height 12
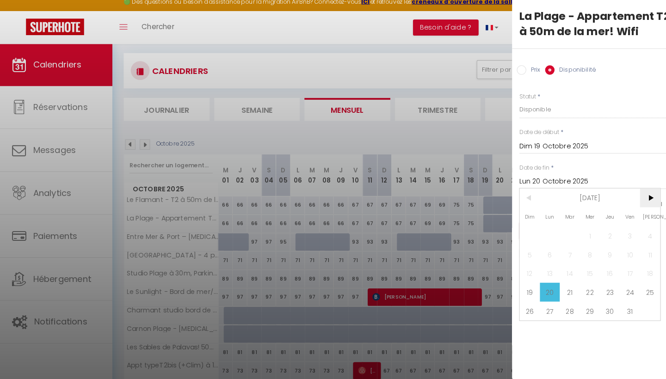
click at [636, 192] on span ">" at bounding box center [640, 201] width 20 height 19
click at [620, 252] on span "12" at bounding box center [620, 257] width 20 height 19
type input "Ven 12 Décembre 2025"
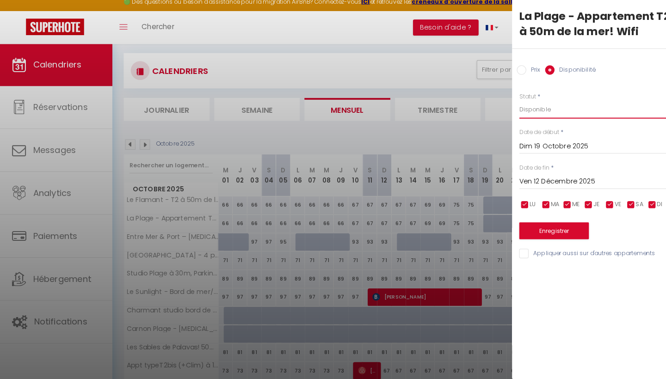
select select "0"
click at [534, 225] on button "Enregistrer" at bounding box center [545, 233] width 68 height 17
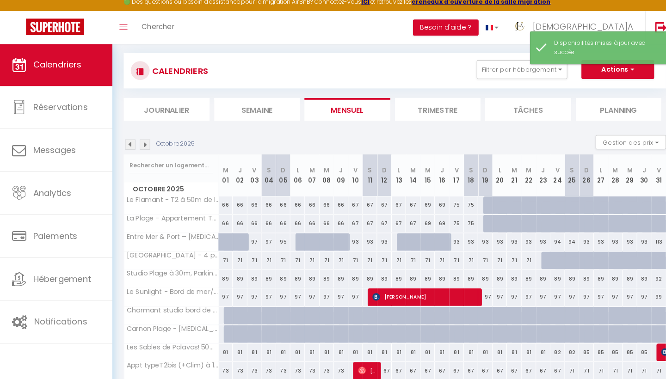
click at [142, 144] on img at bounding box center [144, 149] width 10 height 10
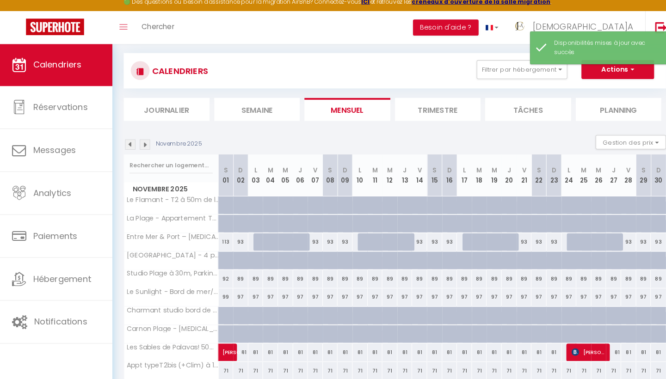
click at [142, 144] on img at bounding box center [144, 149] width 10 height 10
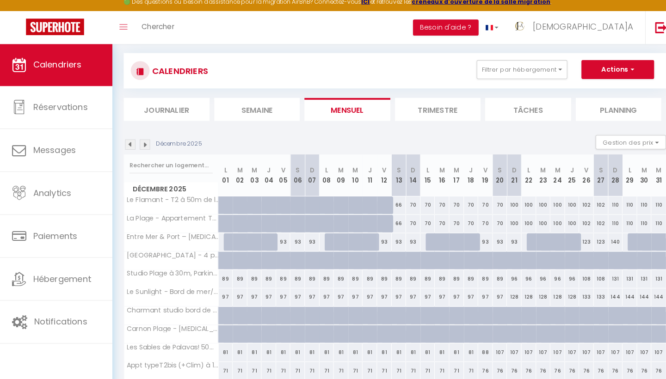
click at [392, 218] on div "66" at bounding box center [393, 226] width 14 height 17
select select "1"
type input "Sam 13 Décembre 2025"
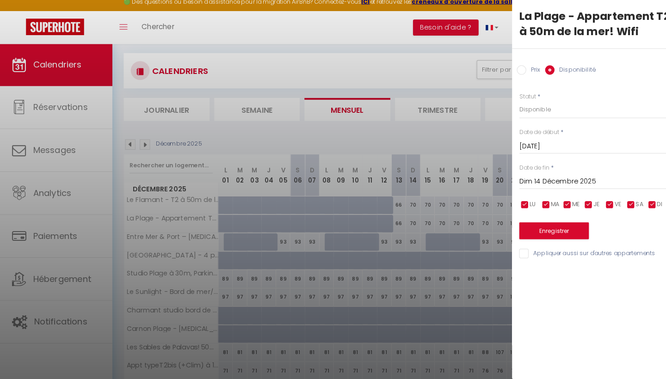
click at [554, 180] on input "Dim 14 Décembre 2025" at bounding box center [588, 186] width 155 height 12
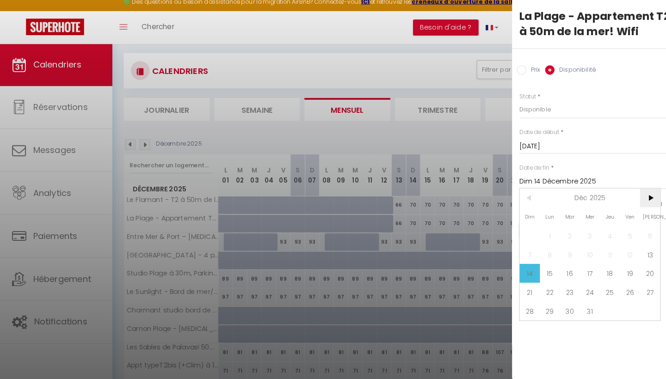
click at [639, 192] on span ">" at bounding box center [640, 201] width 20 height 19
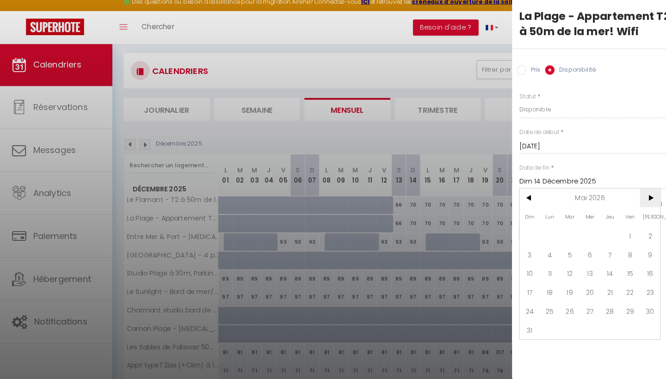
click at [639, 192] on span ">" at bounding box center [640, 201] width 20 height 19
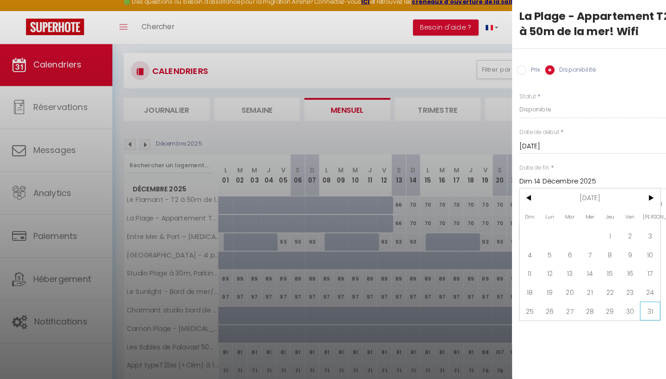
click at [637, 305] on span "31" at bounding box center [640, 312] width 20 height 19
type input "Sam 31 Octobre 2026"
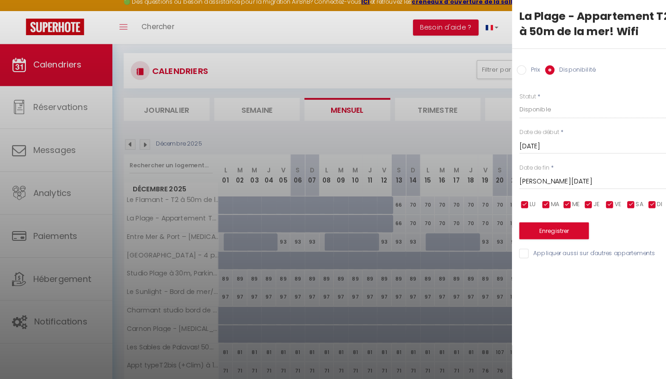
click at [546, 225] on button "Enregistrer" at bounding box center [545, 233] width 68 height 17
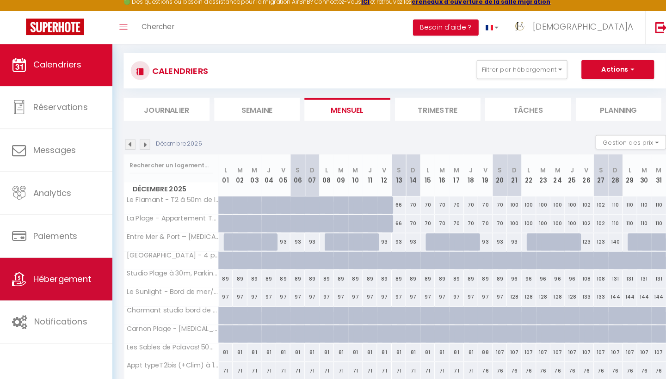
click at [68, 277] on span "Hébergement" at bounding box center [63, 281] width 57 height 12
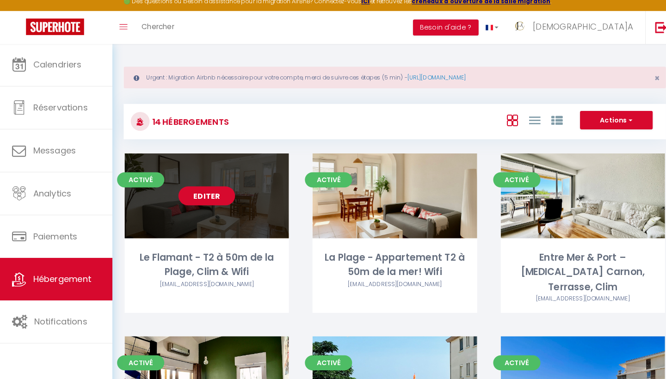
click at [207, 194] on link "Editer" at bounding box center [205, 199] width 56 height 19
select select "3"
select select "2"
select select "1"
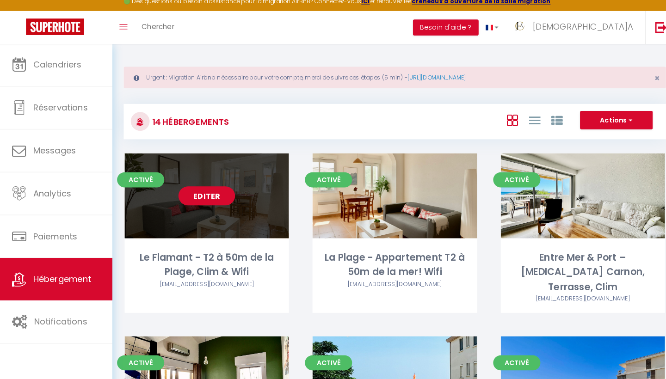
select select "28"
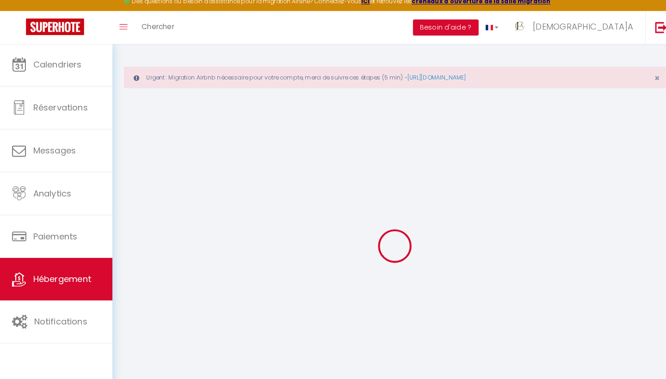
select select
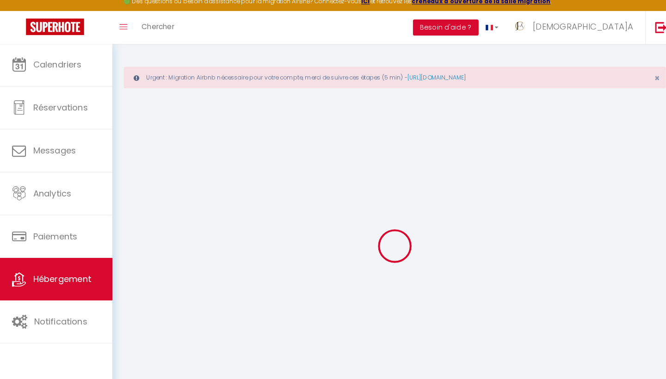
select select
checkbox input "false"
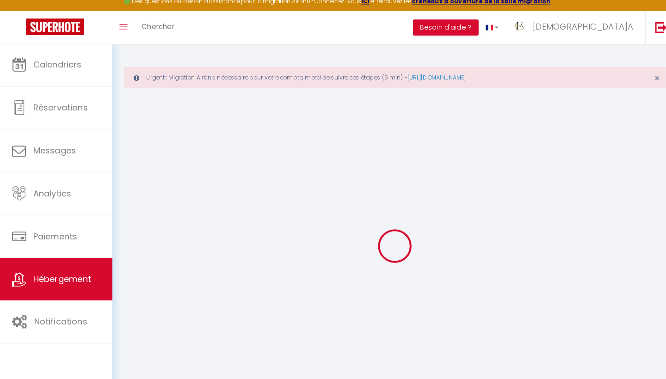
select select
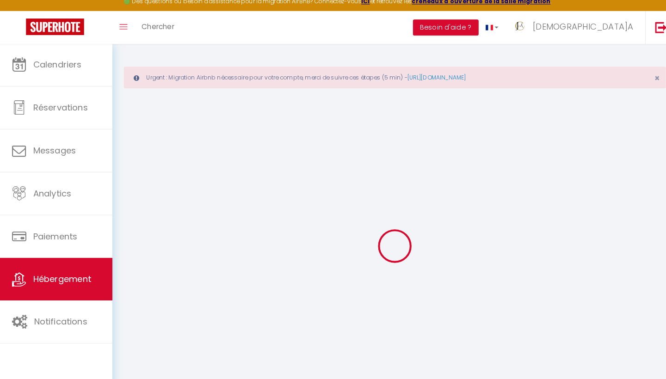
select select
checkbox input "false"
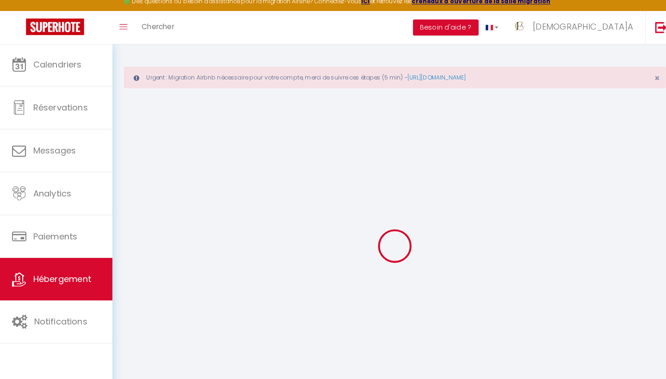
checkbox input "false"
select select
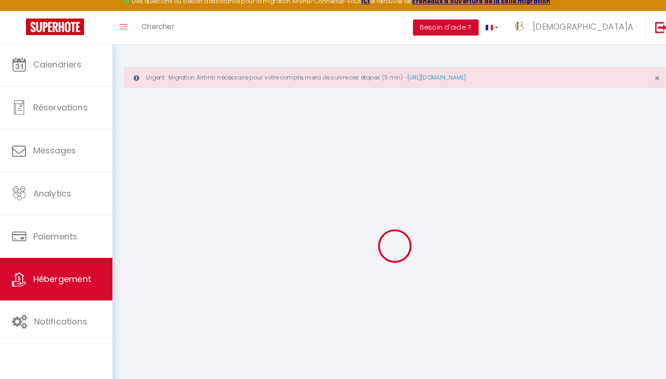
select select
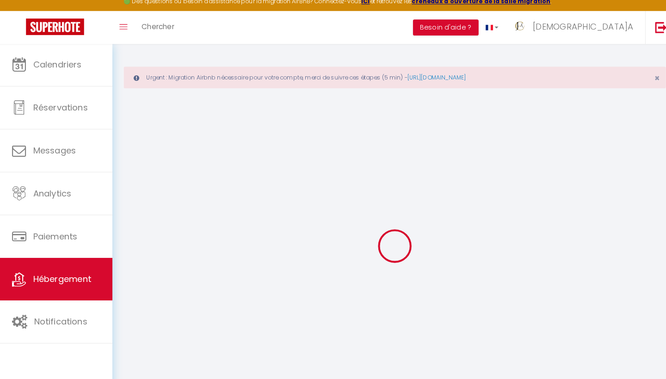
checkbox input "false"
select select
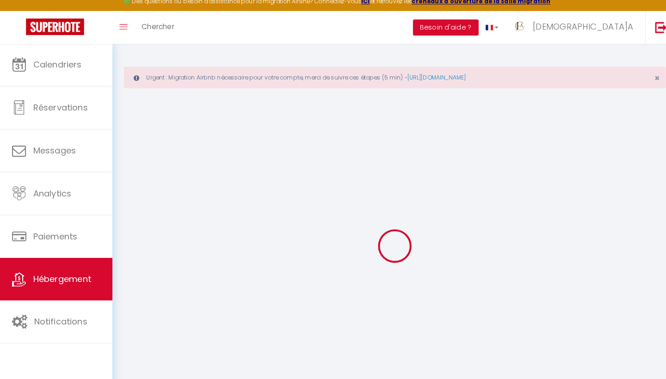
select select
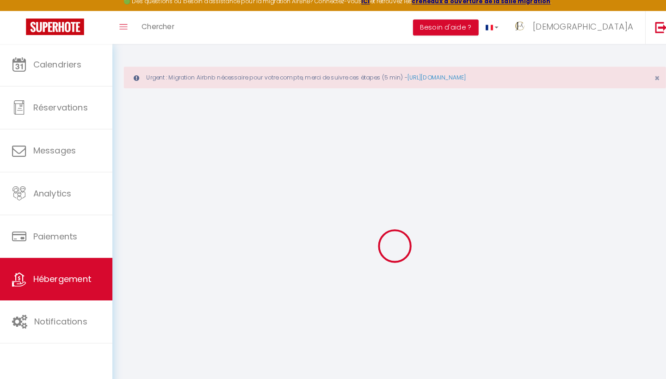
select select
checkbox input "false"
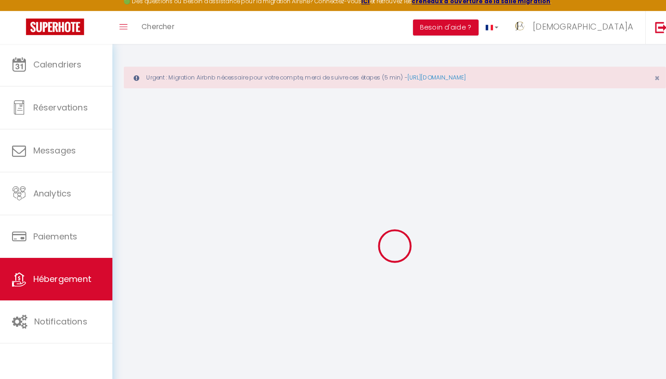
checkbox input "false"
select select
type input "Le Flamant - T2 à 50m de la Plage, Clim & Wifi"
type input "[DEMOGRAPHIC_DATA]A"
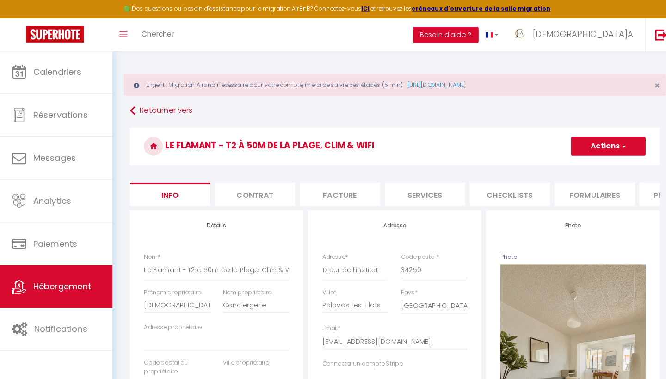
click at [639, 194] on li "Plateformes" at bounding box center [668, 190] width 79 height 23
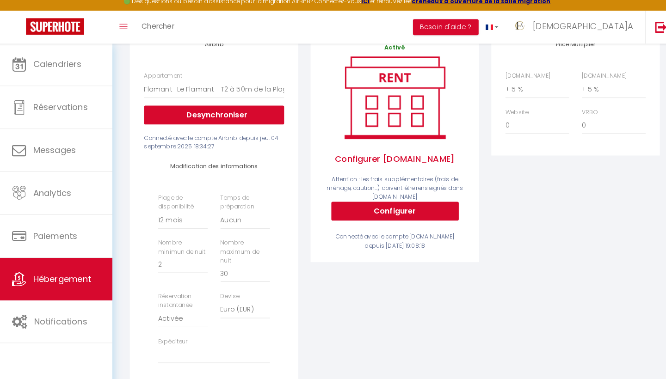
scroll to position [181, 0]
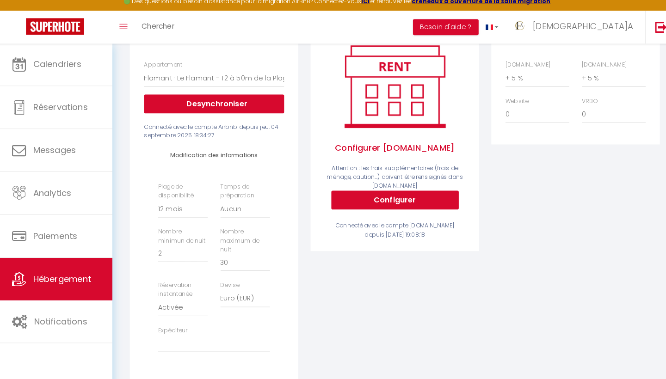
click at [386, 197] on button "Configurer" at bounding box center [389, 204] width 125 height 19
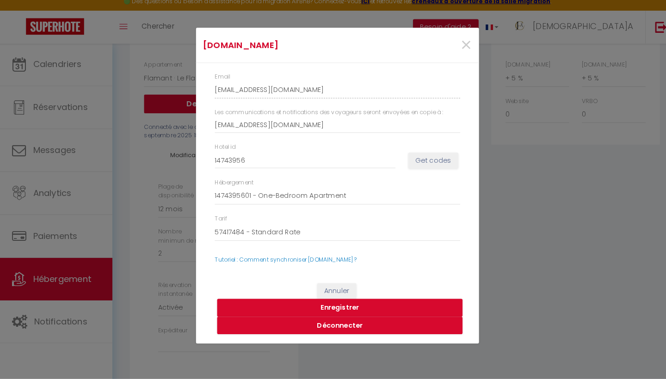
click at [420, 159] on button "Get codes" at bounding box center [427, 165] width 49 height 16
click at [347, 303] on button "Enregistrer" at bounding box center [335, 310] width 241 height 18
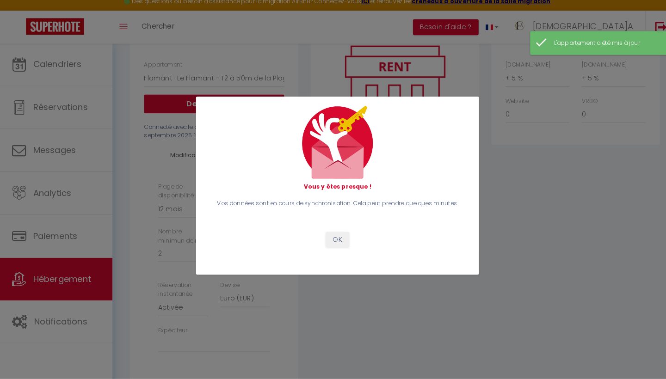
click at [331, 235] on button "OK" at bounding box center [333, 243] width 23 height 16
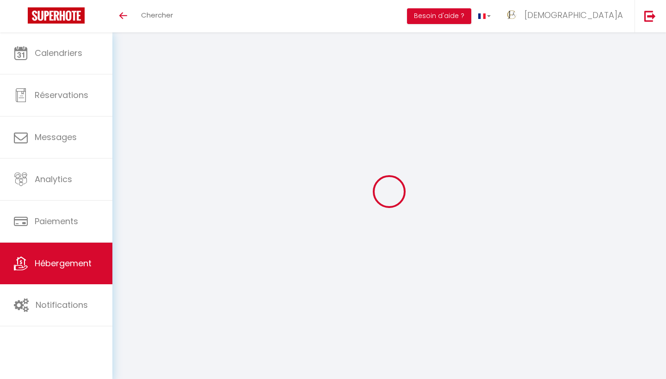
scroll to position [32, 0]
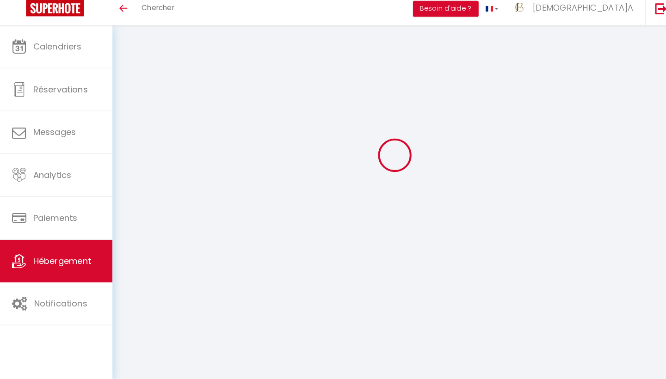
select select "16784-1476564397946789428"
select select "+ 5 %"
select select "365"
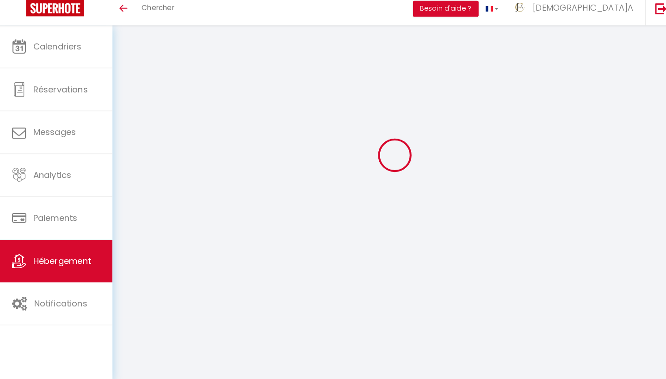
select select "EUR"
select select
